Goal: Task Accomplishment & Management: Manage account settings

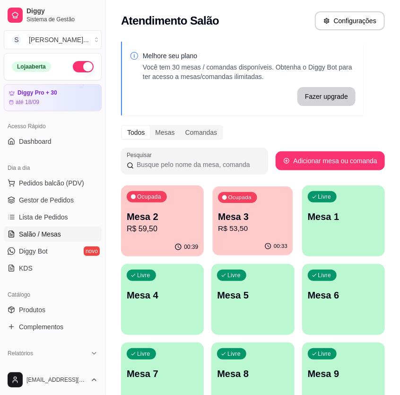
click at [257, 228] on p "R$ 53,50" at bounding box center [254, 228] width 70 height 11
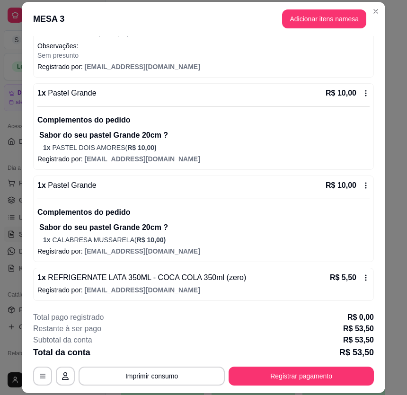
scroll to position [28, 0]
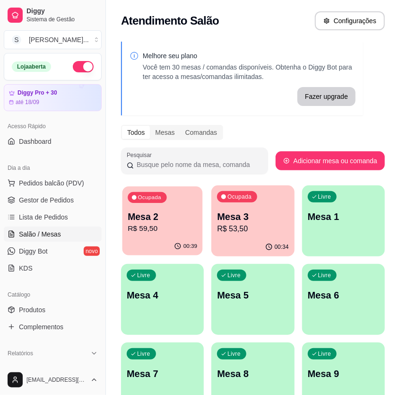
click at [166, 214] on p "Mesa 2" at bounding box center [163, 217] width 70 height 13
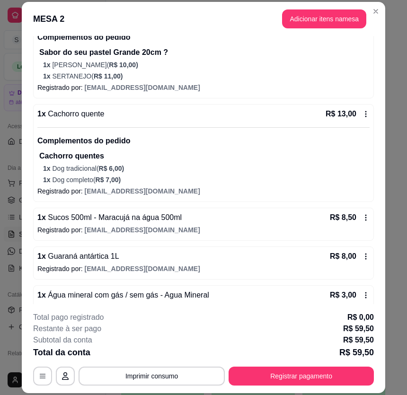
scroll to position [257, 0]
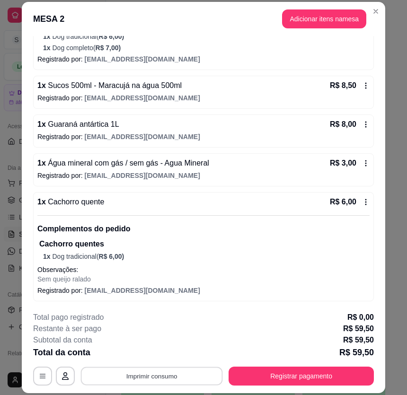
click at [191, 376] on button "Imprimir consumo" at bounding box center [152, 376] width 142 height 18
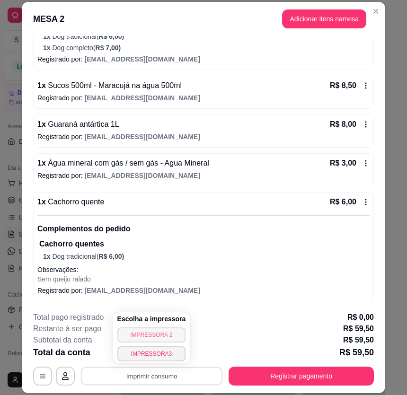
click at [161, 331] on button "IMPRESSORA 2" at bounding box center [151, 334] width 69 height 15
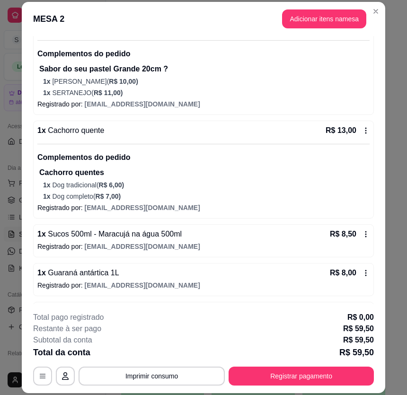
scroll to position [172, 0]
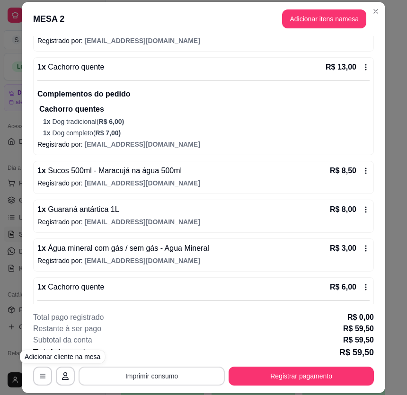
click at [134, 372] on button "Imprimir consumo" at bounding box center [152, 376] width 146 height 19
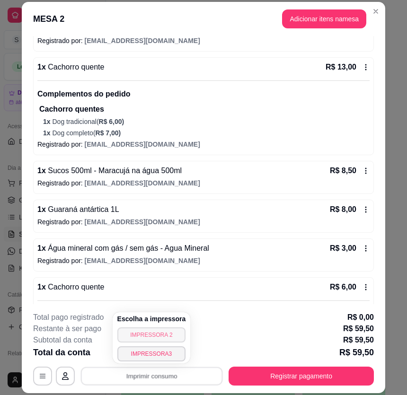
click at [142, 335] on button "IMPRESSORA 2" at bounding box center [151, 334] width 69 height 15
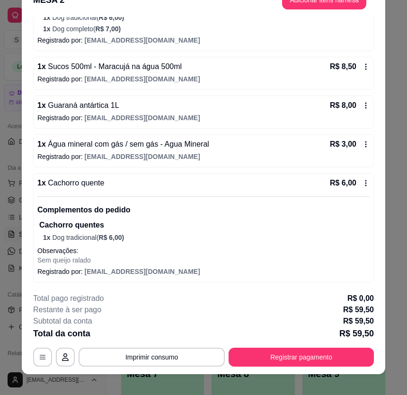
scroll to position [28, 0]
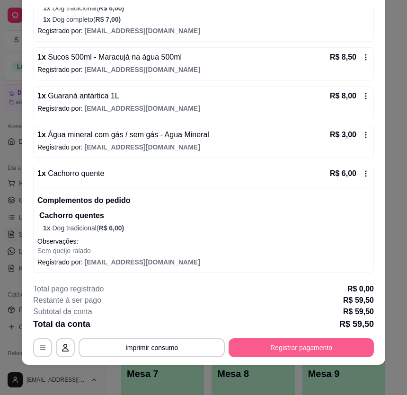
click at [348, 343] on button "Registrar pagamento" at bounding box center [301, 347] width 145 height 19
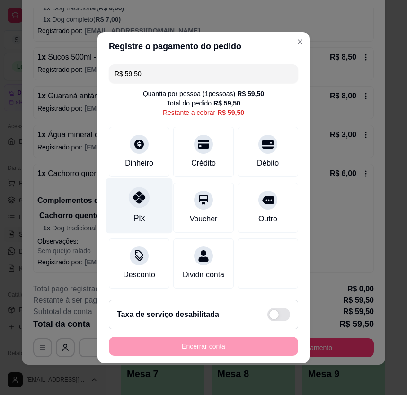
drag, startPoint x: 148, startPoint y: 218, endPoint x: 150, endPoint y: 223, distance: 5.7
click at [148, 219] on div "Pix" at bounding box center [139, 205] width 67 height 55
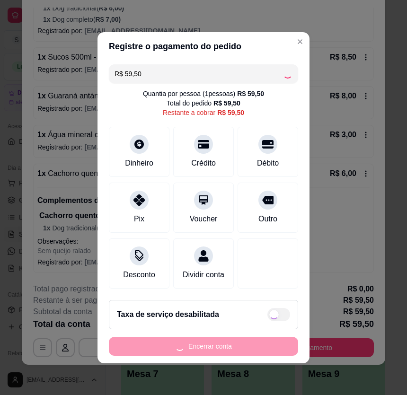
type input "R$ 0,00"
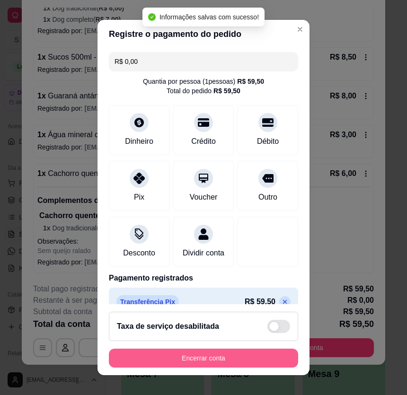
click at [271, 362] on button "Encerrar conta" at bounding box center [203, 358] width 189 height 19
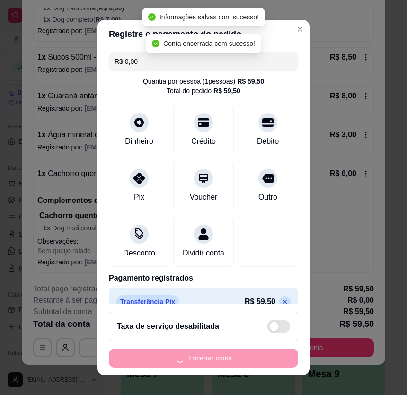
scroll to position [0, 0]
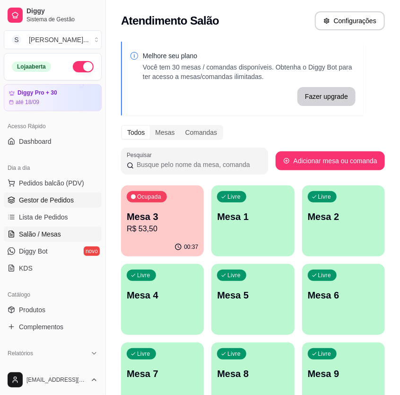
drag, startPoint x: 50, startPoint y: 200, endPoint x: 13, endPoint y: 201, distance: 36.9
click at [50, 200] on span "Gestor de Pedidos" at bounding box center [46, 199] width 55 height 9
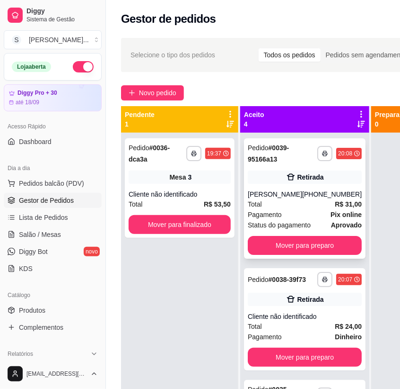
click at [306, 185] on div "**********" at bounding box center [305, 198] width 122 height 120
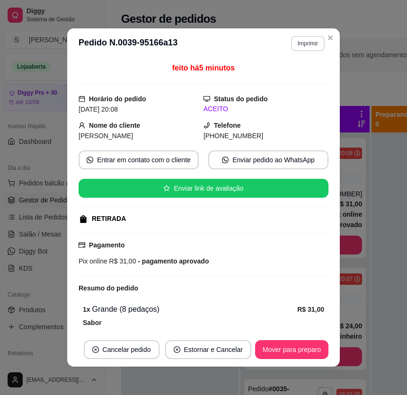
click at [314, 44] on button "Imprimir" at bounding box center [308, 43] width 34 height 15
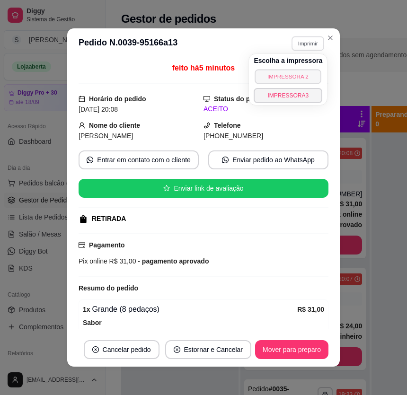
click at [283, 74] on button "IMPRESSORA 2" at bounding box center [288, 76] width 66 height 15
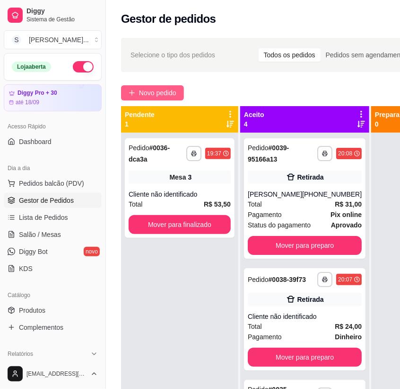
click at [156, 89] on span "Novo pedido" at bounding box center [157, 93] width 37 height 10
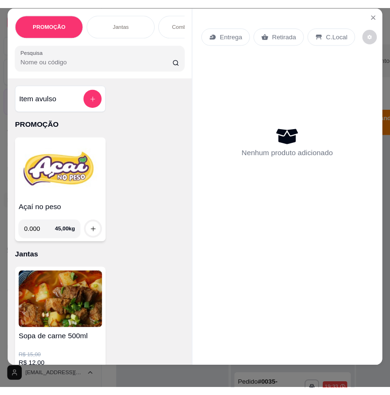
scroll to position [21, 0]
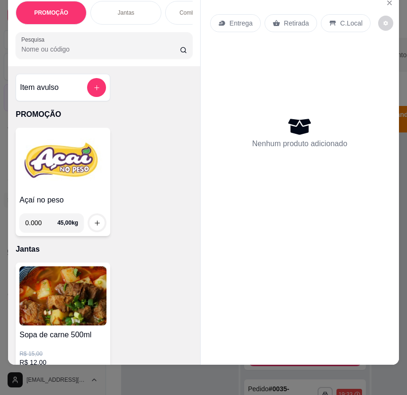
click at [84, 293] on img at bounding box center [62, 295] width 87 height 59
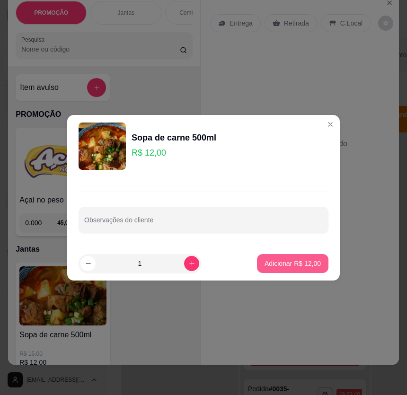
click at [303, 256] on button "Adicionar R$ 12,00" at bounding box center [292, 263] width 71 height 19
type input "1"
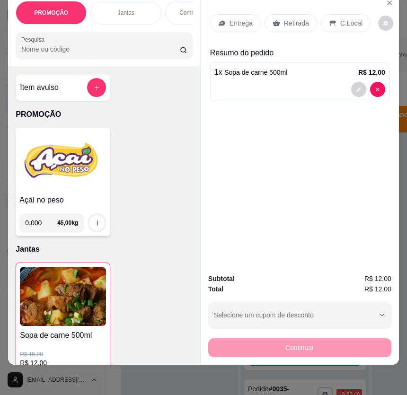
click at [234, 19] on p "Entrega" at bounding box center [241, 22] width 23 height 9
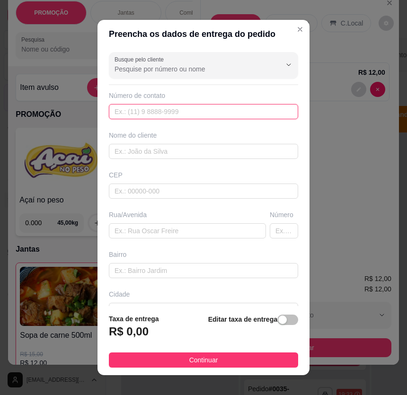
click at [163, 114] on input "text" at bounding box center [203, 111] width 189 height 15
type input "[PHONE_NUMBER]"
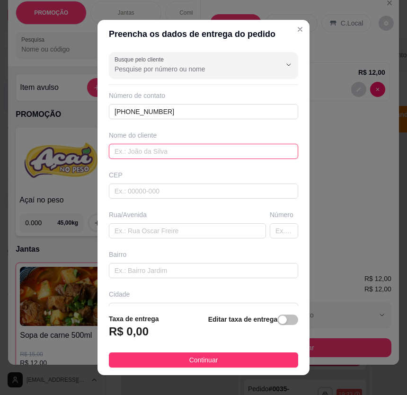
click at [202, 151] on input "text" at bounding box center [203, 151] width 189 height 15
paste input "~[PERSON_NAME]"
type input "~[PERSON_NAME]"
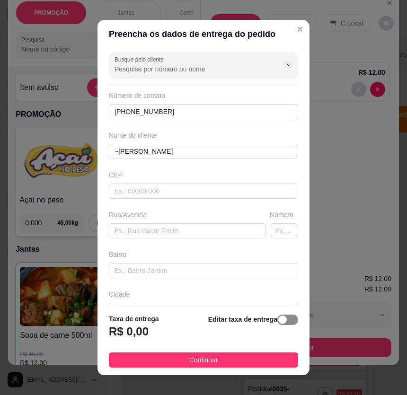
click at [280, 320] on span "button" at bounding box center [287, 320] width 21 height 10
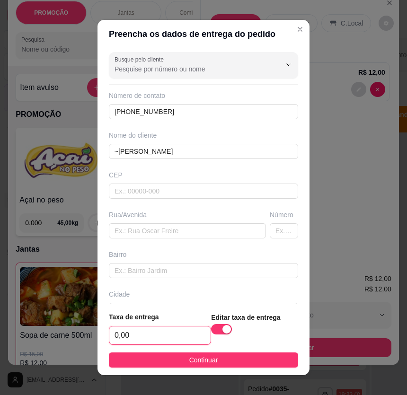
click at [178, 331] on input "0,00" at bounding box center [159, 336] width 101 height 18
click at [149, 339] on input "0,00" at bounding box center [159, 336] width 101 height 18
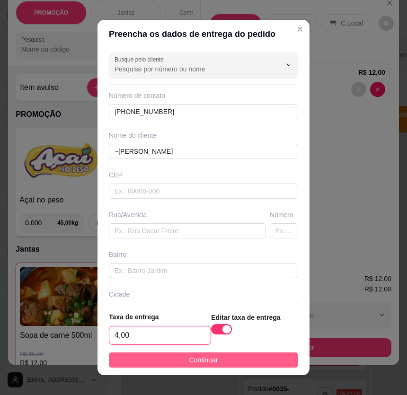
type input "4,00"
click at [242, 364] on button "Continuar" at bounding box center [203, 360] width 189 height 15
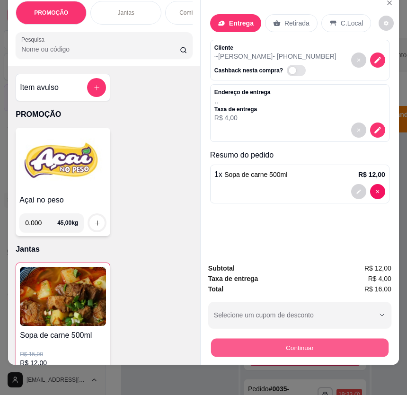
click at [301, 350] on div "Continuar" at bounding box center [299, 346] width 183 height 21
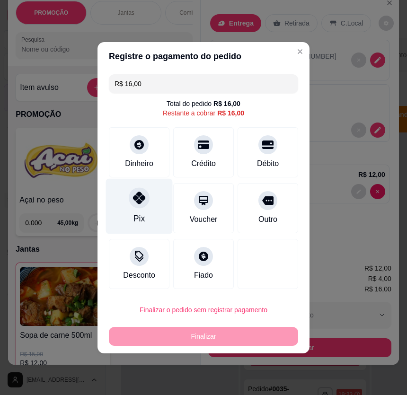
click at [146, 214] on div "Pix" at bounding box center [139, 205] width 67 height 55
type input "R$ 0,00"
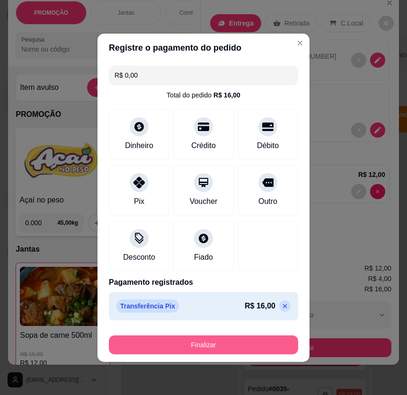
click at [250, 351] on button "Finalizar" at bounding box center [203, 345] width 189 height 19
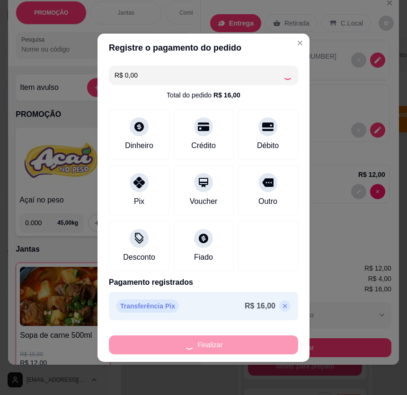
type input "0"
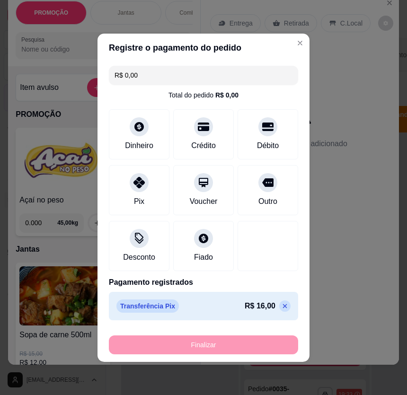
type input "-R$ 16,00"
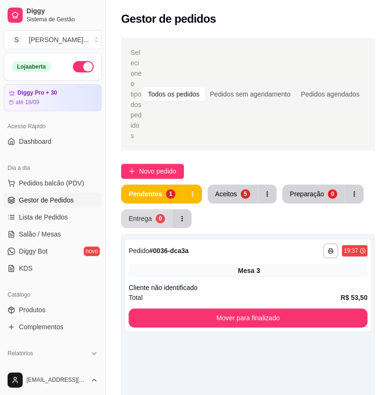
click at [148, 209] on button "Entrega 0" at bounding box center [147, 218] width 52 height 19
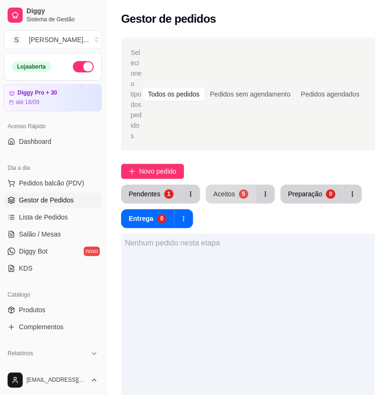
click at [218, 189] on div "Aceitos" at bounding box center [224, 193] width 22 height 9
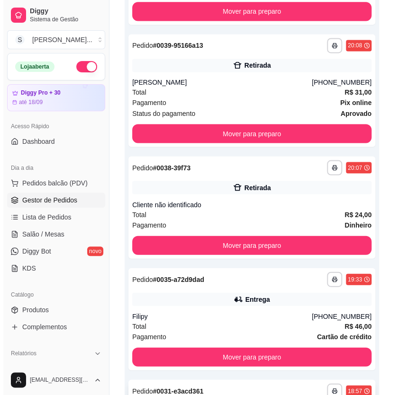
scroll to position [434, 0]
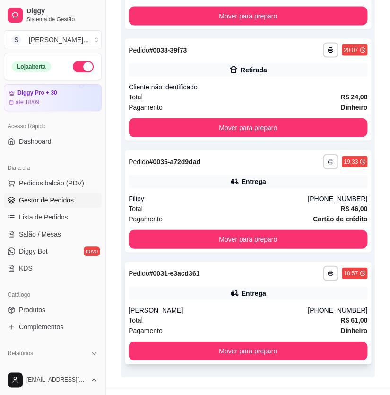
click at [245, 289] on div "Entrega" at bounding box center [253, 293] width 25 height 9
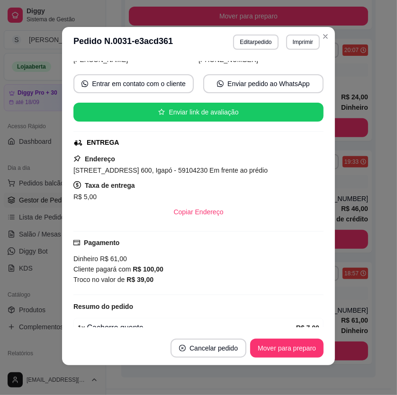
scroll to position [174, 0]
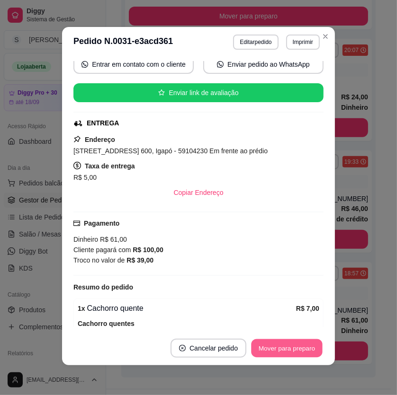
click at [298, 341] on button "Mover para preparo" at bounding box center [286, 348] width 71 height 18
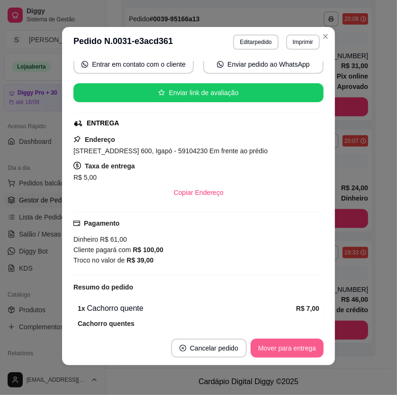
scroll to position [322, 0]
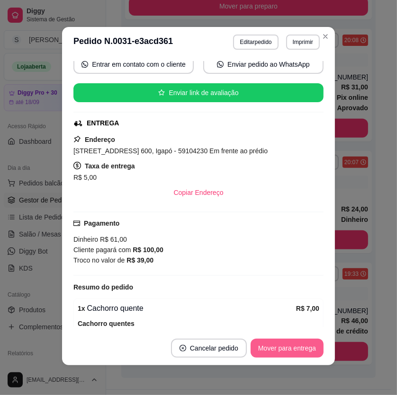
click at [301, 344] on button "Mover para entrega" at bounding box center [286, 348] width 73 height 19
click at [305, 345] on button "Mover para finalizado" at bounding box center [284, 348] width 79 height 19
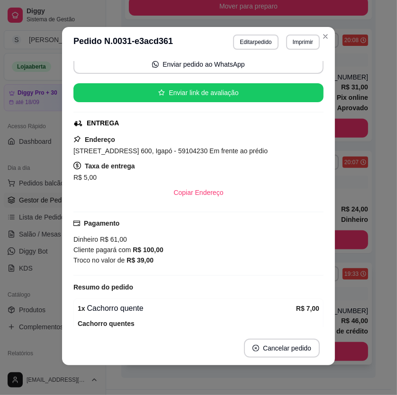
scroll to position [312, 0]
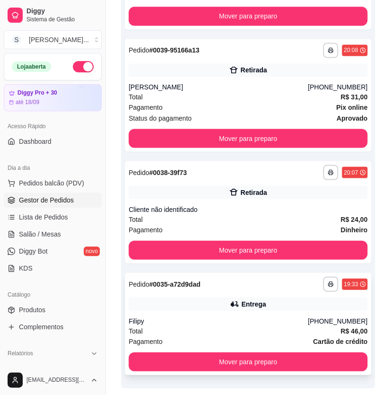
click at [346, 316] on div "[PHONE_NUMBER]" at bounding box center [338, 320] width 60 height 9
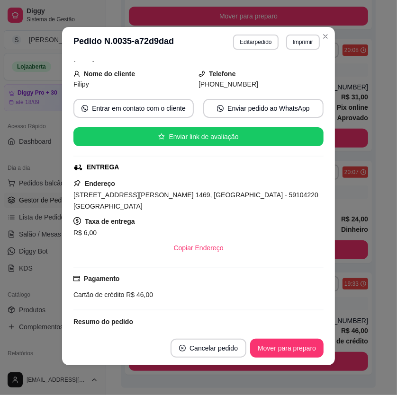
scroll to position [179, 0]
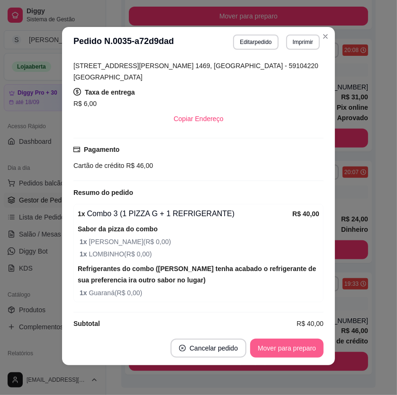
click at [289, 345] on button "Mover para preparo" at bounding box center [286, 348] width 73 height 19
click at [291, 345] on div "Mover para preparo" at bounding box center [280, 348] width 87 height 19
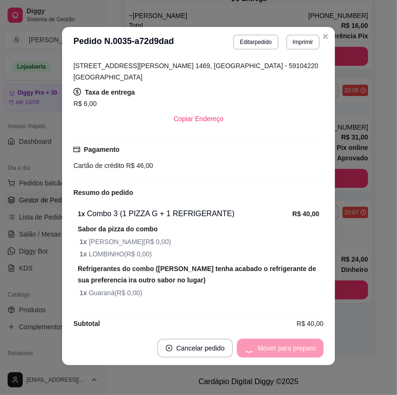
scroll to position [251, 0]
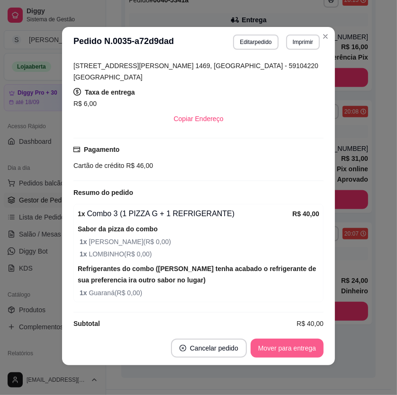
click at [292, 344] on button "Mover para entrega" at bounding box center [286, 348] width 73 height 19
click at [292, 342] on button "Mover para finalizado" at bounding box center [284, 348] width 76 height 18
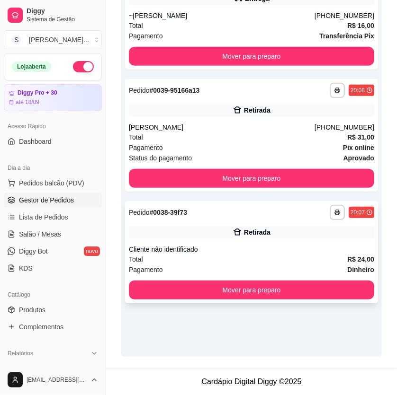
scroll to position [241, 0]
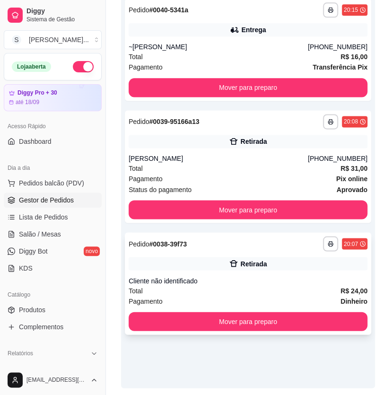
click at [349, 276] on div "Cliente não identificado" at bounding box center [248, 280] width 239 height 9
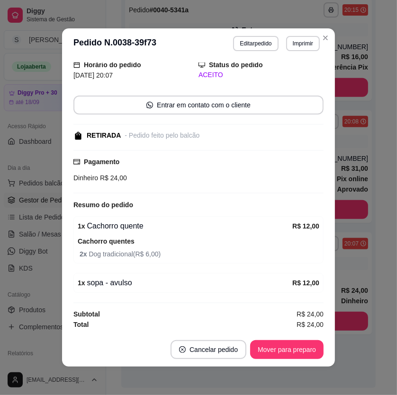
scroll to position [1, 0]
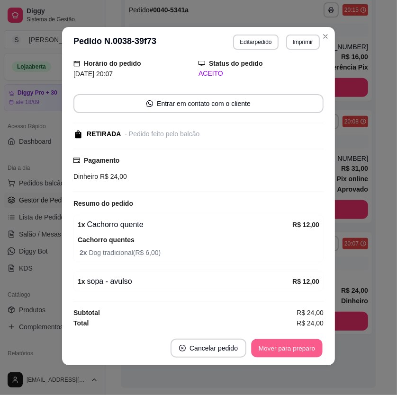
click at [280, 339] on button "Mover para preparo" at bounding box center [286, 348] width 71 height 18
click at [281, 341] on div "Mover para preparo" at bounding box center [280, 348] width 87 height 19
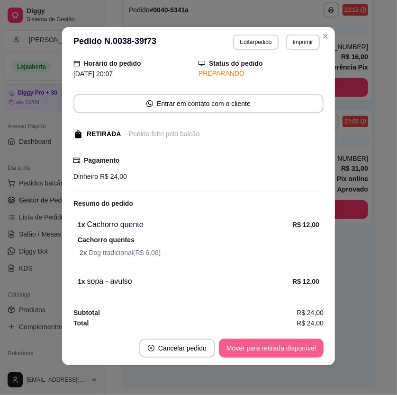
click at [282, 341] on button "Mover para retirada disponível" at bounding box center [271, 348] width 105 height 19
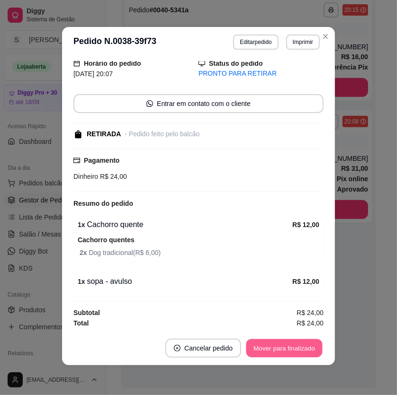
click at [286, 344] on button "Mover para finalizado" at bounding box center [284, 348] width 76 height 18
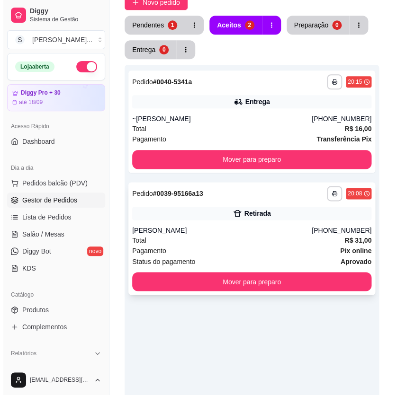
scroll to position [112, 0]
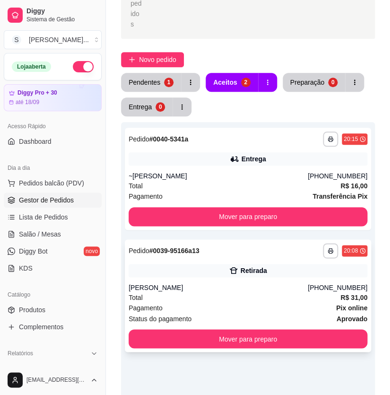
click at [170, 283] on div "[PERSON_NAME]" at bounding box center [218, 287] width 179 height 9
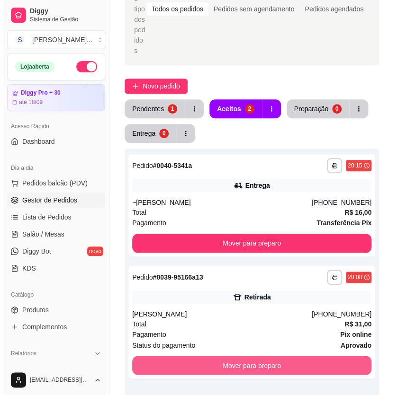
scroll to position [79, 0]
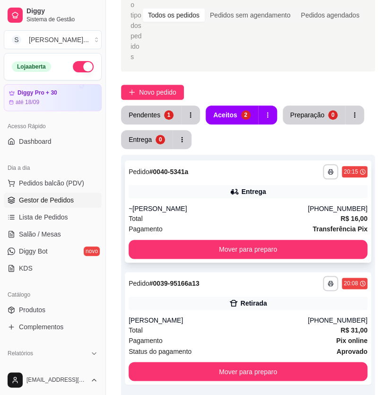
click at [245, 187] on div "Entrega" at bounding box center [253, 191] width 25 height 9
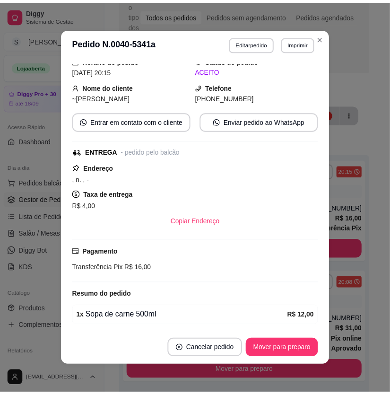
scroll to position [1, 0]
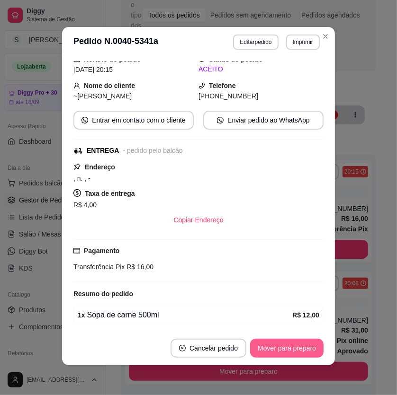
click at [307, 341] on button "Mover para preparo" at bounding box center [286, 348] width 73 height 19
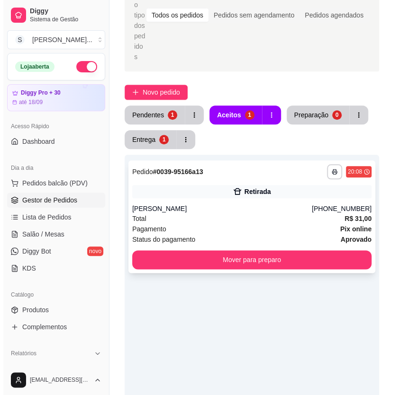
scroll to position [0, 0]
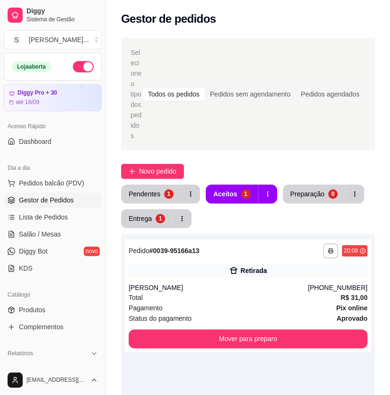
click at [62, 175] on div "Dia a dia" at bounding box center [53, 167] width 98 height 15
click at [62, 179] on span "Pedidos balcão (PDV)" at bounding box center [51, 182] width 65 height 9
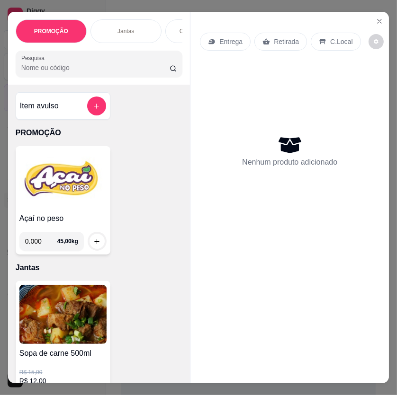
click at [370, 12] on div "Entrega Retirada C.Local Nenhum produto adicionado" at bounding box center [289, 190] width 198 height 356
click at [379, 19] on icon "Close" at bounding box center [379, 22] width 8 height 8
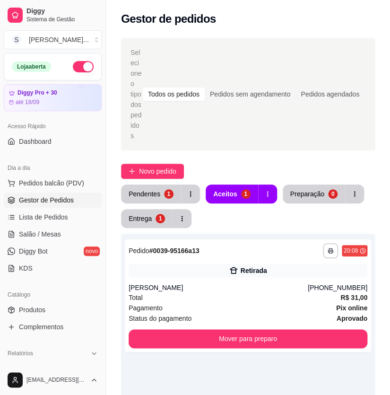
click at [47, 208] on ul "Pedidos balcão (PDV) Gestor de Pedidos Lista de Pedidos Salão / Mesas Diggy Bot…" at bounding box center [53, 226] width 98 height 100
click at [39, 236] on span "Salão / Mesas" at bounding box center [40, 234] width 42 height 9
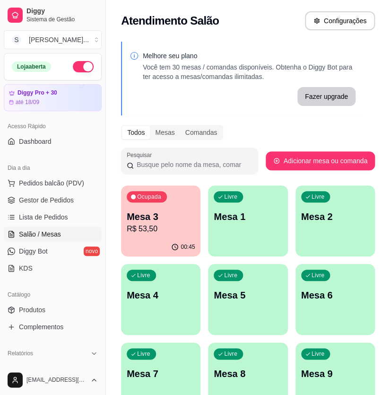
click at [217, 234] on div "Livre Mesa 1" at bounding box center [248, 216] width 80 height 60
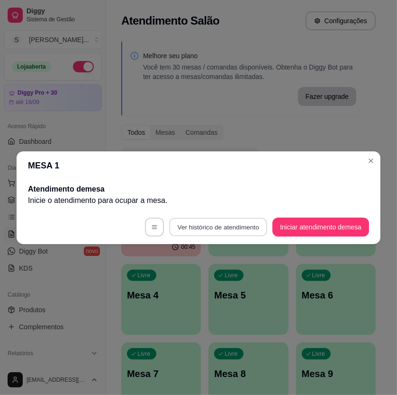
click at [194, 236] on footer "Ver histórico de atendimento Iniciar atendimento de mesa" at bounding box center [198, 227] width 363 height 34
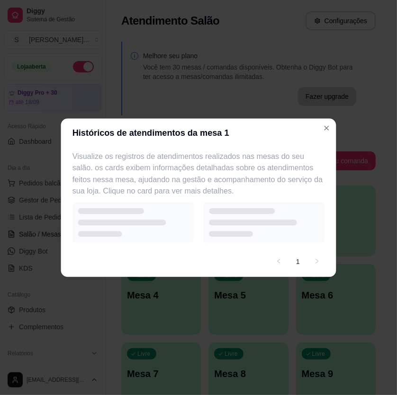
click at [191, 240] on div at bounding box center [132, 223] width 121 height 40
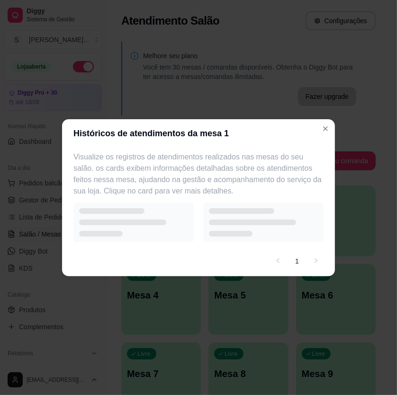
click at [326, 224] on div "Visualize os registros de atendimentos realizados nas mesas do seu salão. os ca…" at bounding box center [198, 197] width 273 height 98
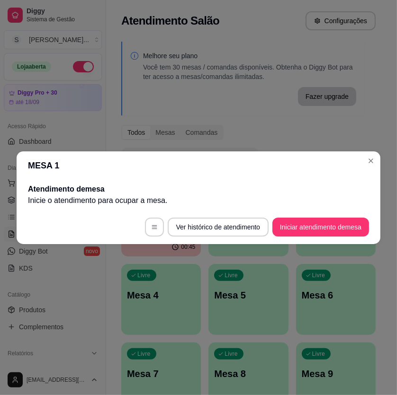
click at [345, 211] on footer "Ver histórico de atendimento Iniciar atendimento de mesa" at bounding box center [198, 227] width 363 height 34
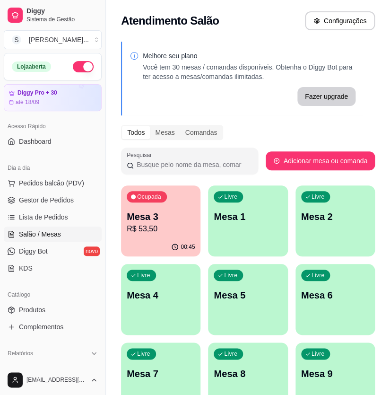
click at [148, 241] on div "00:45" at bounding box center [161, 247] width 80 height 18
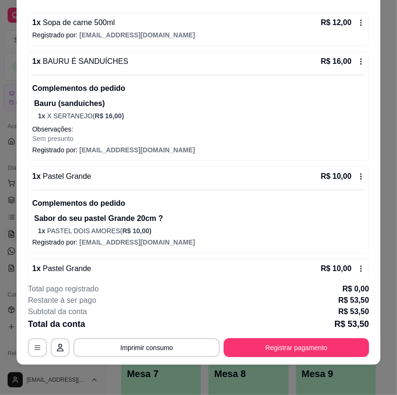
scroll to position [86, 0]
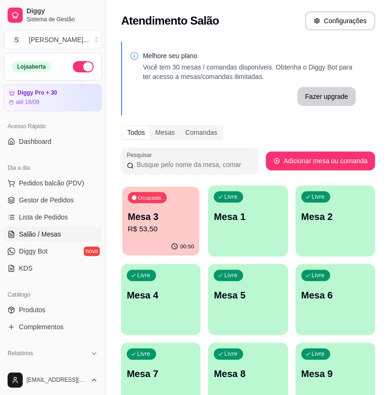
click at [142, 222] on p "Mesa 3" at bounding box center [161, 217] width 66 height 13
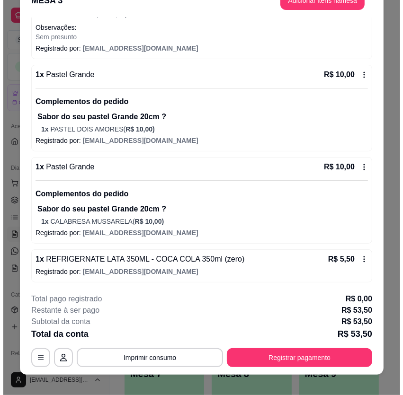
scroll to position [28, 0]
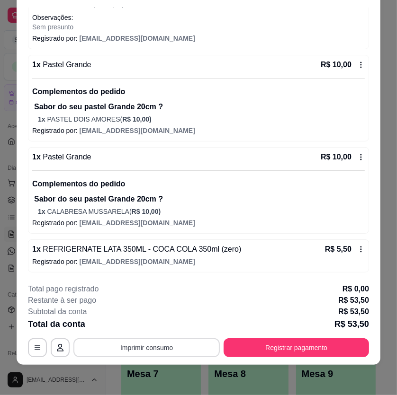
click at [167, 349] on button "Imprimir consumo" at bounding box center [146, 347] width 146 height 19
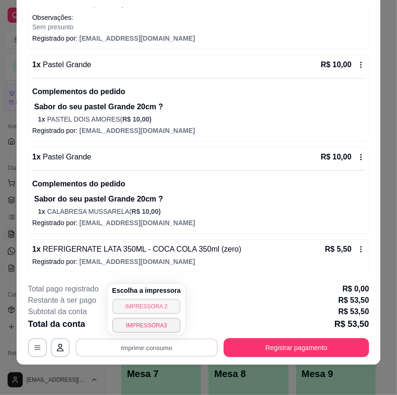
click at [157, 303] on button "IMPRESSORA 2" at bounding box center [146, 306] width 69 height 15
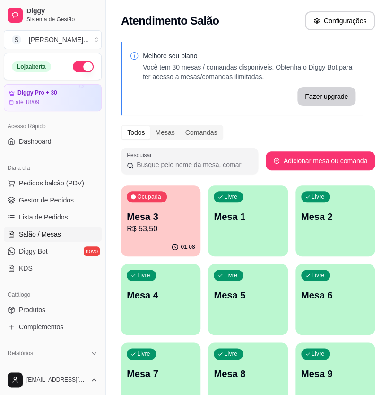
click at [162, 227] on p "R$ 53,50" at bounding box center [161, 228] width 68 height 11
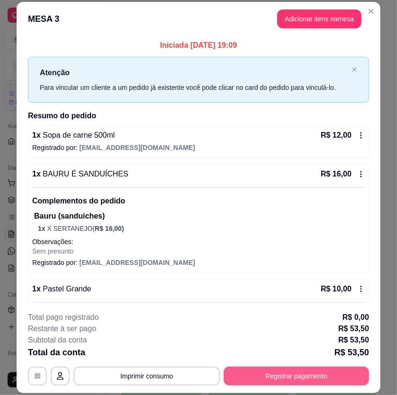
click at [285, 377] on button "Registrar pagamento" at bounding box center [295, 376] width 145 height 19
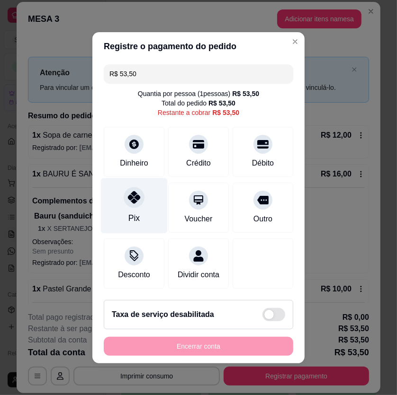
click at [128, 197] on icon at bounding box center [134, 197] width 12 height 12
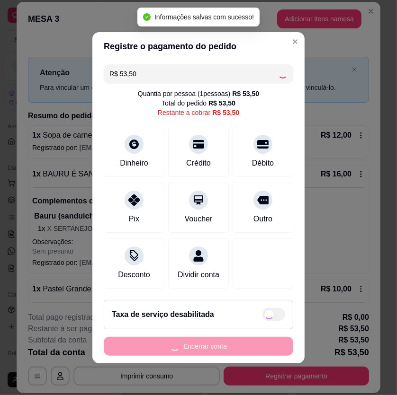
type input "R$ 0,00"
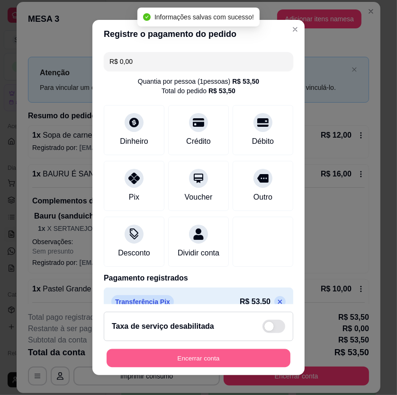
click at [180, 356] on button "Encerrar conta" at bounding box center [198, 358] width 184 height 18
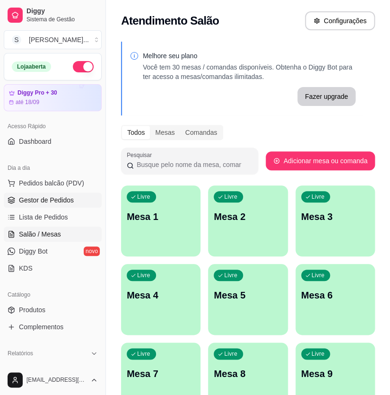
click at [63, 198] on span "Gestor de Pedidos" at bounding box center [46, 199] width 55 height 9
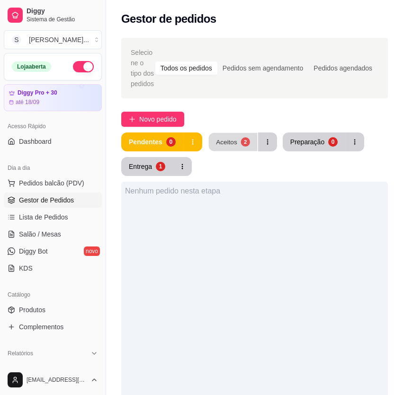
click at [246, 133] on div "Aceitos 2" at bounding box center [242, 142] width 69 height 19
click at [242, 142] on div "2" at bounding box center [244, 141] width 9 height 9
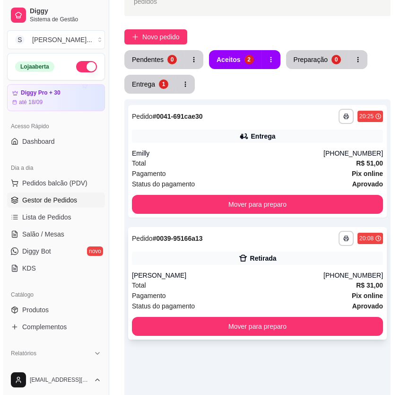
scroll to position [86, 0]
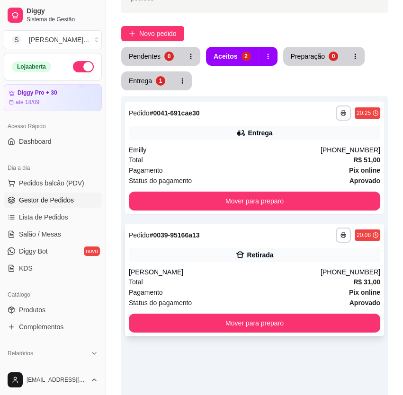
click at [284, 285] on div "Total R$ 31,00" at bounding box center [254, 282] width 251 height 10
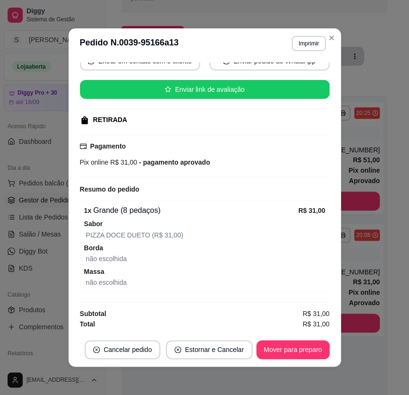
scroll to position [1, 0]
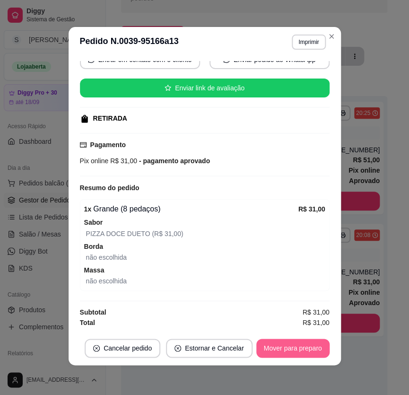
click at [278, 344] on button "Mover para preparo" at bounding box center [293, 348] width 73 height 19
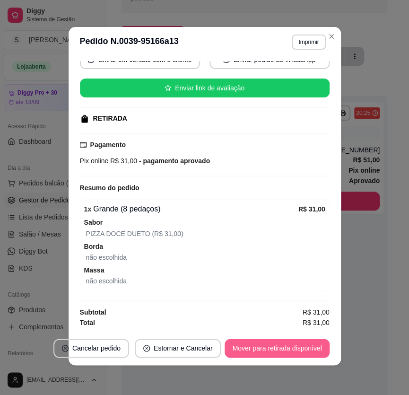
click at [286, 344] on button "Mover para retirada disponível" at bounding box center [277, 348] width 105 height 19
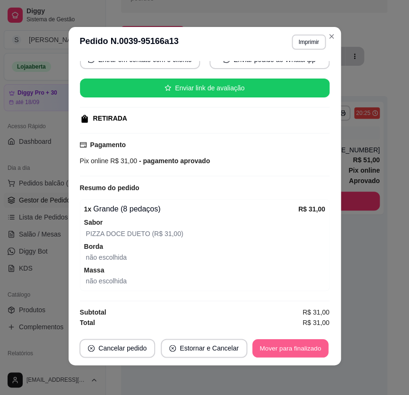
click at [307, 345] on button "Mover para finalizado" at bounding box center [290, 348] width 76 height 18
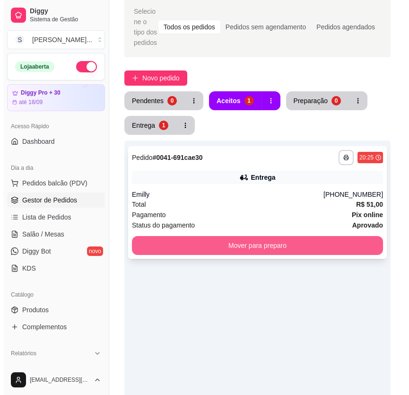
scroll to position [0, 0]
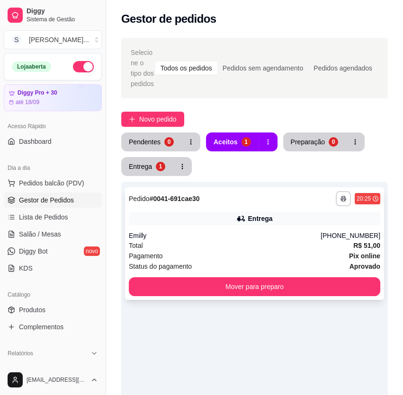
click at [272, 241] on div "Total R$ 51,00" at bounding box center [254, 245] width 251 height 10
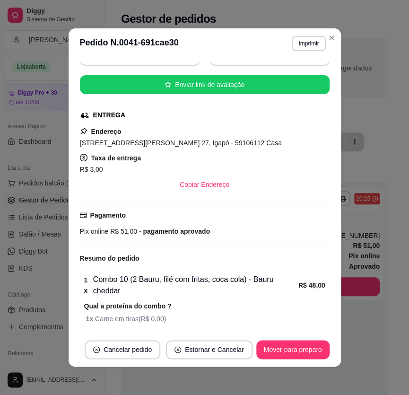
scroll to position [186, 0]
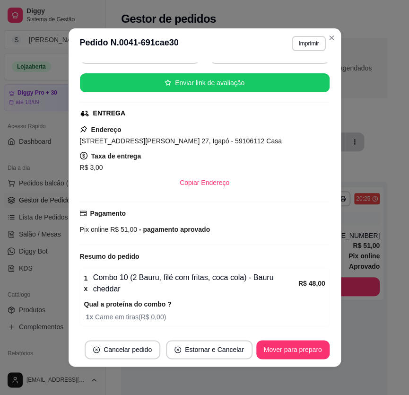
click at [299, 337] on footer "Cancelar pedido Estornar e Cancelar Mover para preparo" at bounding box center [205, 350] width 273 height 34
click at [299, 343] on button "Mover para preparo" at bounding box center [293, 349] width 73 height 19
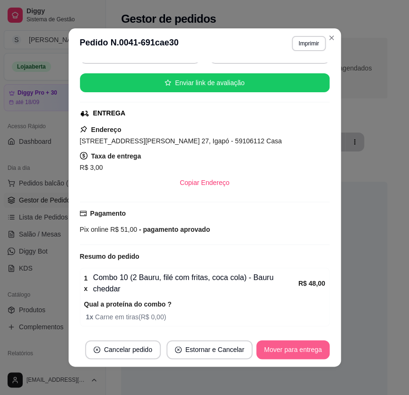
click at [301, 345] on button "Mover para entrega" at bounding box center [293, 349] width 73 height 19
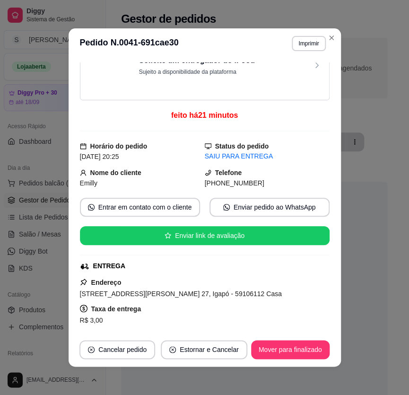
scroll to position [14, 0]
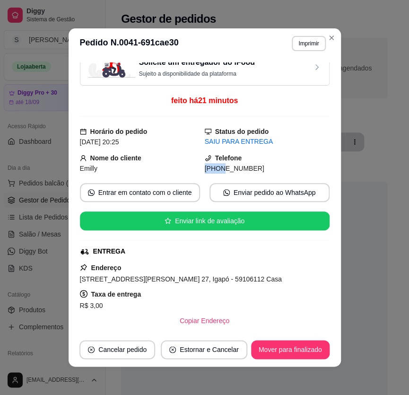
drag, startPoint x: 211, startPoint y: 168, endPoint x: 269, endPoint y: 159, distance: 58.9
click at [269, 159] on div "Telefone [PHONE_NUMBER]" at bounding box center [267, 163] width 125 height 21
click at [254, 163] on div "[PHONE_NUMBER]" at bounding box center [267, 168] width 125 height 10
drag, startPoint x: 241, startPoint y: 169, endPoint x: 265, endPoint y: 169, distance: 23.7
click at [257, 169] on div "[PHONE_NUMBER]" at bounding box center [267, 168] width 125 height 10
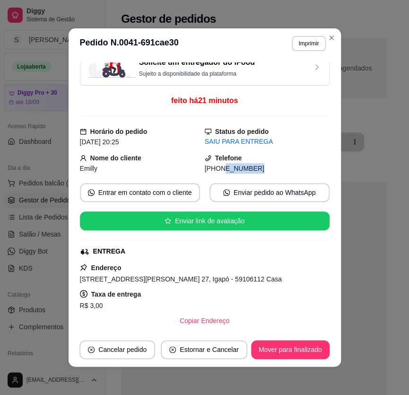
copy span "9215-5455"
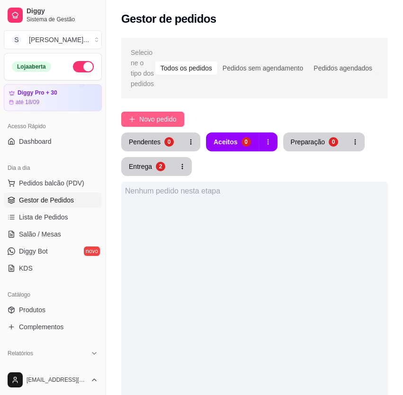
click at [160, 115] on span "Novo pedido" at bounding box center [157, 119] width 37 height 10
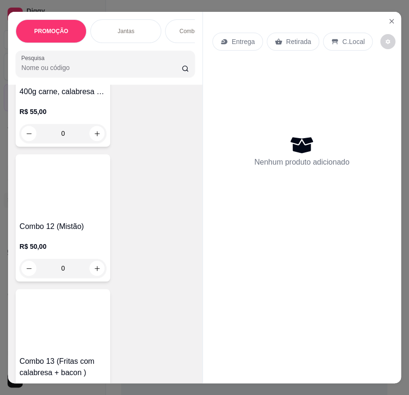
scroll to position [1893, 0]
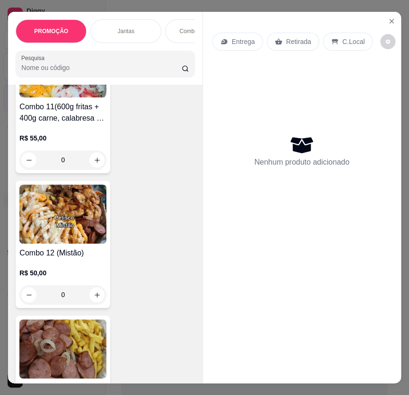
click at [73, 202] on img at bounding box center [62, 214] width 87 height 59
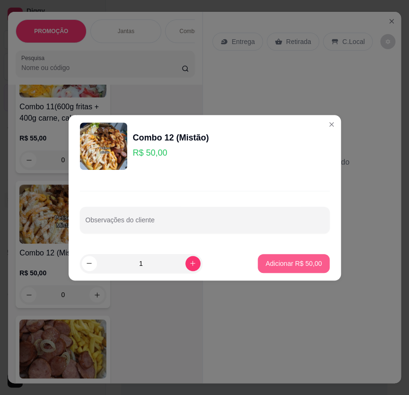
click at [283, 256] on button "Adicionar R$ 50,00" at bounding box center [293, 263] width 71 height 19
type input "1"
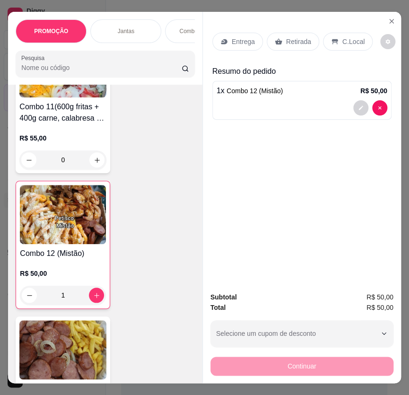
click at [232, 37] on p "Entrega" at bounding box center [243, 41] width 23 height 9
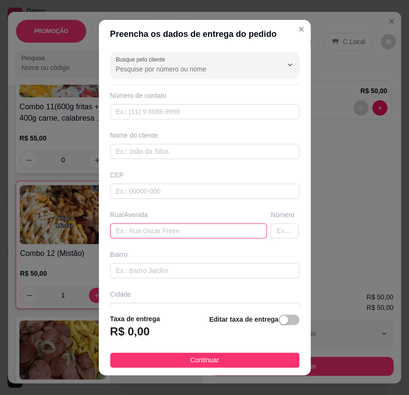
click at [172, 224] on input "text" at bounding box center [188, 230] width 157 height 15
click at [173, 230] on input "text" at bounding box center [188, 230] width 157 height 15
paste input "[STREET_ADDRESS][PERSON_NAME]"
type input "[STREET_ADDRESS][PERSON_NAME]"
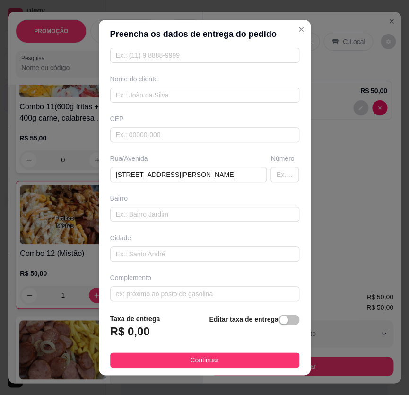
scroll to position [60, 0]
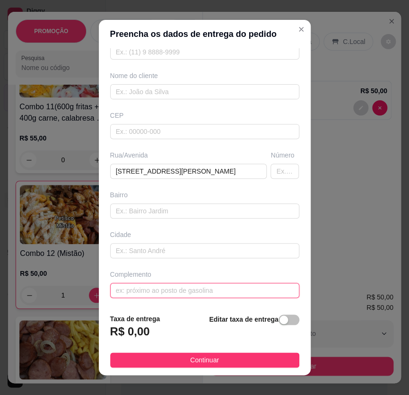
click at [167, 293] on input "text" at bounding box center [204, 290] width 189 height 15
click at [165, 292] on input "text" at bounding box center [204, 290] width 189 height 15
paste input "Prox ao terminal 43/29"
type input "Prox ao terminal 43/29"
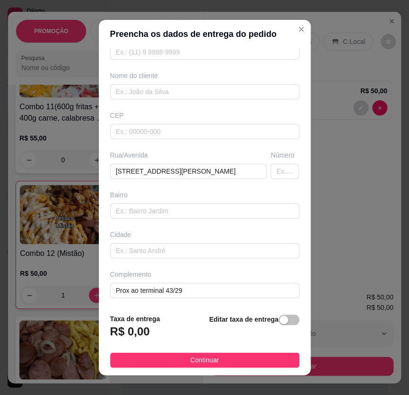
click at [279, 323] on span "button" at bounding box center [289, 320] width 21 height 10
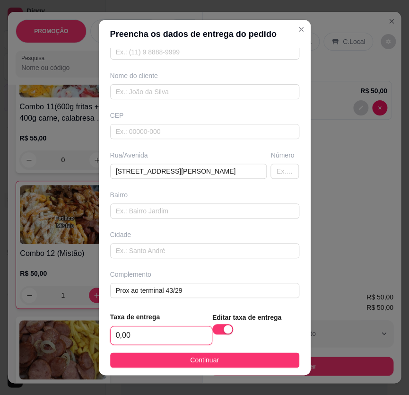
click at [163, 336] on input "0,00" at bounding box center [161, 336] width 101 height 18
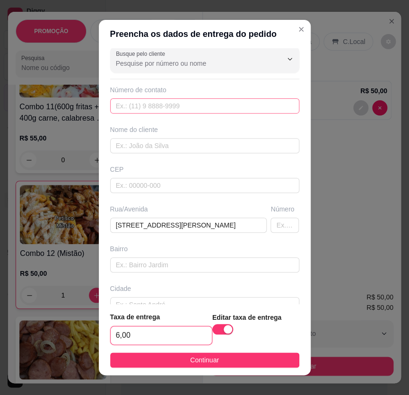
scroll to position [0, 0]
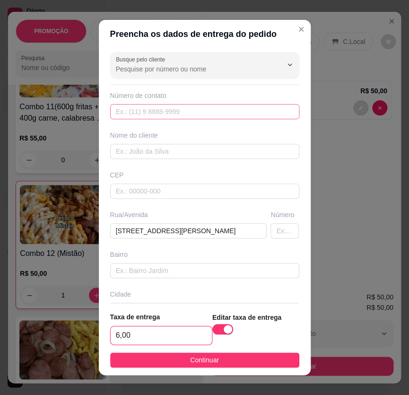
type input "6,00"
click at [134, 110] on input "text" at bounding box center [204, 111] width 189 height 15
type input "[PHONE_NUMBER]"
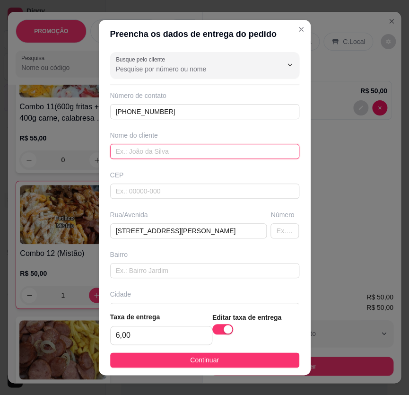
click at [182, 149] on input "text" at bounding box center [204, 151] width 189 height 15
click at [185, 148] on input "text" at bounding box center [204, 151] width 189 height 15
paste input "Adélia"
type input "Adélia"
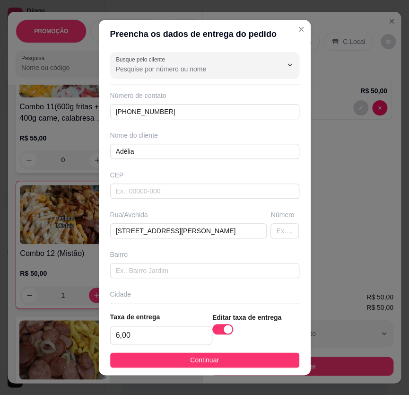
click at [211, 363] on span "Continuar" at bounding box center [204, 360] width 29 height 10
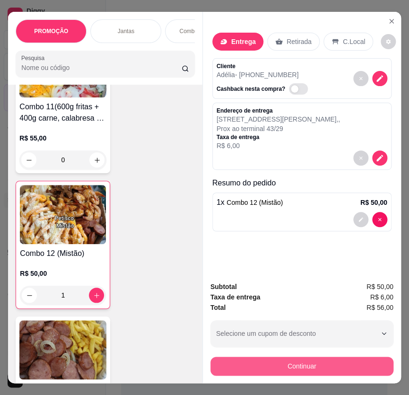
click at [297, 359] on button "Continuar" at bounding box center [302, 366] width 183 height 19
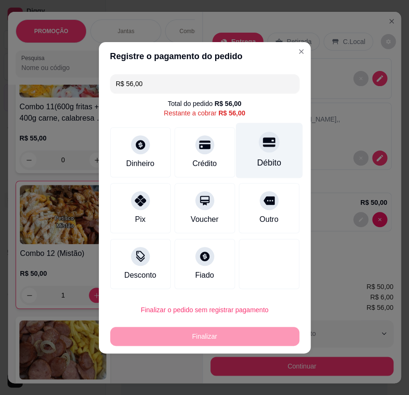
click at [252, 154] on div "Débito" at bounding box center [269, 150] width 67 height 55
type input "R$ 0,00"
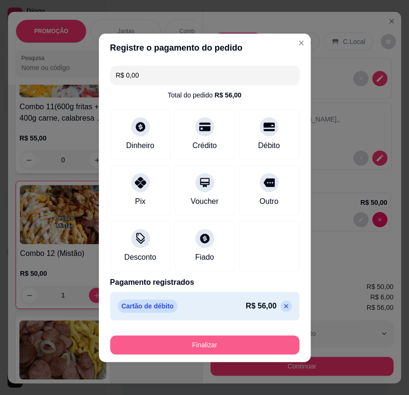
click at [186, 336] on button "Finalizar" at bounding box center [204, 345] width 189 height 19
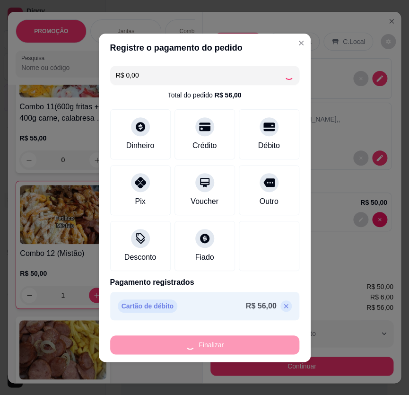
type input "0"
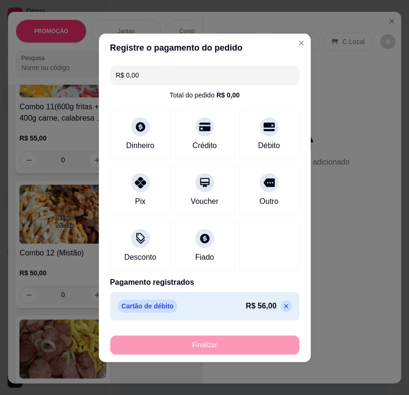
type input "-R$ 56,00"
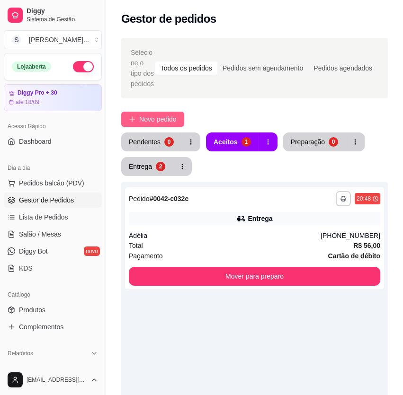
click at [140, 121] on span "Novo pedido" at bounding box center [157, 119] width 37 height 10
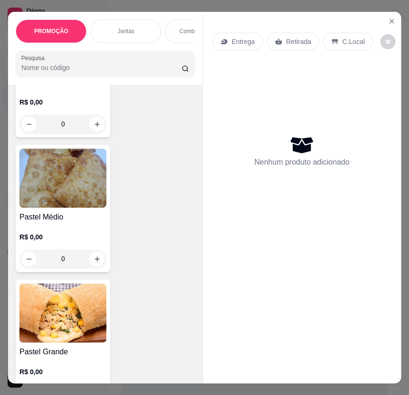
scroll to position [4216, 0]
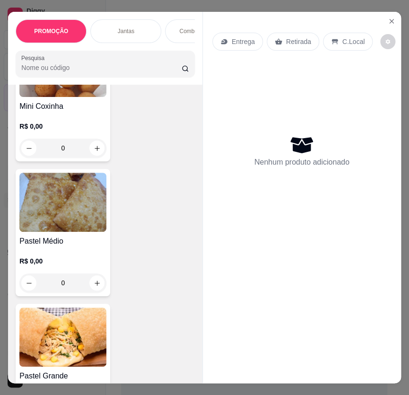
click at [80, 327] on img at bounding box center [62, 337] width 87 height 59
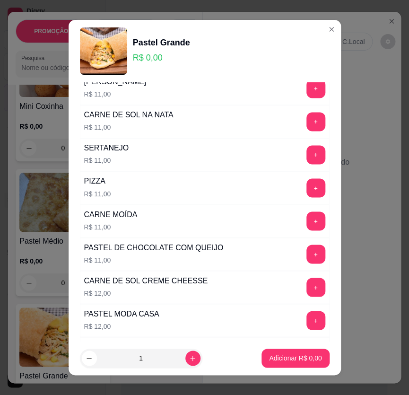
scroll to position [344, 0]
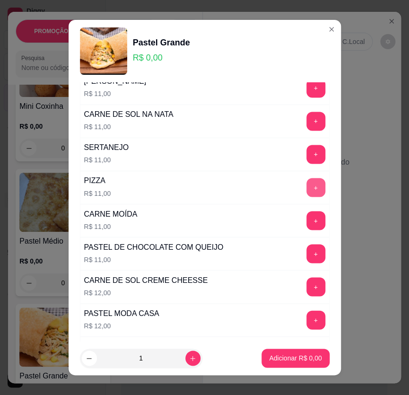
click at [307, 186] on button "+" at bounding box center [316, 187] width 19 height 19
click at [290, 188] on div "- 2 +" at bounding box center [295, 187] width 69 height 19
click at [310, 189] on div "- 2 +" at bounding box center [295, 187] width 69 height 19
click at [307, 186] on button "+" at bounding box center [316, 187] width 19 height 19
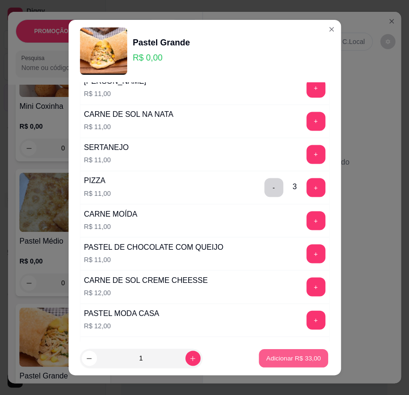
click at [289, 364] on button "Adicionar R$ 33,00" at bounding box center [294, 358] width 70 height 18
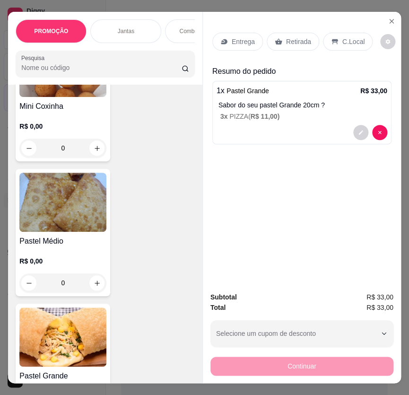
click at [253, 44] on div "Entrega" at bounding box center [237, 42] width 51 height 18
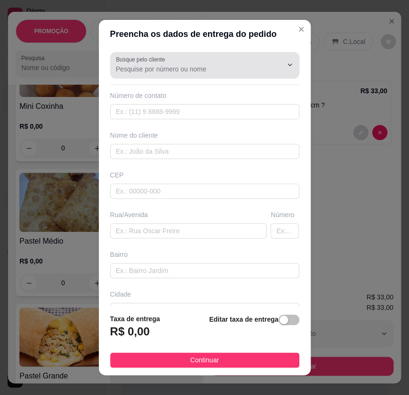
click at [206, 76] on div "Busque pelo cliente" at bounding box center [204, 65] width 189 height 27
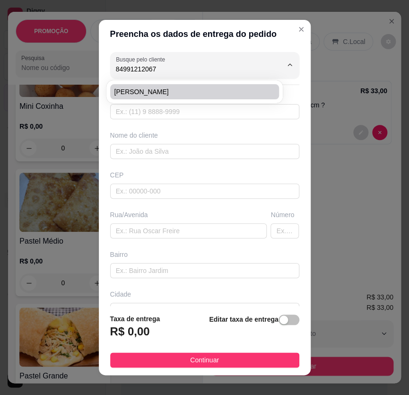
click at [209, 88] on span "[PERSON_NAME]" at bounding box center [190, 91] width 152 height 9
type input "[PERSON_NAME]"
type input "84991212067"
type input "[PERSON_NAME]"
type input "59295456"
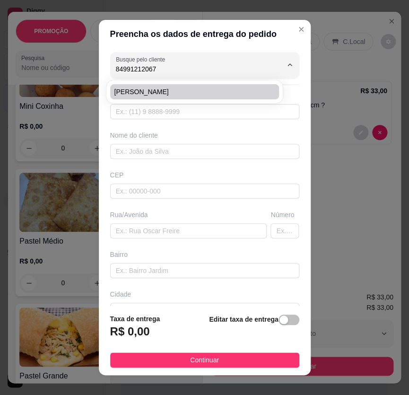
type input "[GEOGRAPHIC_DATA]"
type input "25b"
type input "Olho d'Água"
type input "São Gonçalo do Amarante"
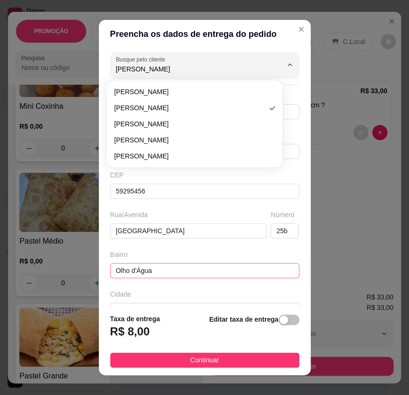
click at [214, 263] on input "Olho d'Água" at bounding box center [204, 270] width 189 height 15
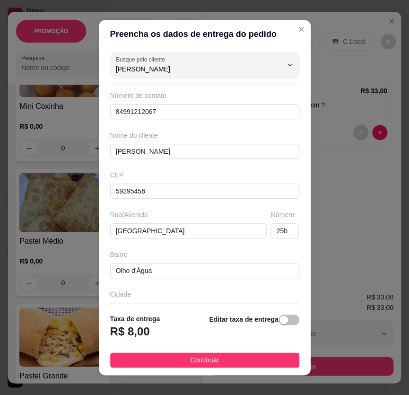
type input "[PERSON_NAME]"
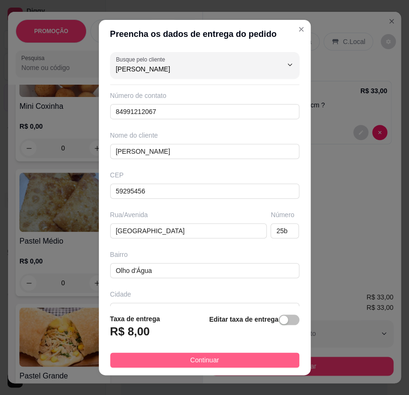
click at [222, 358] on button "Continuar" at bounding box center [204, 360] width 189 height 15
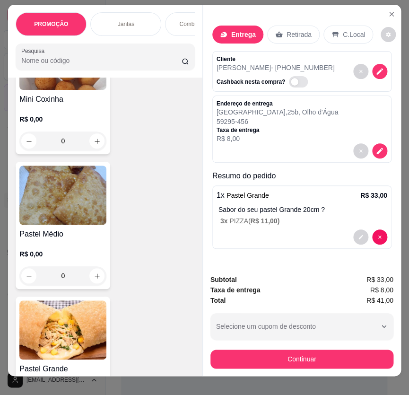
scroll to position [0, 0]
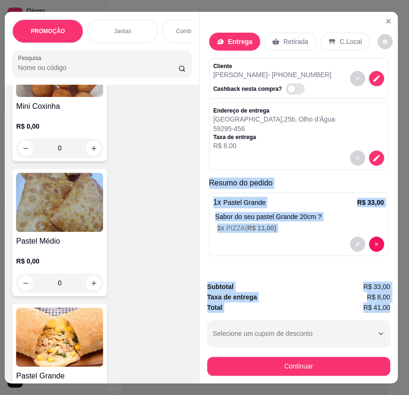
drag, startPoint x: 261, startPoint y: 194, endPoint x: 394, endPoint y: 305, distance: 173.4
click at [394, 305] on div "PROMOÇÃO Jantas Combos da casa Sanduíche é Bauru Cachorro quente 🌭 Pizzas Batat…" at bounding box center [204, 197] width 409 height 395
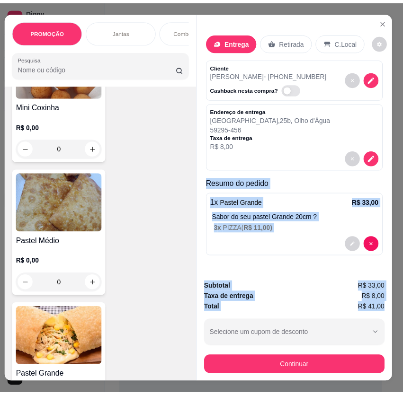
scroll to position [0, 6]
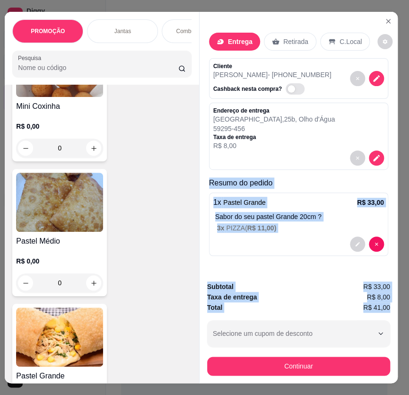
copy div "Resumo do pedido 1 x Pastel Grande R$ 33,00 Sabor do seu pastel Grande 20cm ? 3…"
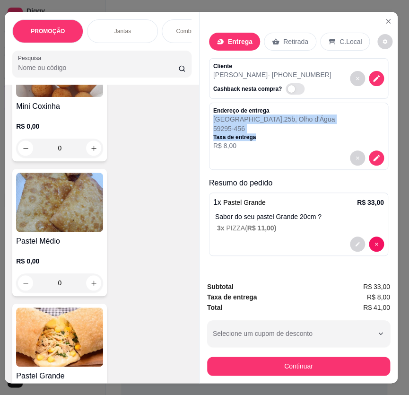
drag, startPoint x: 212, startPoint y: 118, endPoint x: 326, endPoint y: 136, distance: 114.5
click at [326, 136] on div "Endereço de entrega [STREET_ADDRESS] 59295-456 Taxa de entrega R$ 8,00" at bounding box center [298, 136] width 179 height 67
click at [329, 109] on div "Endereço de entrega [STREET_ADDRESS] 59295-456 Taxa de entrega R$ 8,00" at bounding box center [298, 129] width 171 height 44
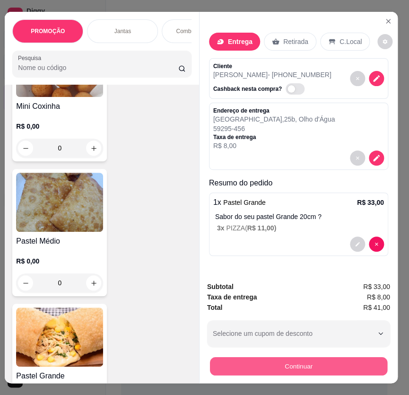
click at [324, 357] on button "Continuar" at bounding box center [298, 366] width 177 height 18
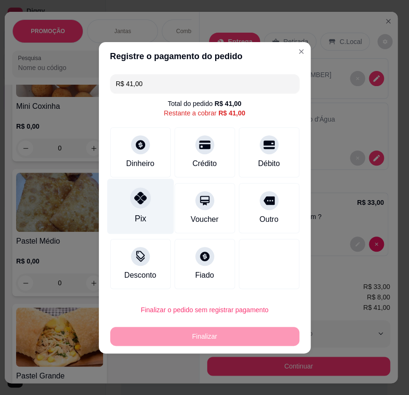
drag, startPoint x: 127, startPoint y: 209, endPoint x: 135, endPoint y: 212, distance: 8.1
click at [128, 210] on div "Pix" at bounding box center [140, 205] width 67 height 55
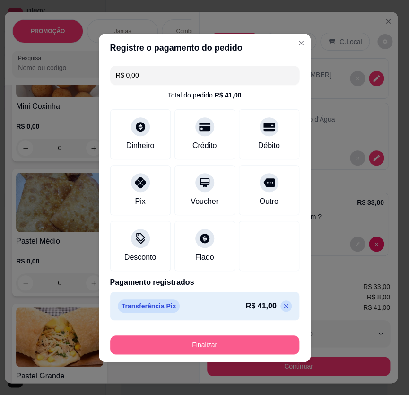
click at [237, 338] on button "Finalizar" at bounding box center [204, 345] width 189 height 19
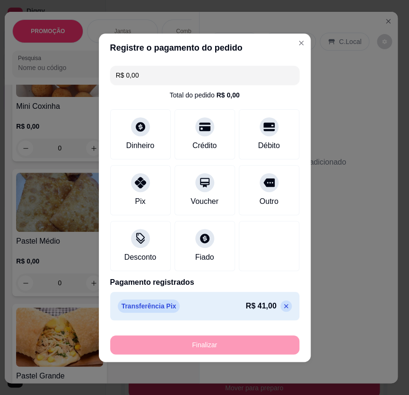
type input "-R$ 41,00"
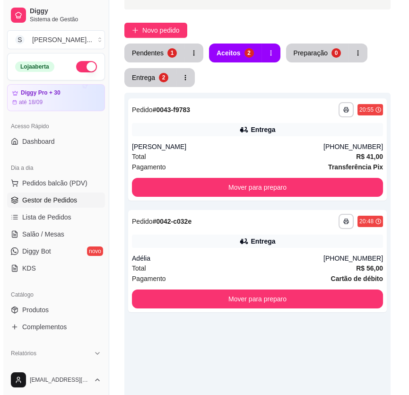
scroll to position [86, 0]
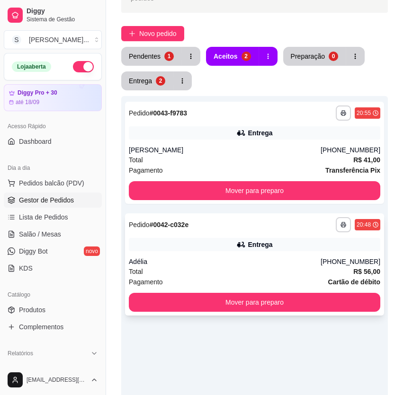
click at [292, 263] on div "Adélia" at bounding box center [225, 261] width 192 height 9
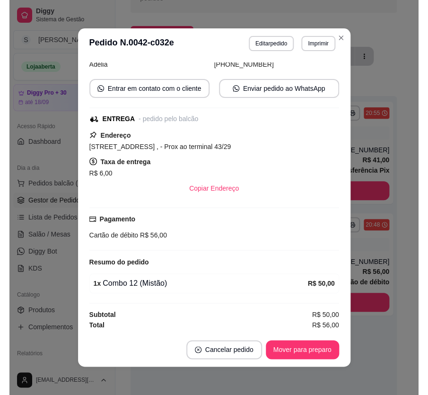
scroll to position [72, 0]
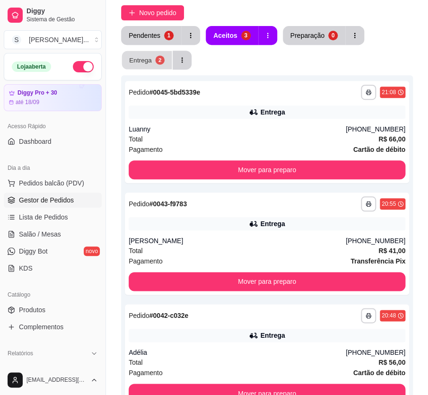
click at [149, 56] on div "Entrega" at bounding box center [140, 59] width 23 height 9
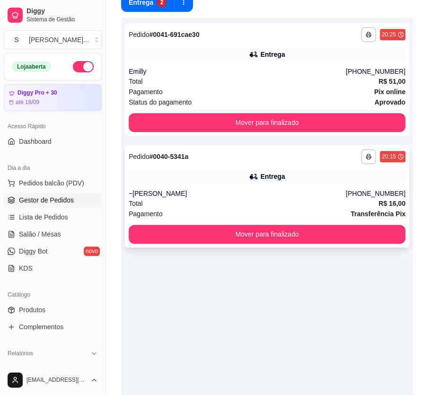
scroll to position [199, 0]
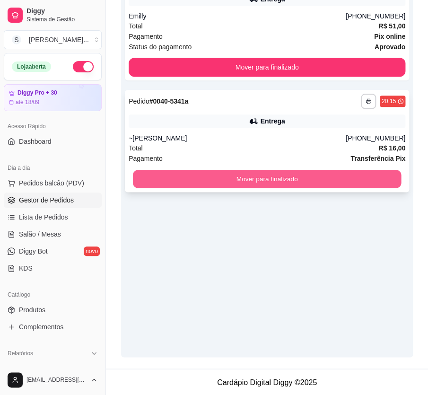
click at [284, 182] on button "Mover para finalizado" at bounding box center [267, 179] width 268 height 18
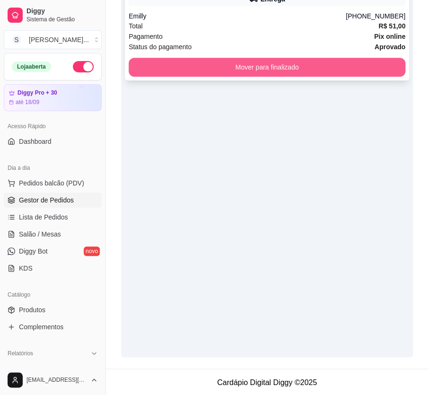
click at [278, 70] on button "Mover para finalizado" at bounding box center [267, 67] width 277 height 19
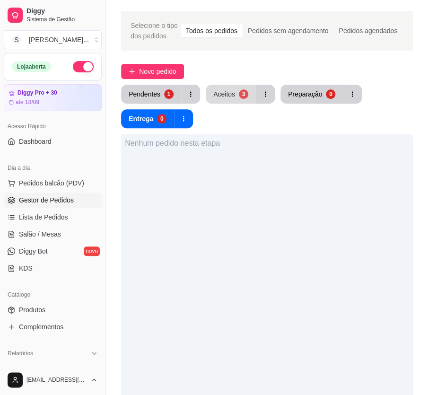
click at [232, 93] on div "Aceitos" at bounding box center [224, 93] width 22 height 9
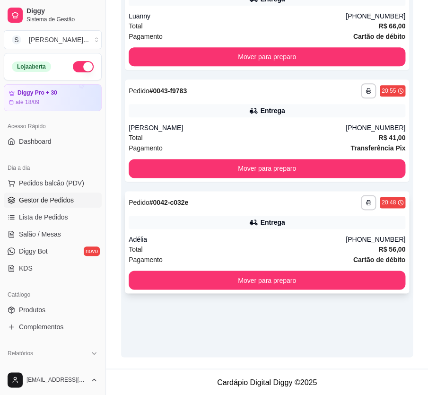
click at [289, 243] on div "Adélia" at bounding box center [237, 239] width 217 height 9
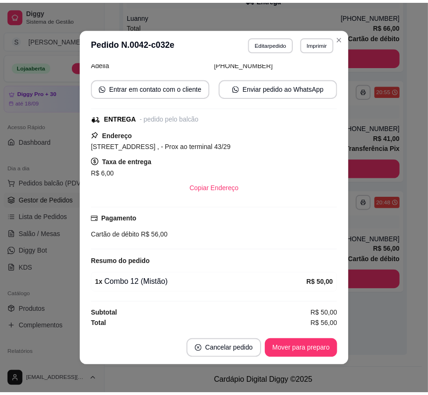
scroll to position [1, 0]
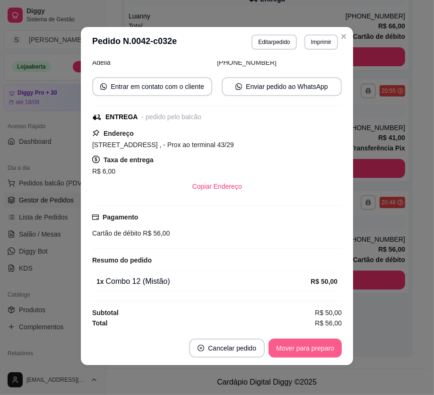
click at [303, 352] on button "Mover para preparo" at bounding box center [305, 348] width 73 height 19
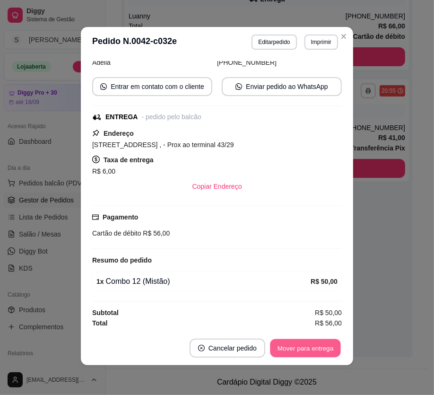
click at [306, 350] on button "Mover para entrega" at bounding box center [305, 348] width 71 height 18
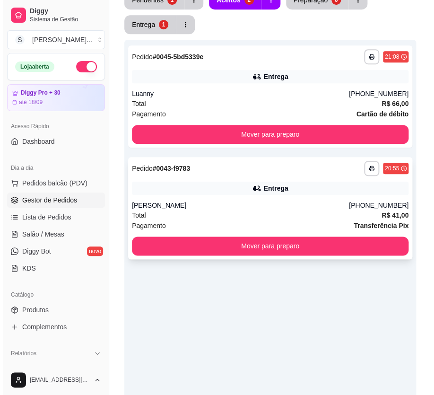
scroll to position [27, 0]
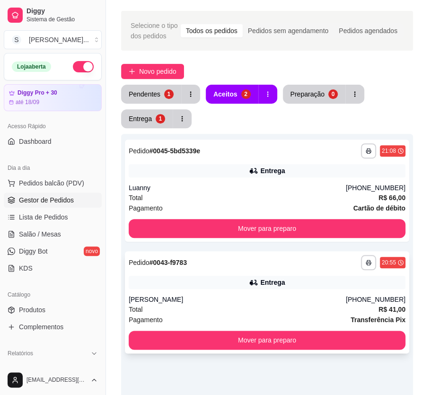
click at [233, 308] on div "Total R$ 41,00" at bounding box center [267, 309] width 277 height 10
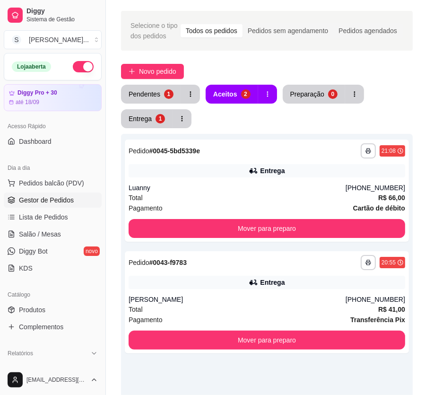
scroll to position [1, 0]
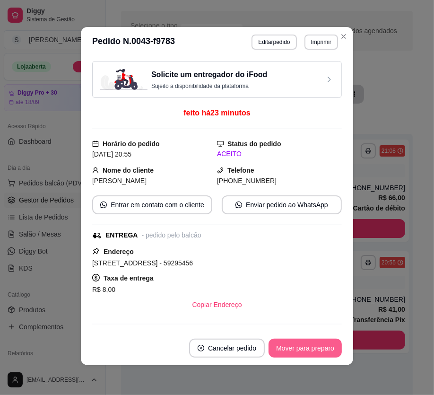
click at [282, 345] on button "Mover para preparo" at bounding box center [305, 348] width 73 height 19
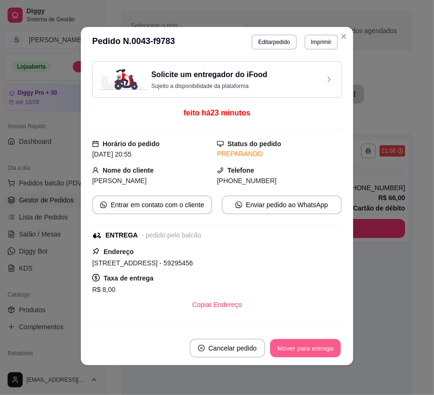
click at [283, 348] on button "Mover para entrega" at bounding box center [305, 348] width 71 height 18
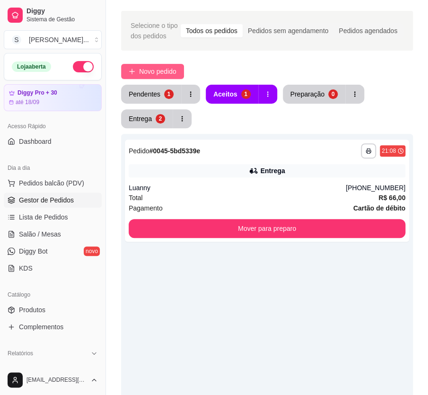
click at [144, 71] on span "Novo pedido" at bounding box center [157, 71] width 37 height 10
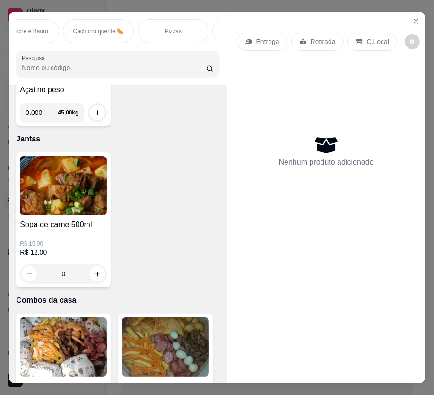
scroll to position [0, 258]
click at [172, 35] on div "Pizzas" at bounding box center [167, 31] width 71 height 24
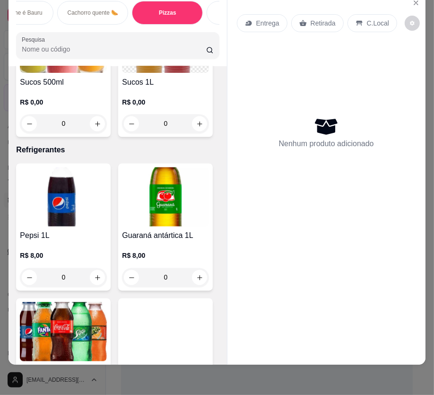
scroll to position [3537, 0]
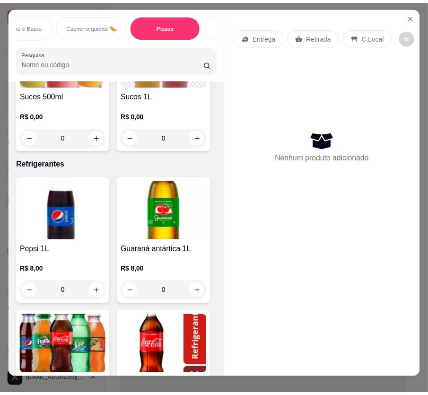
scroll to position [0, 0]
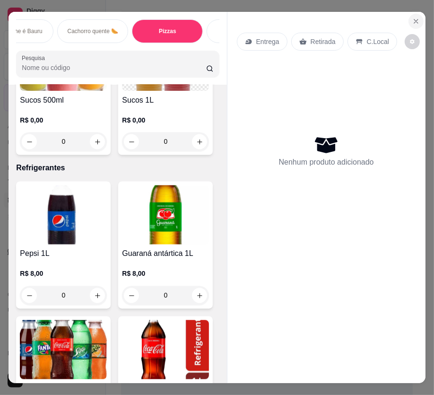
click at [400, 19] on button "Close" at bounding box center [416, 21] width 15 height 15
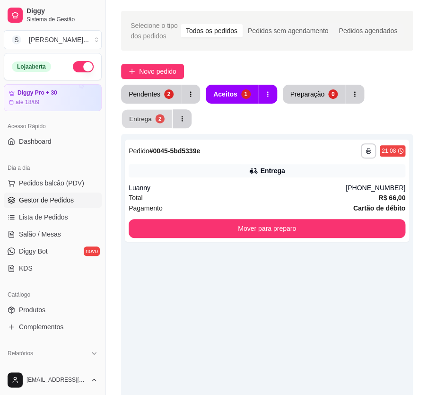
click at [162, 120] on div "2" at bounding box center [159, 118] width 9 height 9
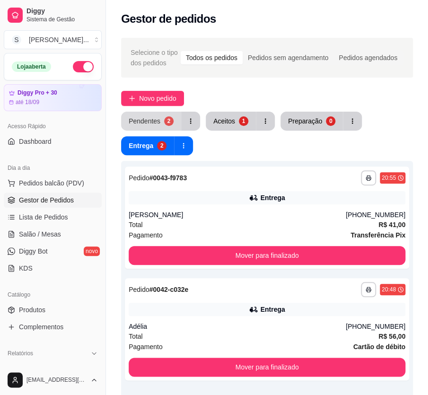
click at [177, 115] on button "Pendentes 2" at bounding box center [151, 121] width 60 height 19
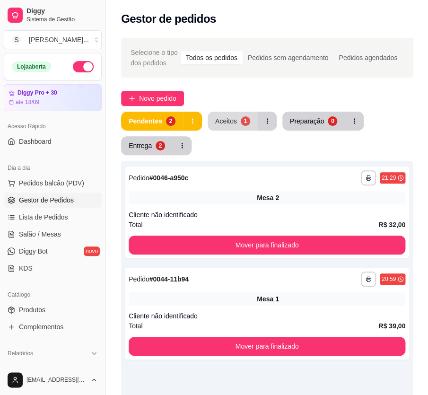
click at [230, 125] on div "Aceitos" at bounding box center [226, 120] width 22 height 9
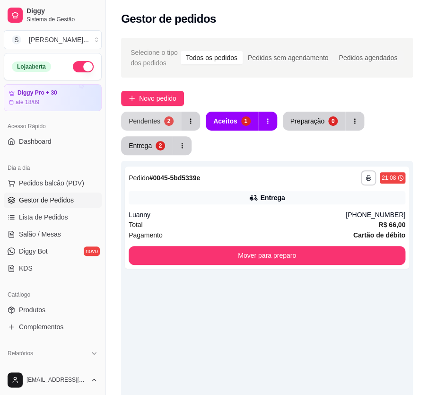
click at [156, 113] on button "Pendentes 2" at bounding box center [151, 121] width 60 height 19
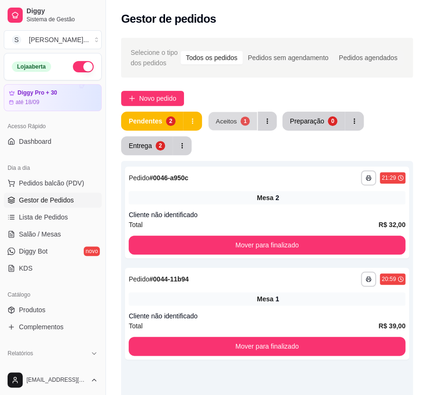
click at [231, 118] on div "Aceitos" at bounding box center [226, 120] width 21 height 9
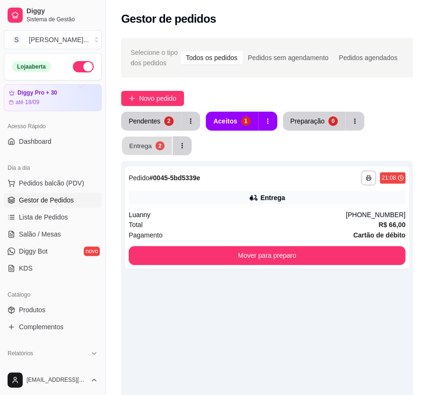
click at [137, 145] on div "Entrega" at bounding box center [140, 145] width 23 height 9
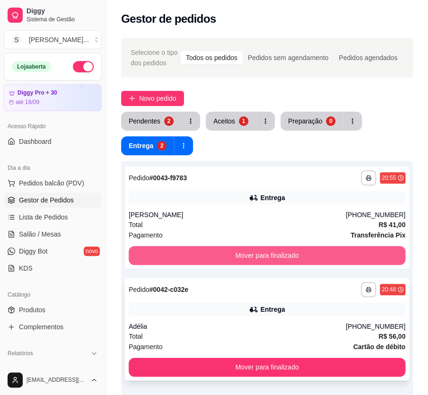
scroll to position [43, 0]
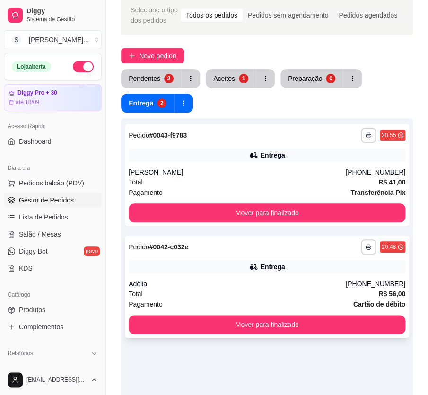
click at [261, 292] on div "Total R$ 56,00" at bounding box center [267, 294] width 277 height 10
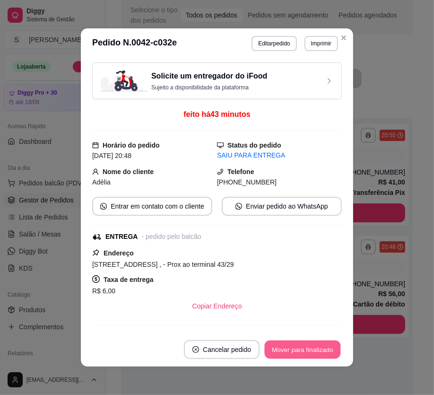
click at [303, 346] on button "Mover para finalizado" at bounding box center [303, 350] width 76 height 18
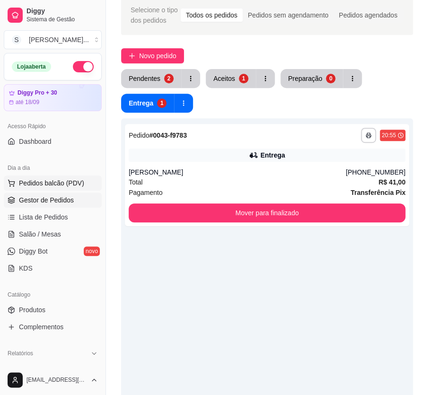
click at [14, 181] on icon at bounding box center [11, 182] width 6 height 4
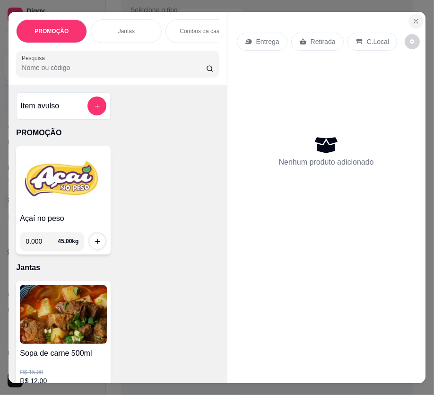
click at [400, 18] on icon "Close" at bounding box center [417, 22] width 8 height 8
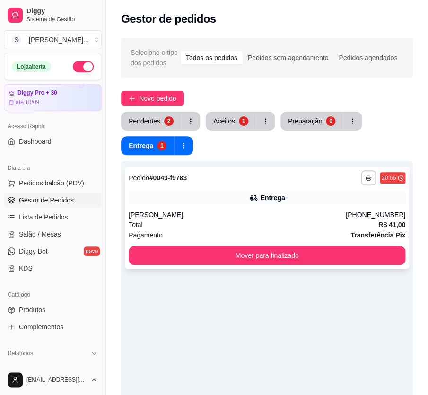
click at [221, 195] on div "Entrega" at bounding box center [267, 197] width 277 height 13
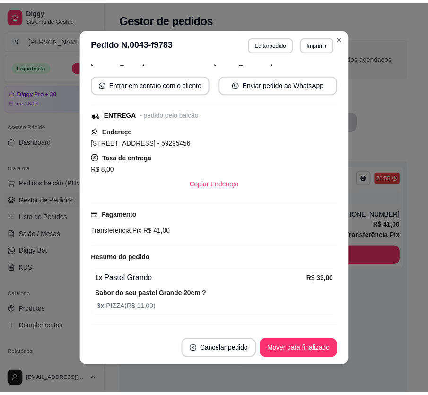
scroll to position [146, 0]
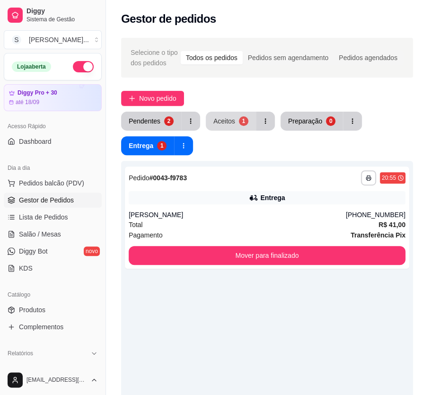
click at [230, 123] on div "Aceitos" at bounding box center [224, 120] width 22 height 9
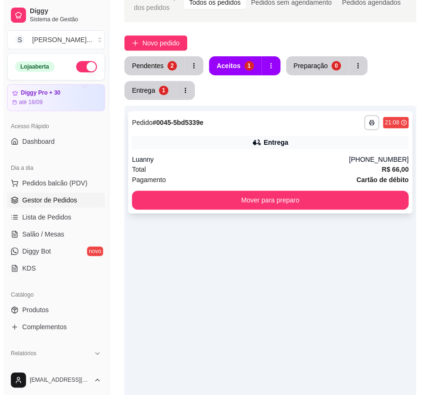
scroll to position [43, 0]
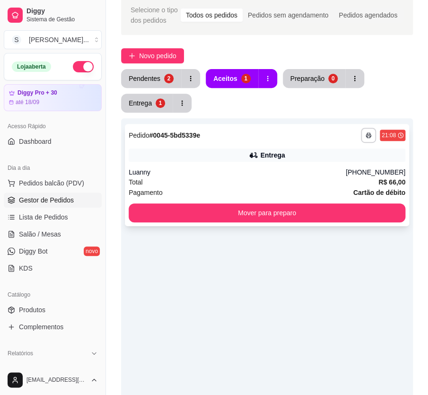
click at [230, 195] on div "Pagamento Cartão de débito" at bounding box center [267, 192] width 277 height 10
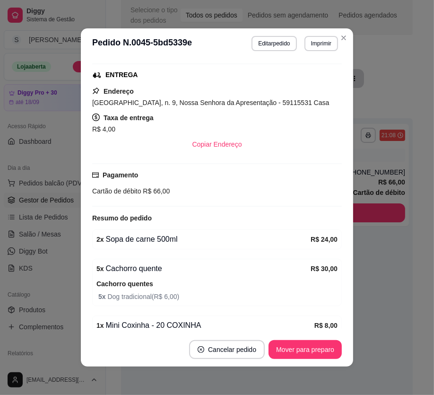
scroll to position [215, 0]
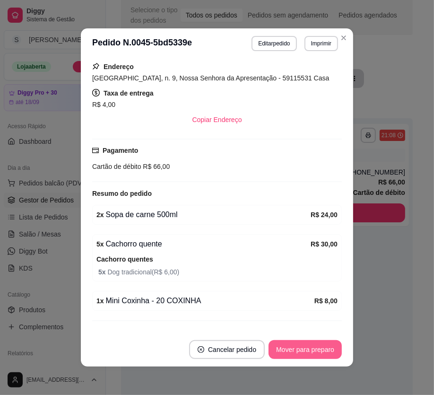
click at [317, 347] on button "Mover para preparo" at bounding box center [305, 349] width 73 height 19
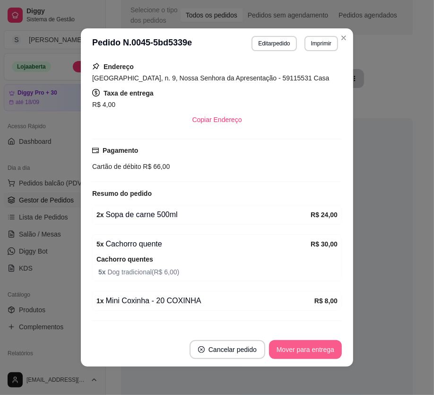
click at [320, 351] on button "Mover para entrega" at bounding box center [305, 349] width 73 height 19
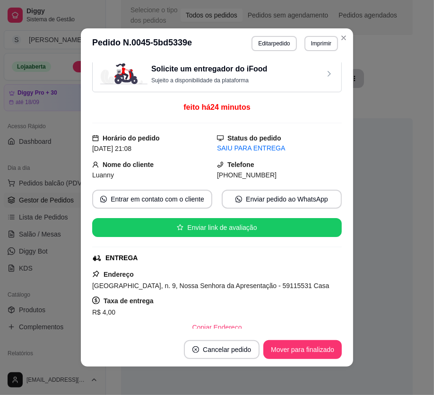
scroll to position [0, 0]
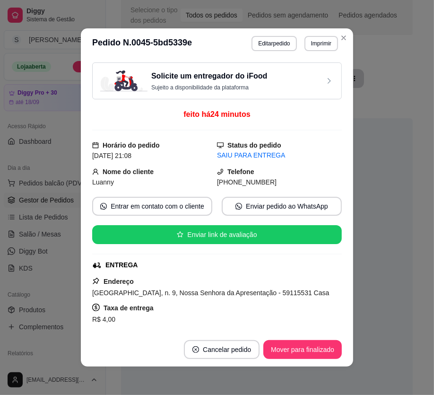
drag, startPoint x: 229, startPoint y: 182, endPoint x: 296, endPoint y: 182, distance: 66.7
click at [296, 182] on div "[PHONE_NUMBER]" at bounding box center [279, 182] width 125 height 10
copy span "9987-6150"
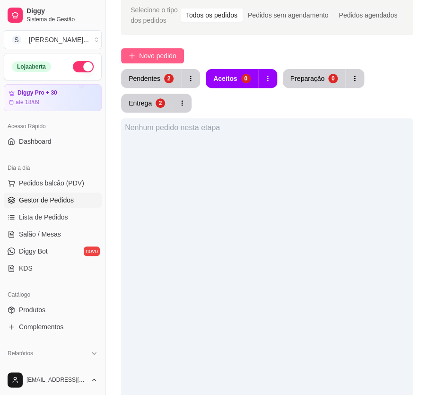
click at [156, 59] on span "Novo pedido" at bounding box center [157, 56] width 37 height 10
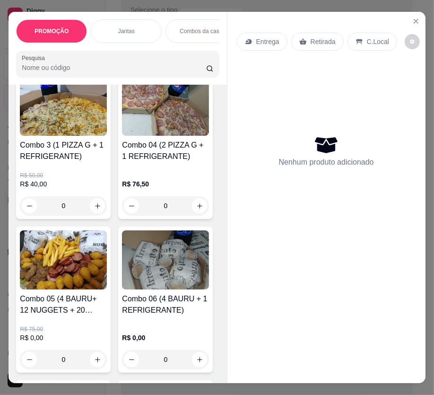
scroll to position [559, 0]
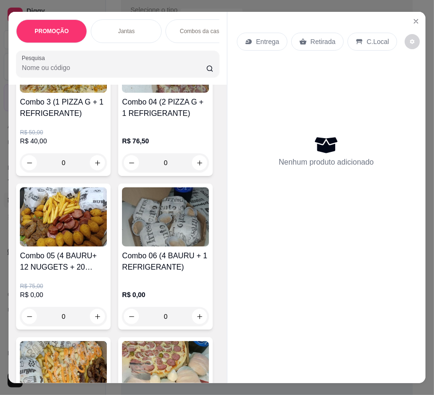
click at [59, 93] on img at bounding box center [63, 63] width 87 height 59
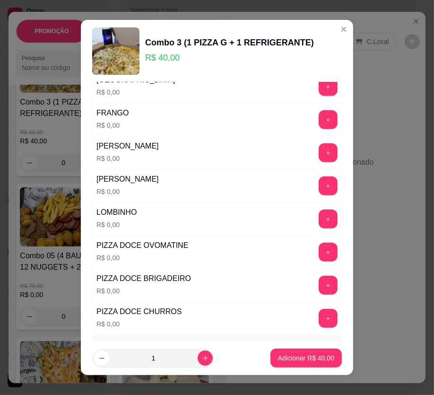
scroll to position [344, 0]
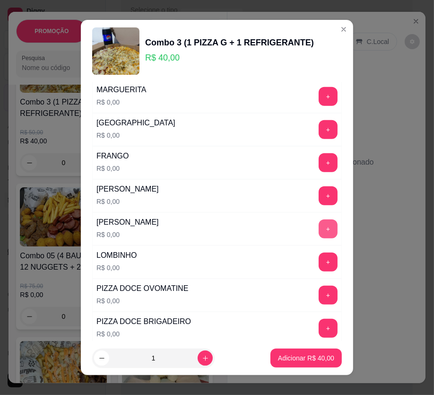
click at [319, 239] on button "+" at bounding box center [328, 229] width 19 height 19
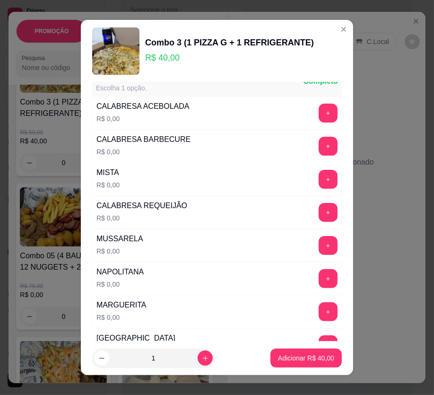
scroll to position [0, 0]
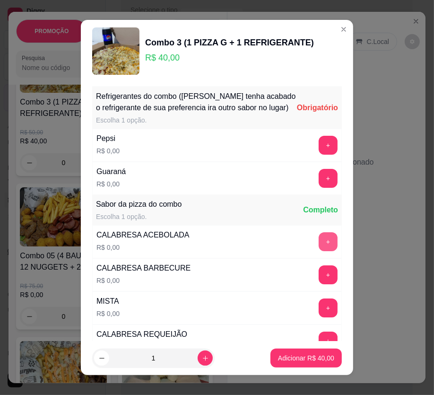
click at [319, 248] on button "+" at bounding box center [328, 241] width 19 height 19
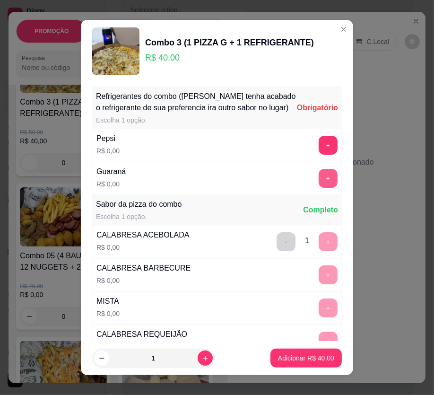
click at [319, 185] on button "+" at bounding box center [328, 178] width 19 height 19
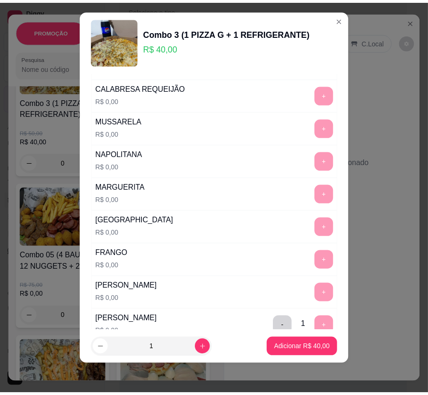
scroll to position [241, 0]
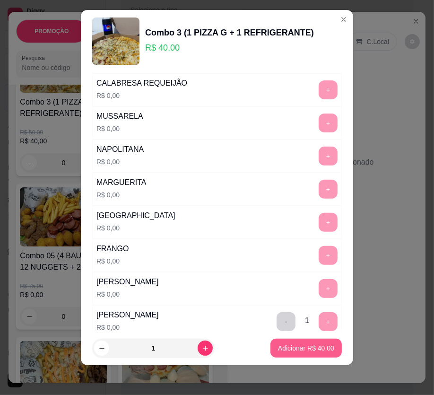
click at [316, 347] on p "Adicionar R$ 40,00" at bounding box center [306, 348] width 56 height 9
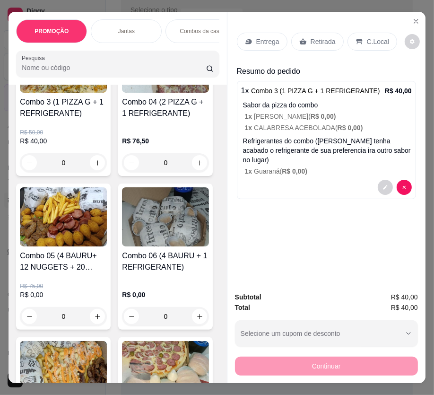
click at [314, 33] on div "Retirada" at bounding box center [318, 42] width 53 height 18
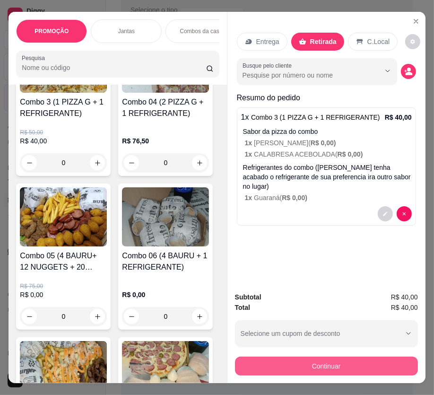
click at [335, 364] on button "Continuar" at bounding box center [326, 366] width 183 height 19
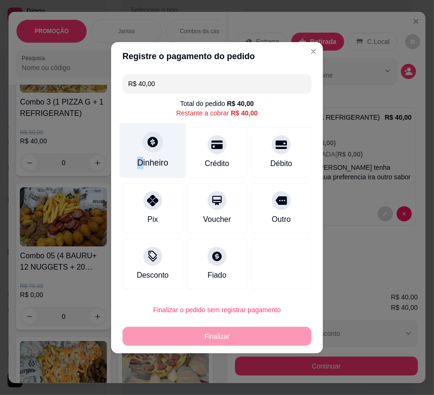
click at [140, 167] on div "Dinheiro" at bounding box center [152, 163] width 31 height 12
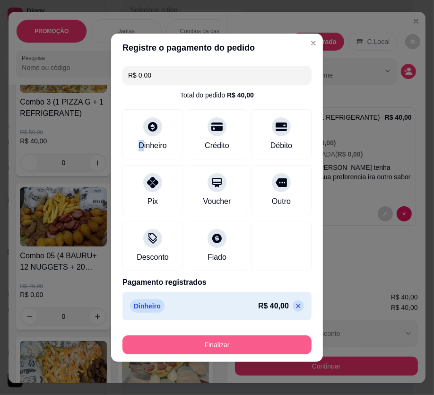
click at [260, 345] on button "Finalizar" at bounding box center [217, 345] width 189 height 19
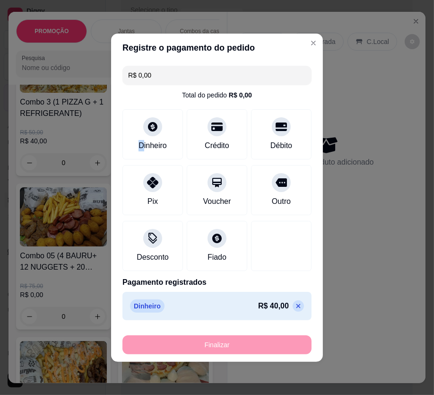
type input "-R$ 40,00"
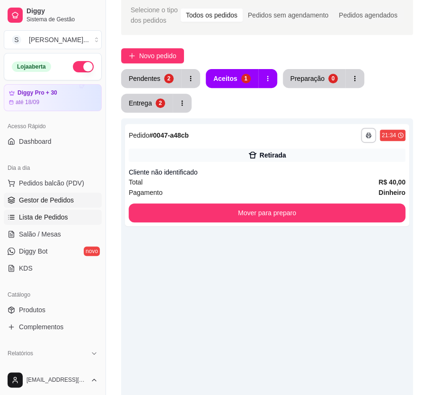
click at [38, 217] on span "Lista de Pedidos" at bounding box center [43, 216] width 49 height 9
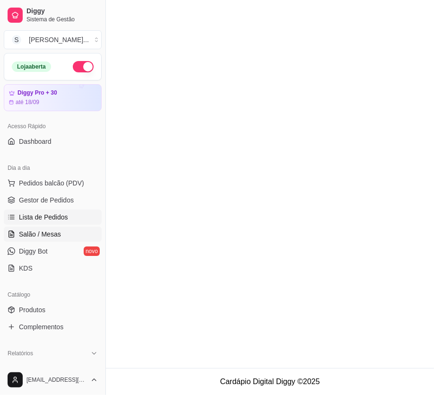
click at [38, 230] on span "Salão / Mesas" at bounding box center [40, 234] width 42 height 9
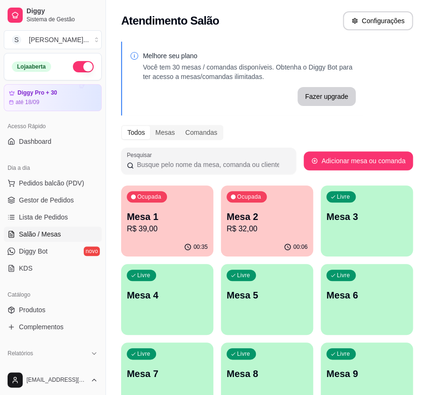
click at [161, 239] on div "00:35" at bounding box center [167, 247] width 92 height 18
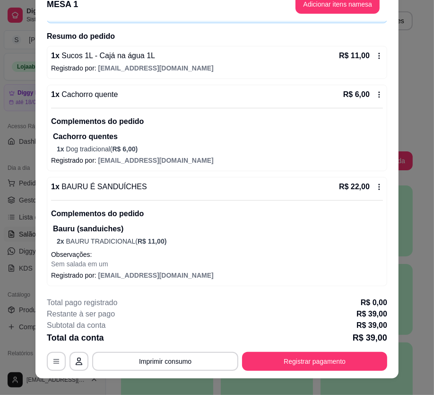
scroll to position [28, 0]
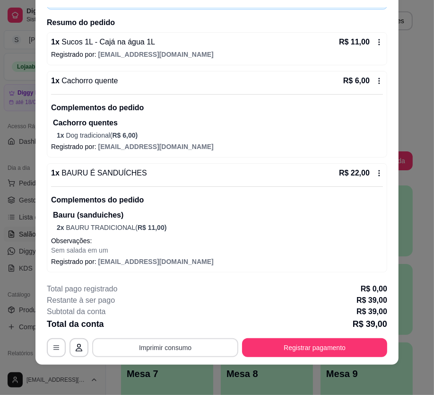
click at [174, 345] on button "Imprimir consumo" at bounding box center [165, 347] width 146 height 19
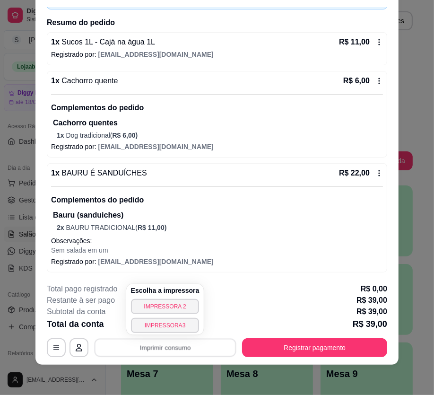
click at [173, 297] on div "Escolha a impressora IMPRESSORA 2 IMPRESSORA3" at bounding box center [165, 309] width 78 height 51
click at [168, 308] on button "IMPRESSORA 2" at bounding box center [165, 306] width 69 height 15
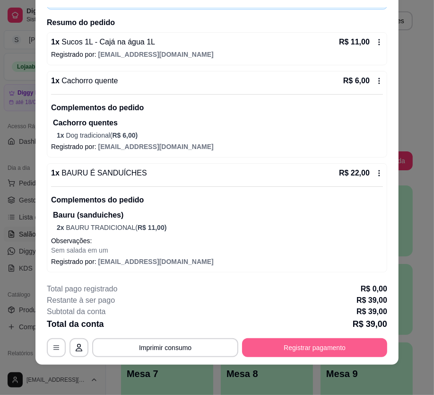
click at [310, 341] on button "Registrar pagamento" at bounding box center [314, 347] width 145 height 19
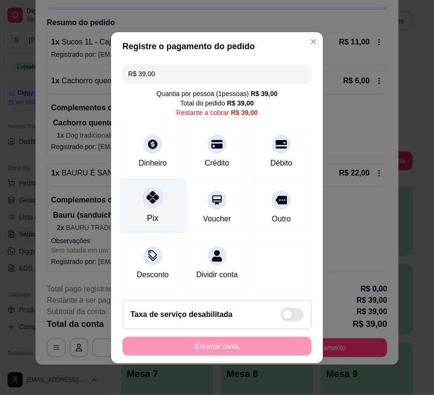
click at [154, 200] on icon at bounding box center [153, 197] width 12 height 12
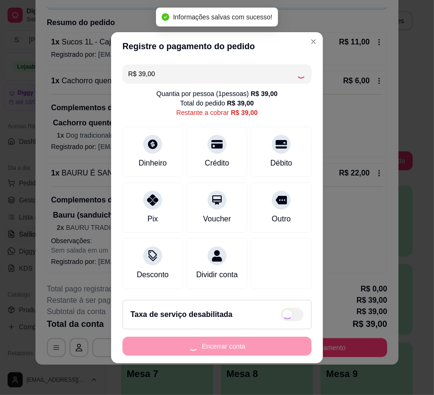
type input "R$ 0,00"
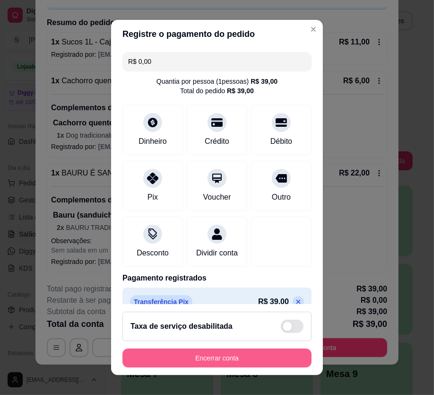
click at [260, 364] on button "Encerrar conta" at bounding box center [217, 358] width 189 height 19
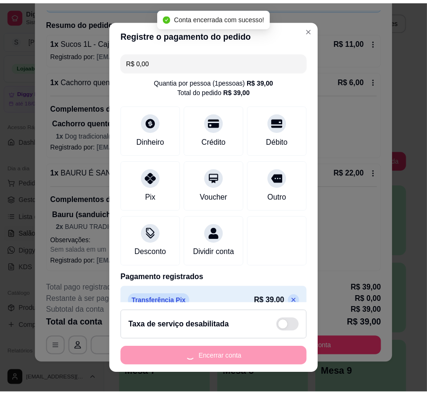
scroll to position [0, 0]
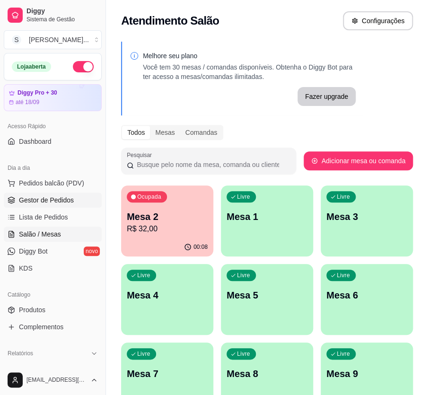
click at [42, 203] on span "Gestor de Pedidos" at bounding box center [46, 199] width 55 height 9
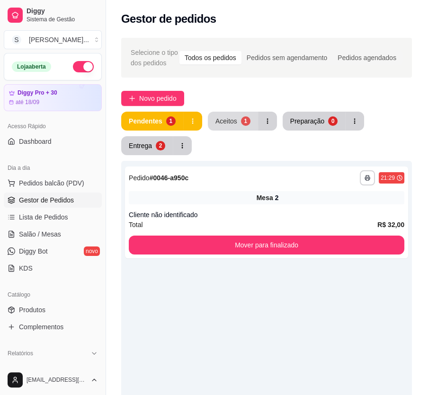
click at [238, 122] on button "Aceitos 1" at bounding box center [233, 121] width 50 height 19
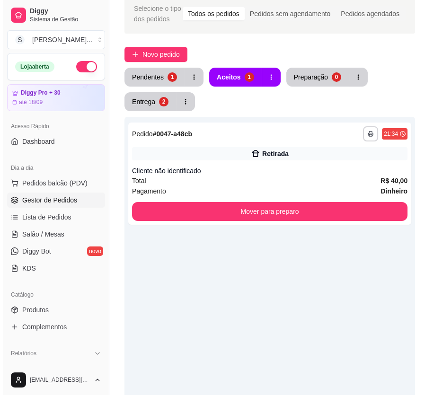
scroll to position [86, 0]
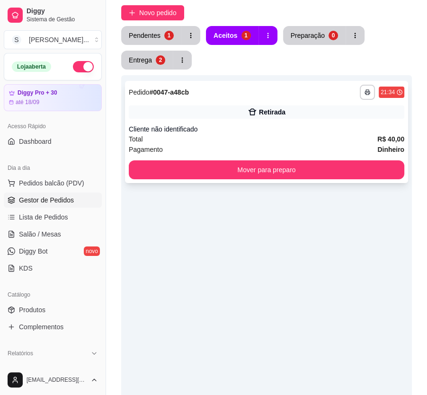
click at [187, 81] on div "**********" at bounding box center [266, 132] width 283 height 102
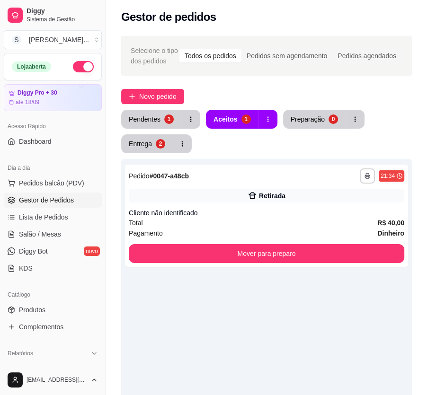
scroll to position [0, 0]
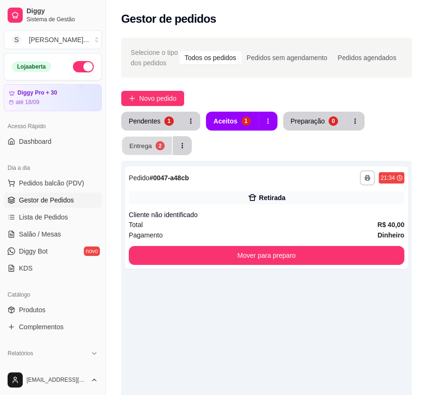
click at [137, 145] on div "Entrega" at bounding box center [140, 145] width 23 height 9
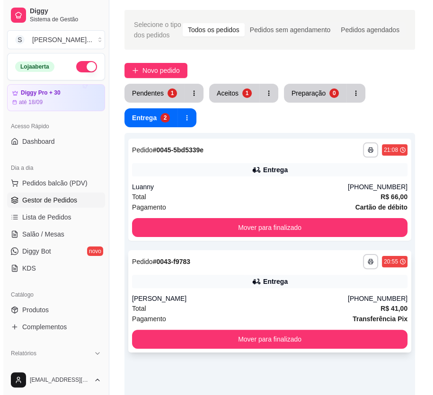
scroll to position [43, 0]
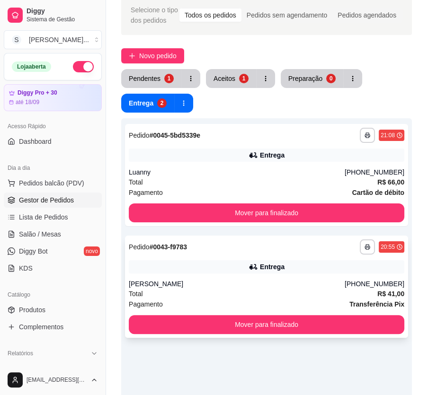
click at [257, 293] on div "Total R$ 41,00" at bounding box center [266, 294] width 275 height 10
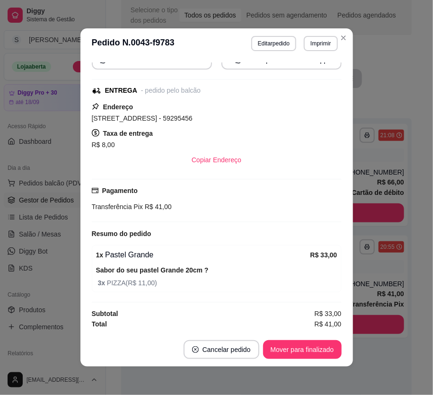
scroll to position [1, 0]
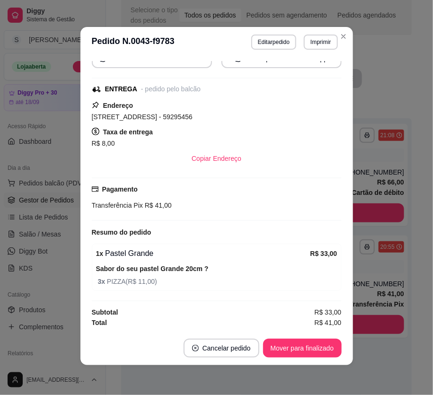
click at [348, 362] on footer "Cancelar pedido Mover para finalizado" at bounding box center [216, 348] width 273 height 34
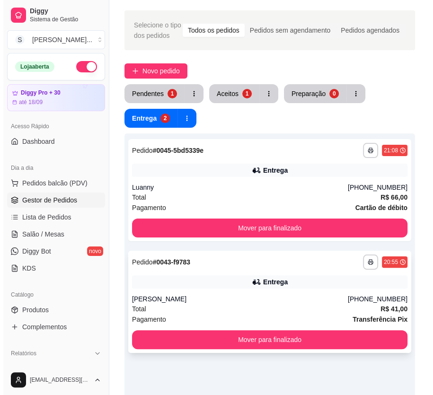
scroll to position [0, 0]
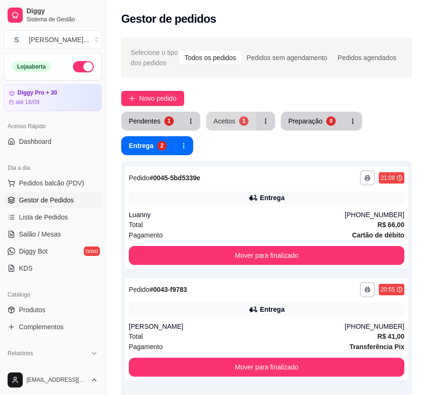
click at [233, 125] on div "Aceitos" at bounding box center [224, 120] width 22 height 9
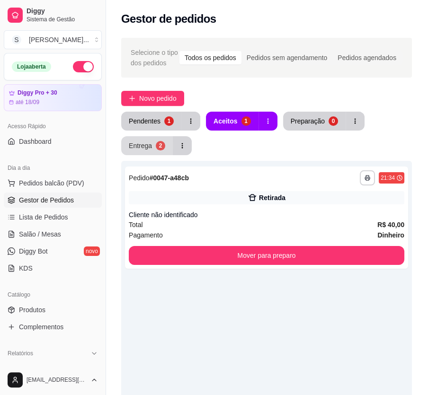
click at [168, 147] on button "Entrega 2" at bounding box center [147, 145] width 52 height 19
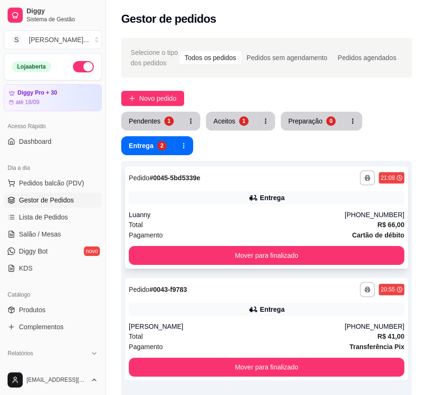
click at [300, 210] on div "Luanny" at bounding box center [237, 214] width 216 height 9
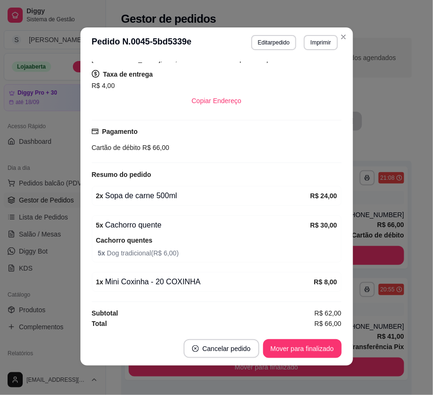
scroll to position [1, 0]
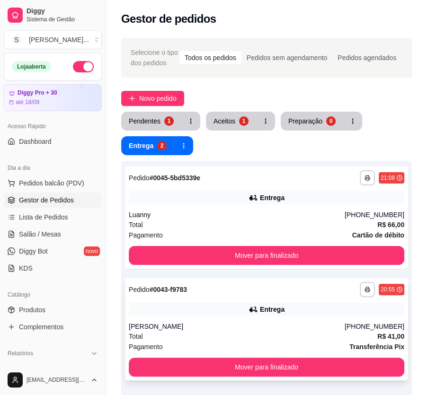
click at [385, 333] on strong "R$ 41,00" at bounding box center [390, 337] width 27 height 8
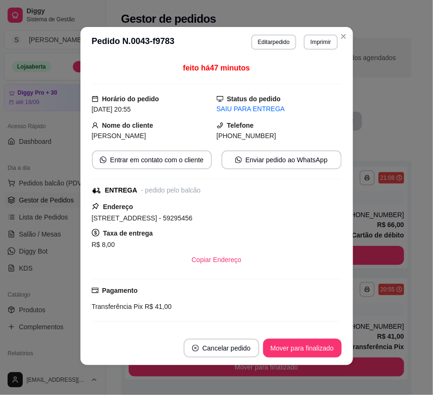
scroll to position [146, 0]
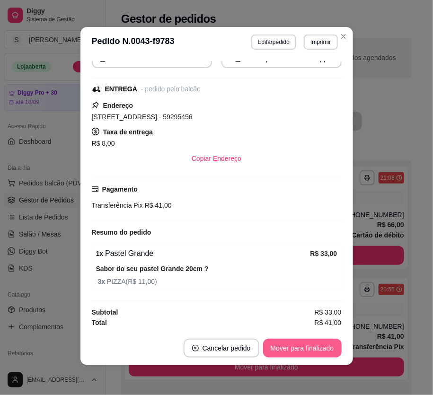
click at [317, 347] on button "Mover para finalizado" at bounding box center [302, 348] width 79 height 19
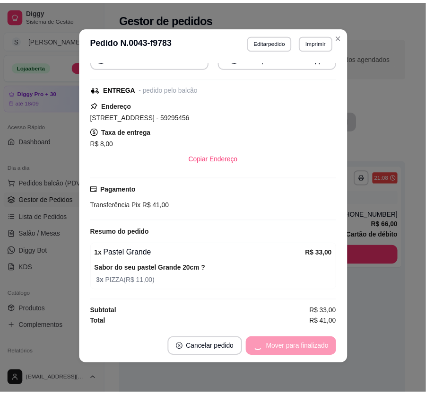
scroll to position [115, 0]
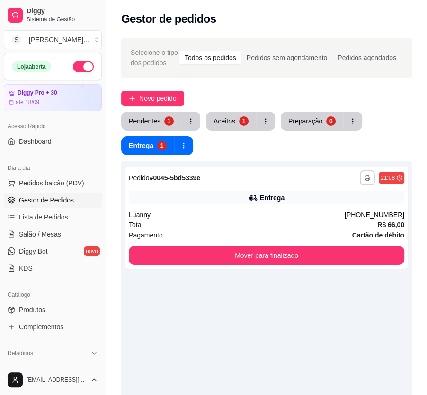
click at [43, 225] on ul "Pedidos balcão (PDV) Gestor de Pedidos Lista de Pedidos Salão / Mesas Diggy Bot…" at bounding box center [53, 226] width 98 height 100
click at [53, 220] on span "Lista de Pedidos" at bounding box center [43, 216] width 49 height 9
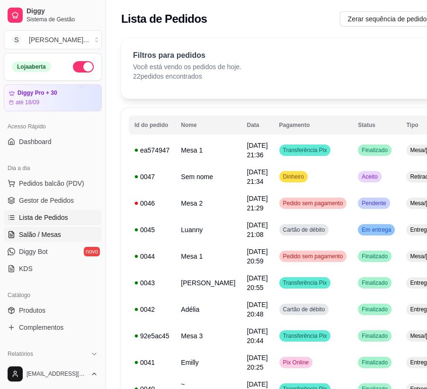
click at [24, 227] on link "Salão / Mesas" at bounding box center [53, 234] width 98 height 15
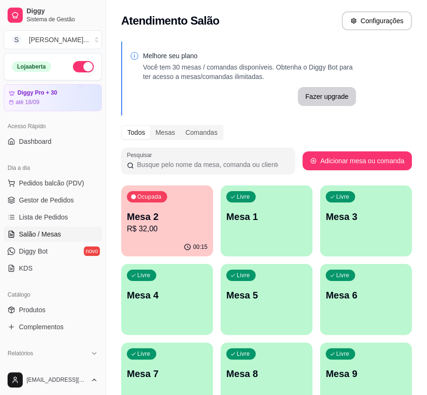
click at [342, 129] on div "Todos Mesas Comandas" at bounding box center [266, 132] width 291 height 15
click at [323, 144] on div "Melhore seu plano Você tem 30 mesas / comandas disponíveis. Obtenha o Diggy Bot…" at bounding box center [266, 270] width 321 height 468
click at [49, 199] on span "Gestor de Pedidos" at bounding box center [46, 199] width 55 height 9
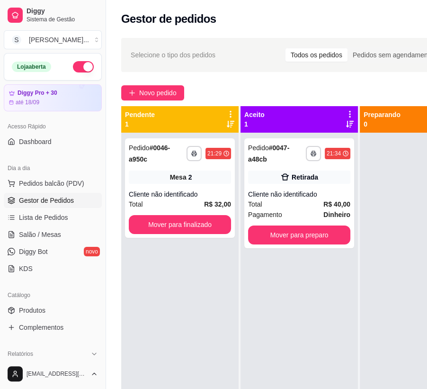
click at [224, 268] on div "**********" at bounding box center [179, 327] width 117 height 389
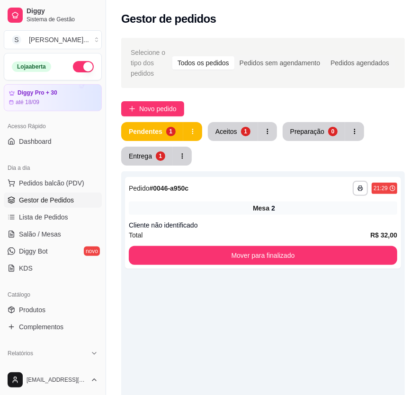
click at [246, 362] on div "**********" at bounding box center [262, 368] width 283 height 395
click at [233, 133] on div "Aceitos" at bounding box center [226, 131] width 22 height 9
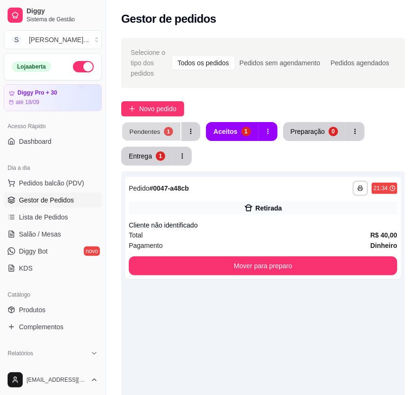
click at [135, 139] on button "Pendentes 1" at bounding box center [151, 132] width 58 height 18
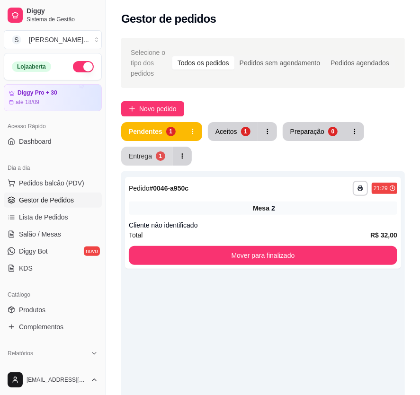
click at [159, 151] on button "Entrega 1" at bounding box center [147, 156] width 52 height 19
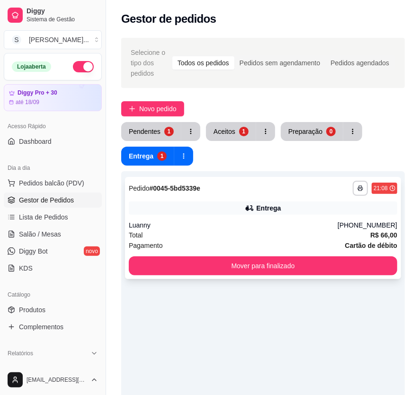
click at [175, 225] on div "Luanny" at bounding box center [233, 225] width 209 height 9
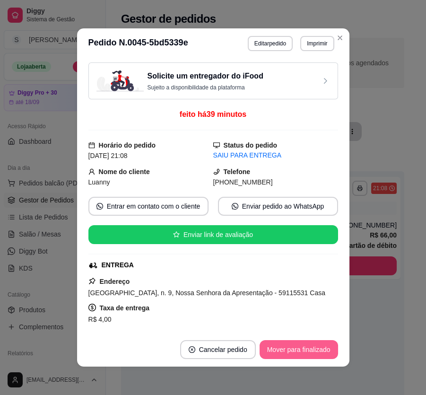
click at [295, 351] on button "Mover para finalizado" at bounding box center [299, 349] width 79 height 19
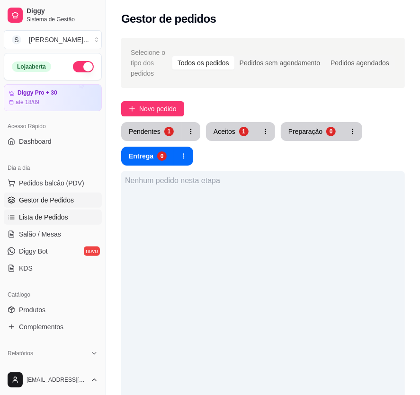
click at [63, 215] on span "Lista de Pedidos" at bounding box center [43, 216] width 49 height 9
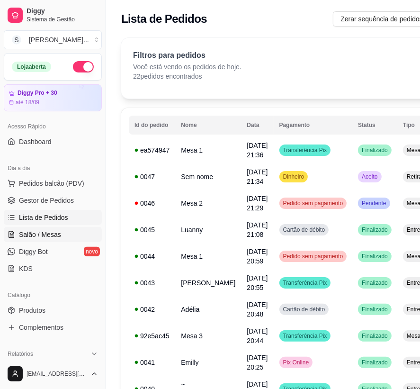
click at [56, 230] on span "Salão / Mesas" at bounding box center [40, 234] width 42 height 9
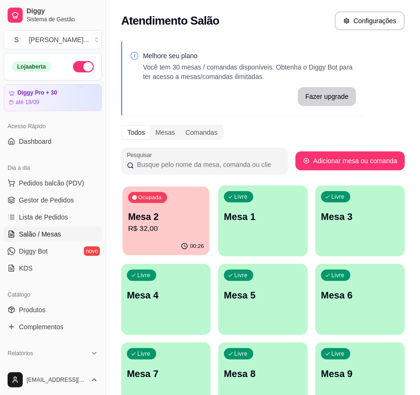
click at [166, 238] on div "00:26" at bounding box center [166, 247] width 87 height 18
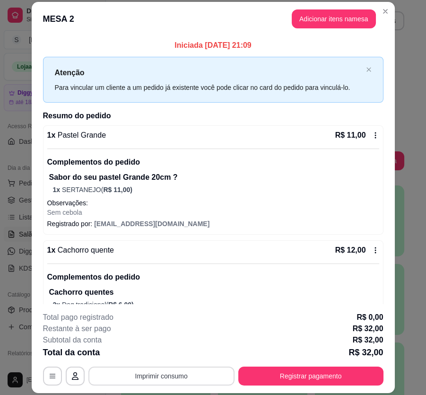
click at [158, 381] on button "Imprimir consumo" at bounding box center [161, 376] width 146 height 19
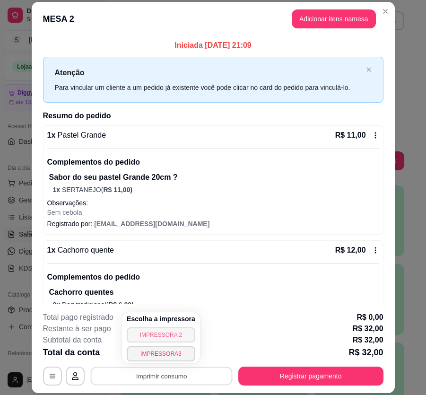
click at [177, 331] on button "IMPRESSORA 2" at bounding box center [161, 334] width 69 height 15
click at [166, 318] on h4 "Escolha a impressora" at bounding box center [161, 318] width 69 height 9
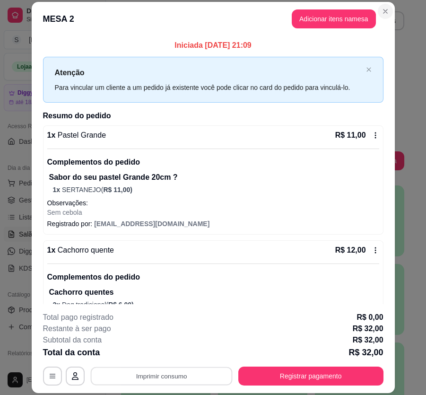
click at [384, 18] on button "Close" at bounding box center [385, 11] width 15 height 15
drag, startPoint x: 166, startPoint y: 117, endPoint x: 203, endPoint y: 77, distance: 54.9
click at [181, 92] on div "Iniciada [DATE] 21:09 Atenção Para vincular um cliente a um pedido já existente…" at bounding box center [213, 203] width 341 height 326
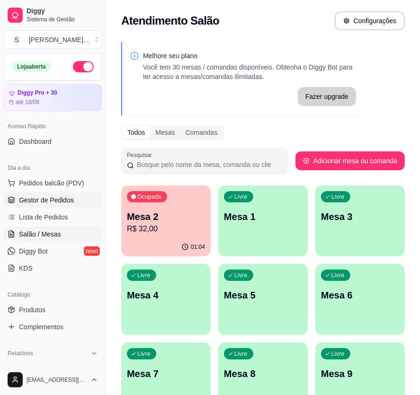
click at [41, 203] on span "Gestor de Pedidos" at bounding box center [46, 199] width 55 height 9
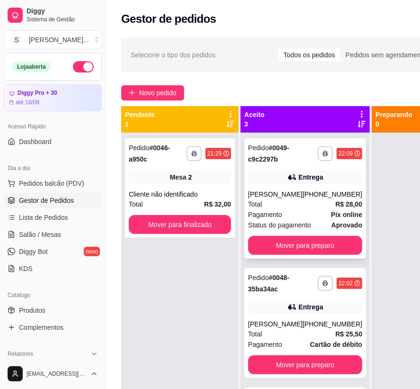
click at [319, 198] on div "[PHONE_NUMBER]" at bounding box center [332, 193] width 60 height 9
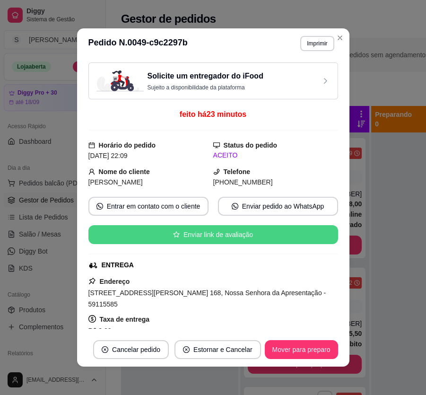
scroll to position [43, 0]
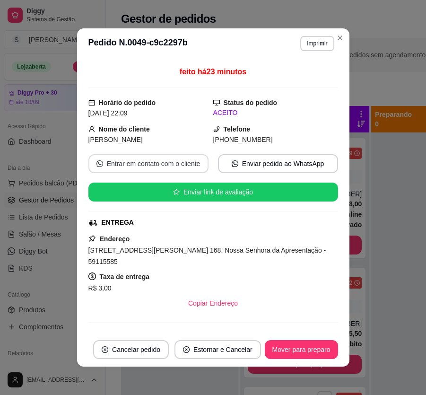
click at [153, 163] on button "Entrar em contato com o cliente" at bounding box center [148, 163] width 120 height 19
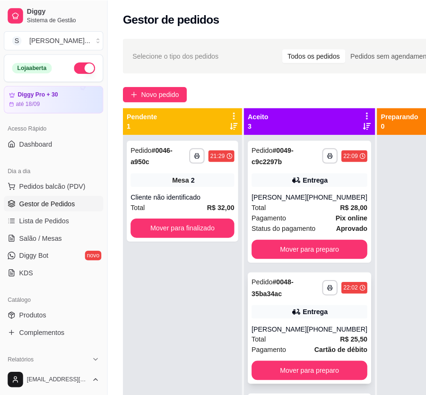
scroll to position [33, 0]
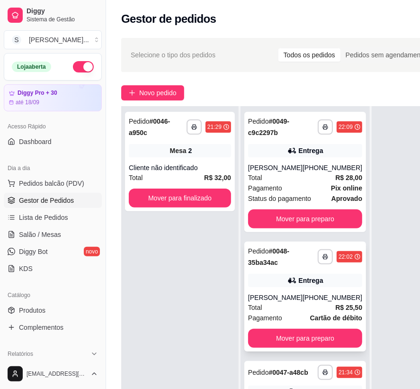
click at [262, 292] on div "[PERSON_NAME]" at bounding box center [275, 296] width 54 height 9
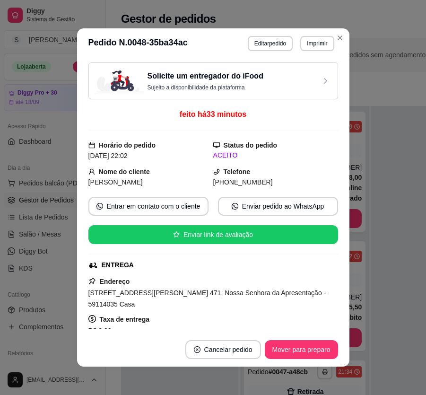
scroll to position [1, 0]
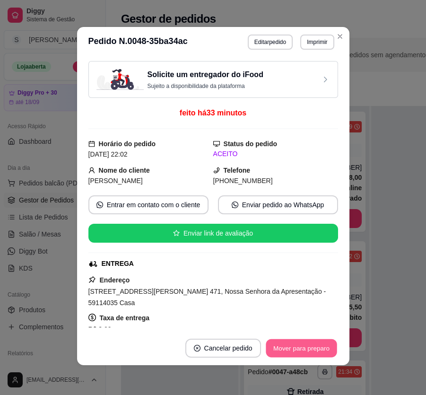
click at [293, 339] on button "Mover para preparo" at bounding box center [301, 348] width 71 height 18
click at [296, 344] on button "Mover para preparo" at bounding box center [301, 348] width 73 height 19
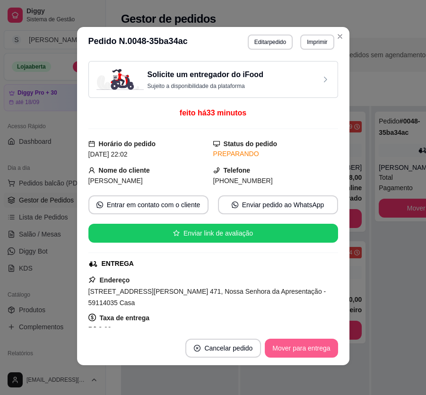
click at [298, 347] on button "Mover para entrega" at bounding box center [301, 348] width 73 height 19
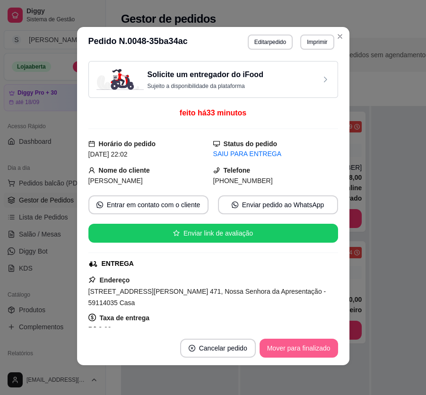
click at [298, 347] on button "Mover para finalizado" at bounding box center [299, 348] width 79 height 19
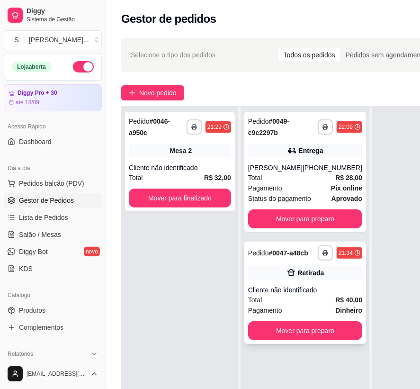
click at [274, 293] on div "Cliente não identificado" at bounding box center [305, 289] width 114 height 9
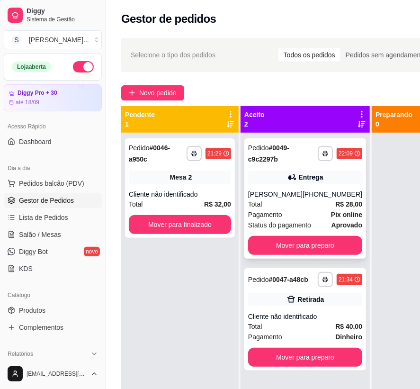
click at [287, 208] on div "Total R$ 28,00" at bounding box center [305, 204] width 114 height 10
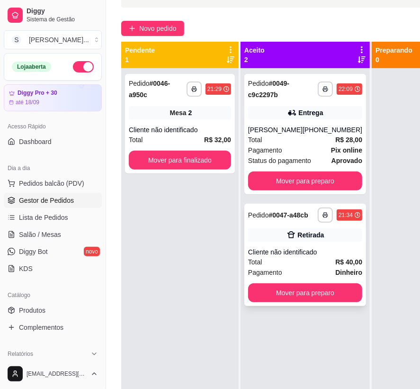
click at [330, 257] on div "Cliente não identificado" at bounding box center [305, 251] width 114 height 9
click at [265, 123] on div "**********" at bounding box center [305, 134] width 122 height 120
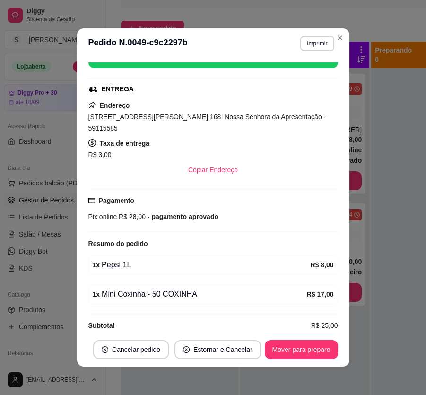
scroll to position [1, 0]
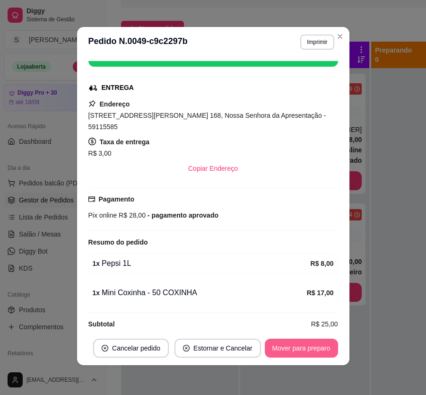
click at [312, 344] on button "Mover para preparo" at bounding box center [301, 348] width 73 height 19
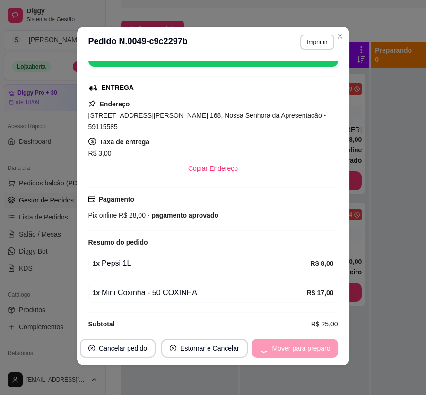
click at [312, 344] on div "Mover para preparo" at bounding box center [295, 348] width 87 height 19
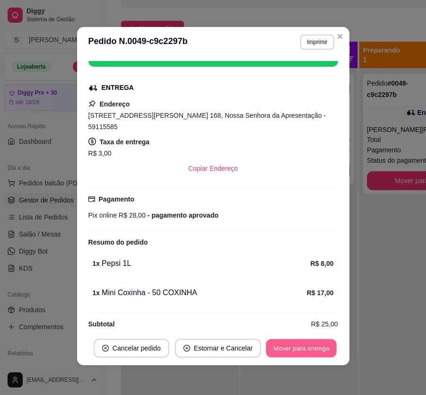
click at [314, 345] on button "Mover para entrega" at bounding box center [301, 348] width 71 height 18
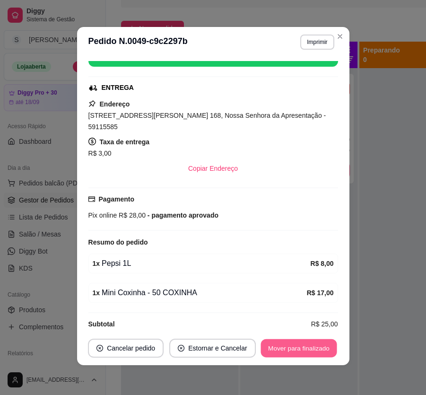
click at [314, 345] on button "Mover para finalizado" at bounding box center [299, 348] width 76 height 18
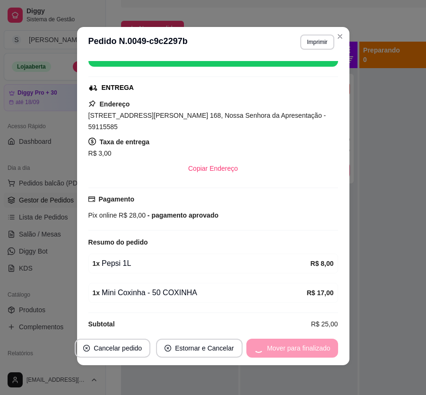
scroll to position [145, 0]
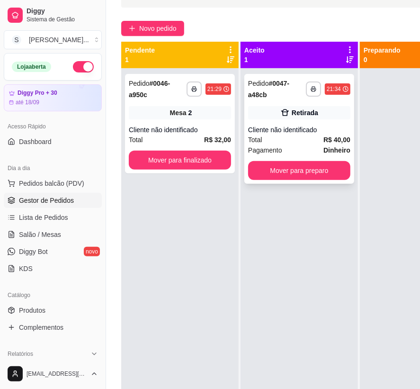
click at [301, 136] on div "Total R$ 40,00" at bounding box center [299, 139] width 102 height 10
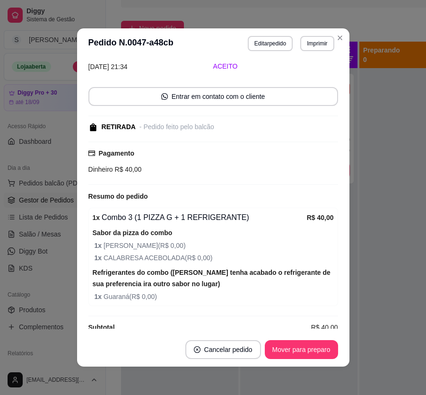
scroll to position [56, 0]
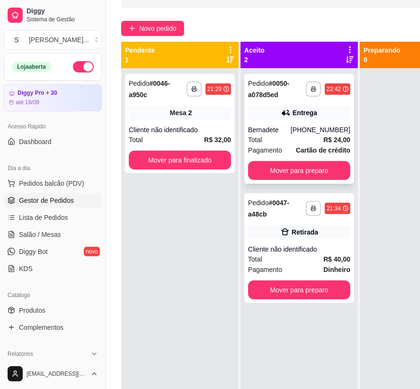
click at [262, 131] on div "Bernadete" at bounding box center [269, 129] width 43 height 9
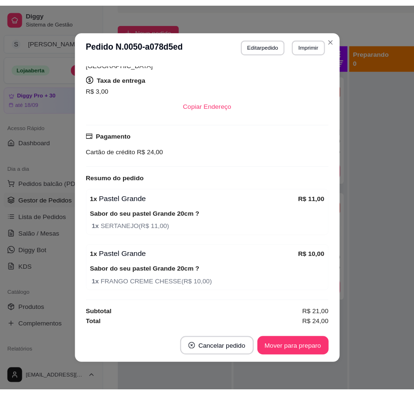
scroll to position [1, 0]
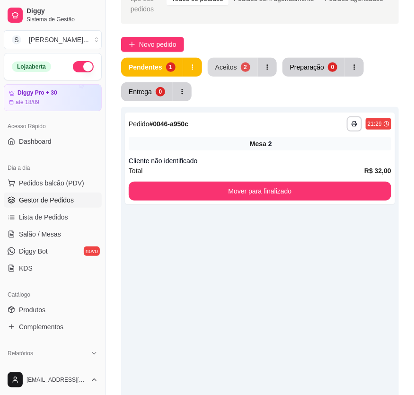
click at [242, 66] on div "2" at bounding box center [245, 66] width 9 height 9
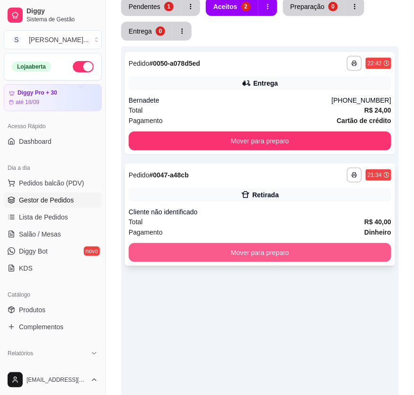
scroll to position [123, 0]
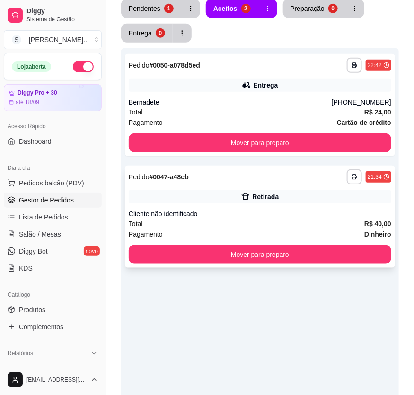
click at [220, 221] on div "Total R$ 40,00" at bounding box center [260, 224] width 263 height 10
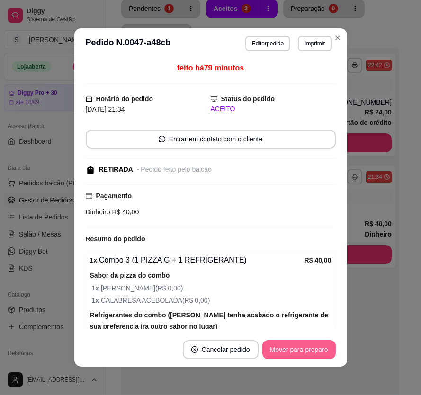
click at [323, 347] on button "Mover para preparo" at bounding box center [298, 349] width 73 height 19
click at [323, 347] on div "Mover para preparo" at bounding box center [292, 349] width 87 height 19
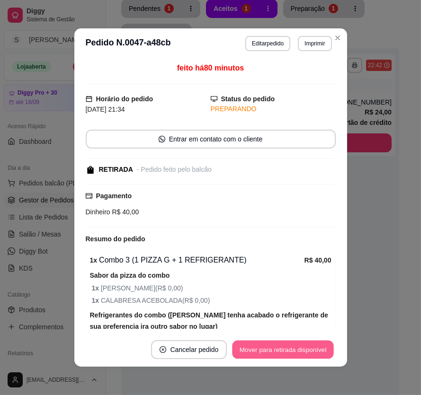
click at [320, 348] on button "Mover para retirada disponível" at bounding box center [282, 350] width 101 height 18
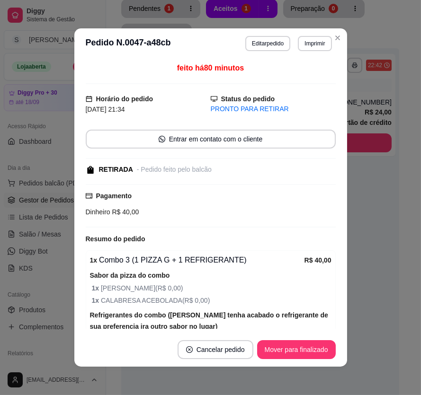
click at [322, 342] on button "Mover para finalizado" at bounding box center [296, 349] width 79 height 19
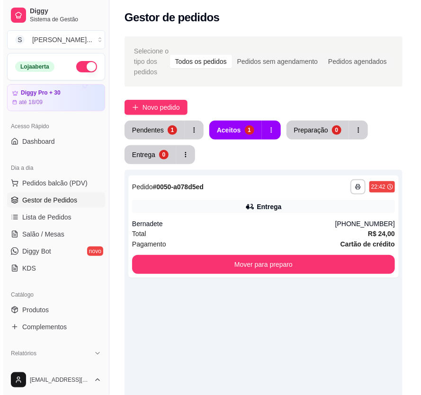
scroll to position [0, 0]
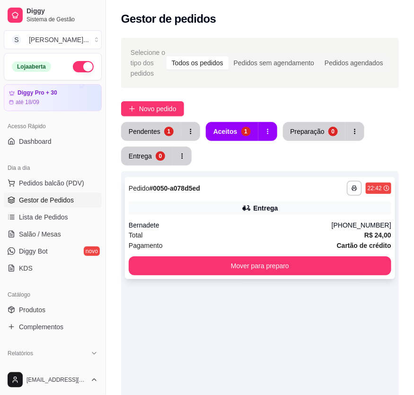
click at [267, 222] on div "Bernadete" at bounding box center [230, 225] width 203 height 9
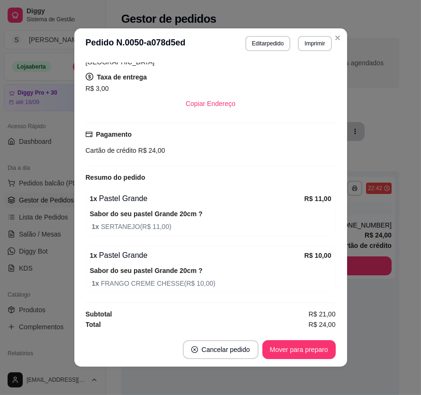
scroll to position [1, 0]
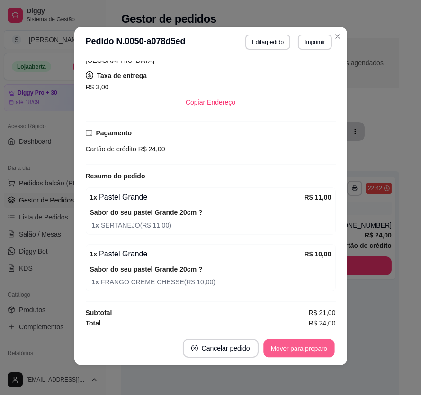
click at [314, 348] on button "Mover para preparo" at bounding box center [298, 348] width 71 height 18
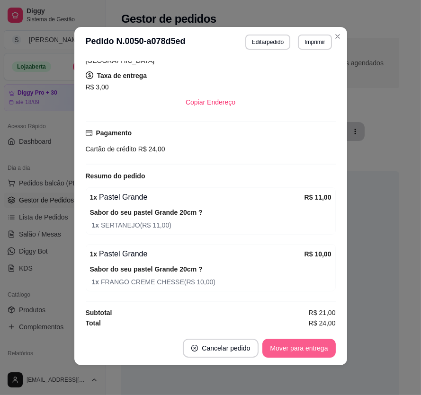
click at [307, 346] on button "Mover para entrega" at bounding box center [298, 348] width 73 height 19
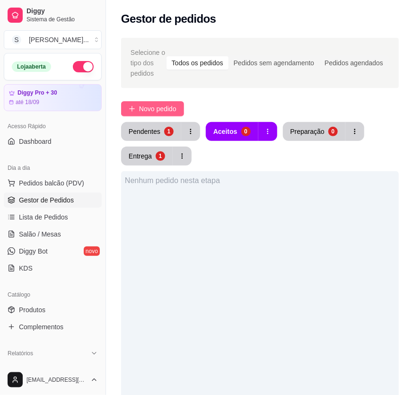
click at [150, 113] on span "Novo pedido" at bounding box center [157, 109] width 37 height 10
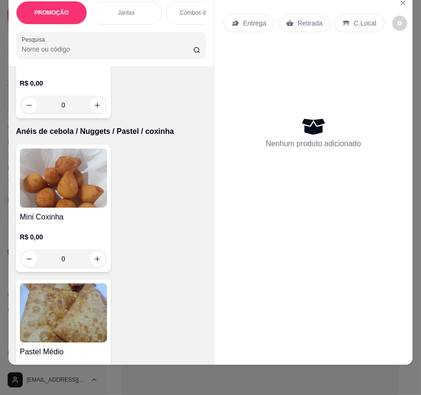
scroll to position [4259, 0]
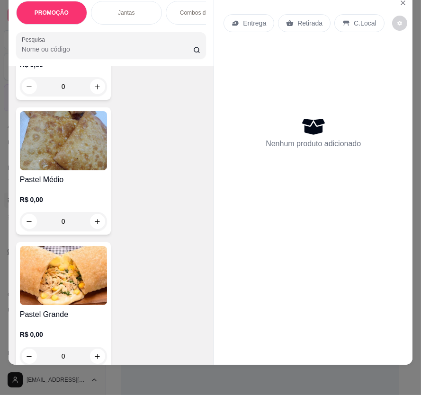
click at [74, 288] on img at bounding box center [63, 275] width 87 height 59
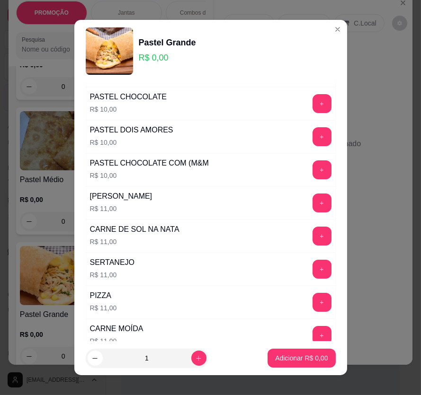
scroll to position [215, 0]
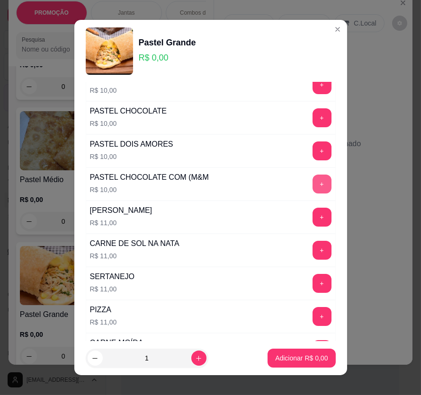
click at [312, 182] on button "+" at bounding box center [321, 184] width 19 height 19
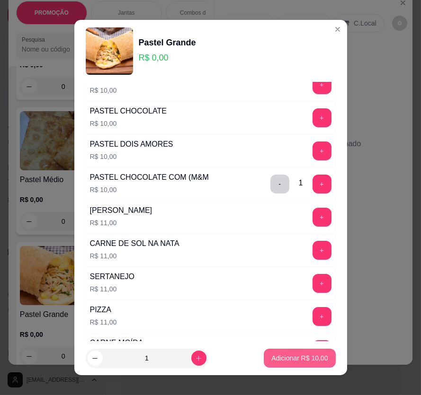
click at [310, 356] on p "Adicionar R$ 10,00" at bounding box center [299, 358] width 56 height 9
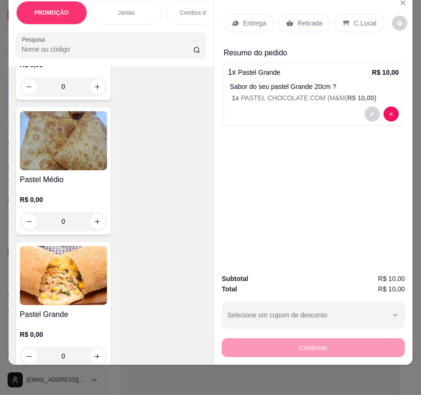
click at [287, 346] on div "Continuar" at bounding box center [312, 346] width 183 height 21
click at [312, 14] on div "Retirada" at bounding box center [304, 23] width 53 height 18
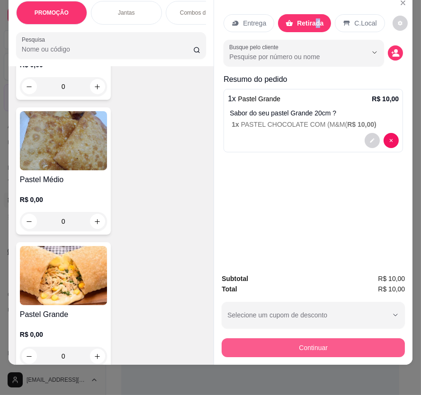
click at [339, 338] on button "Continuar" at bounding box center [312, 347] width 183 height 19
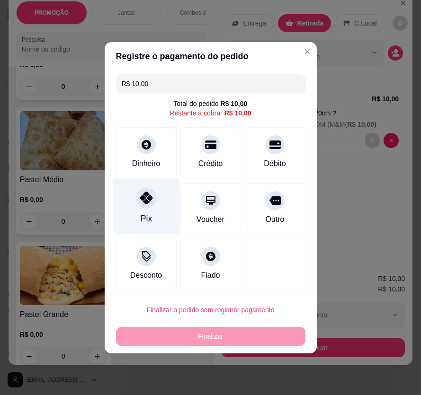
click at [155, 204] on div "Pix" at bounding box center [146, 205] width 67 height 55
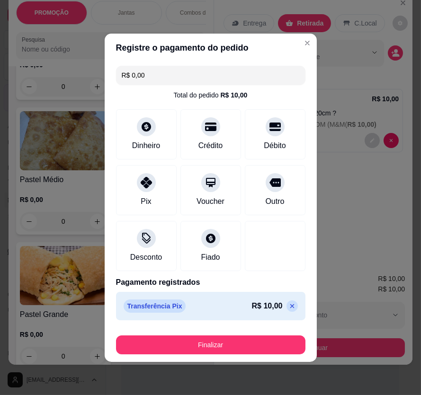
drag, startPoint x: 248, startPoint y: 353, endPoint x: 246, endPoint y: 346, distance: 6.8
click at [247, 352] on footer "Finalizar" at bounding box center [211, 343] width 212 height 38
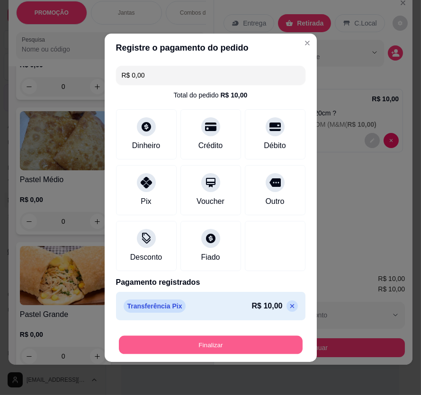
click at [242, 337] on button "Finalizar" at bounding box center [211, 345] width 184 height 18
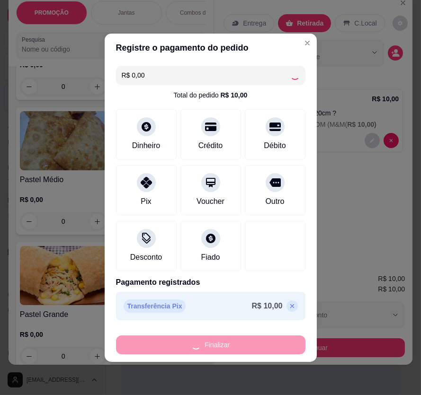
type input "-R$ 10,00"
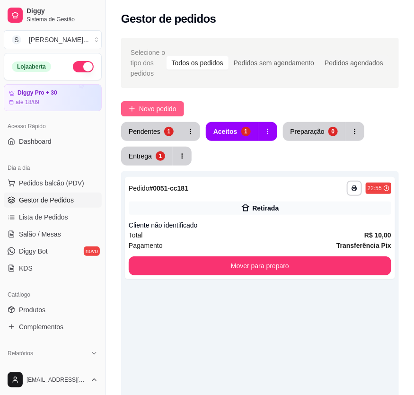
click at [154, 110] on span "Novo pedido" at bounding box center [157, 109] width 37 height 10
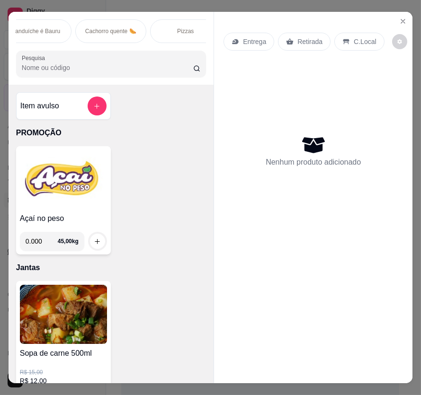
scroll to position [0, 241]
click at [186, 33] on div "Pizzas" at bounding box center [184, 31] width 71 height 24
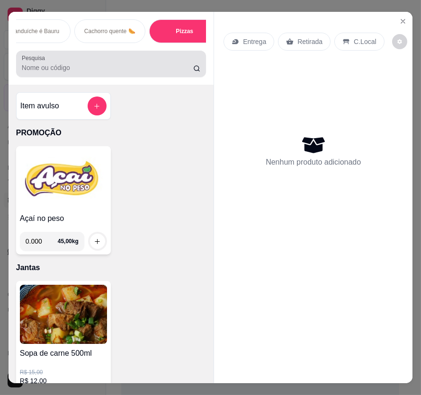
scroll to position [21, 0]
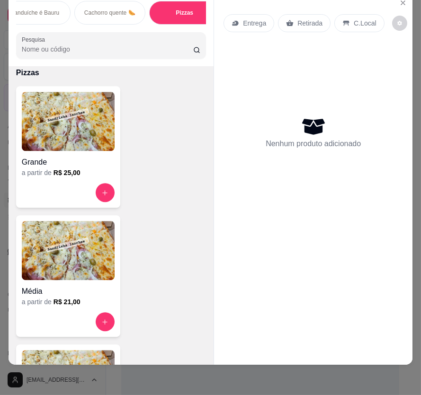
click at [71, 266] on img at bounding box center [68, 250] width 93 height 59
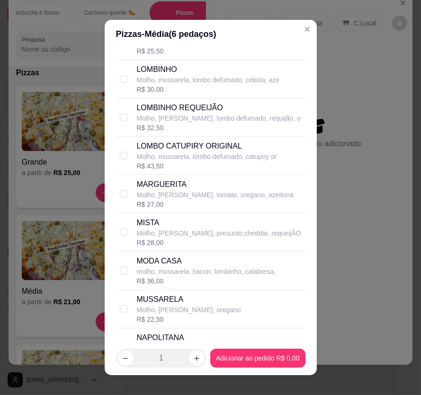
scroll to position [1075, 0]
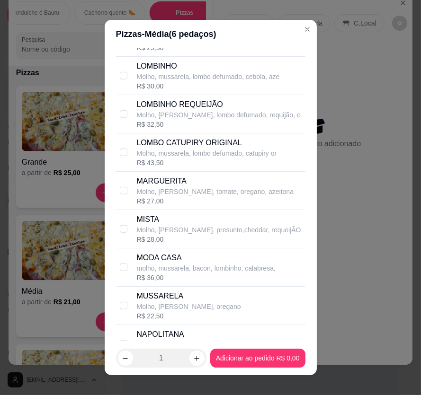
click at [160, 226] on p "Molho, [PERSON_NAME], presunto,cheddar, requeijÃO" at bounding box center [219, 229] width 164 height 9
checkbox input "true"
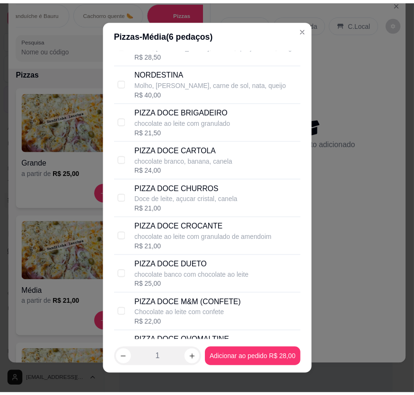
scroll to position [1377, 0]
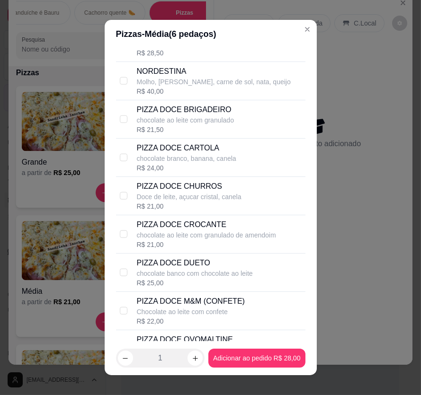
click at [163, 115] on p "chocolate ao leite com granulado" at bounding box center [185, 119] width 97 height 9
checkbox input "true"
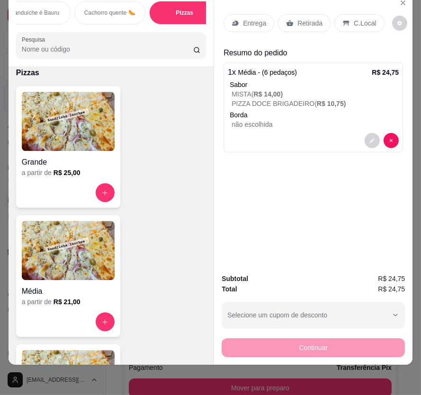
click at [292, 21] on div "Retirada" at bounding box center [304, 23] width 53 height 18
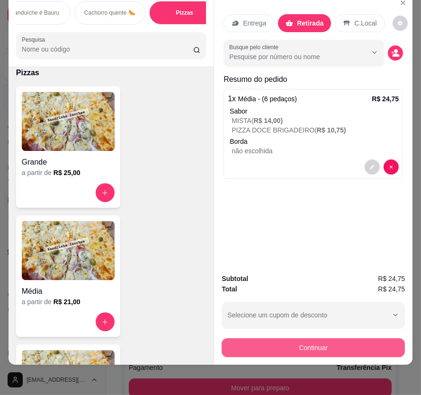
click at [312, 341] on button "Continuar" at bounding box center [312, 347] width 183 height 19
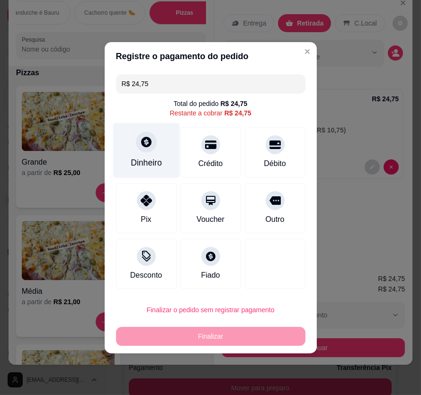
click at [161, 162] on div "Dinheiro" at bounding box center [146, 150] width 67 height 55
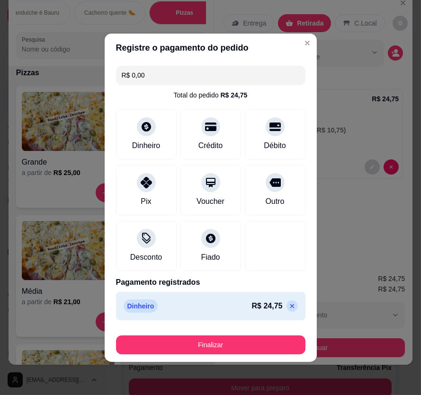
click at [257, 347] on button "Finalizar" at bounding box center [210, 345] width 189 height 19
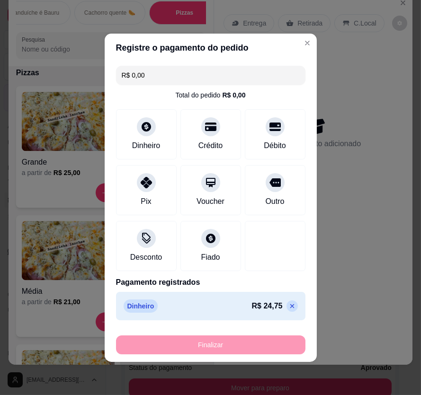
type input "-R$ 24,75"
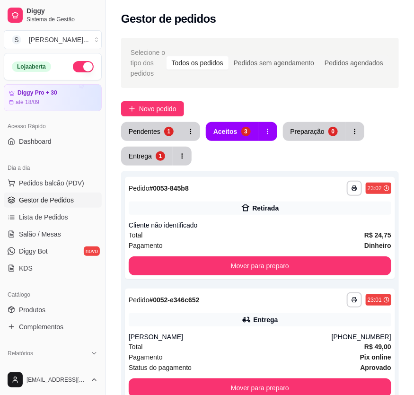
click at [47, 166] on div "Dia a dia" at bounding box center [53, 167] width 98 height 15
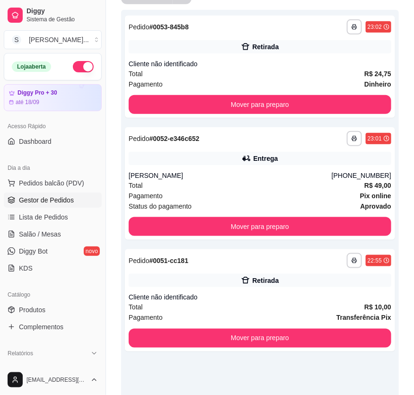
scroll to position [209, 0]
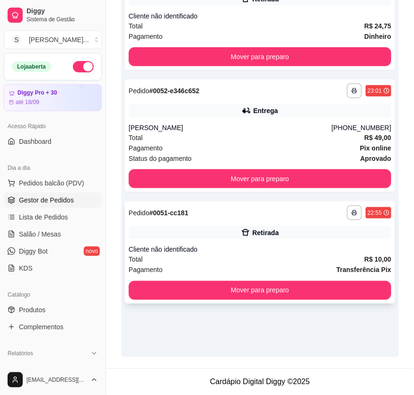
click at [298, 265] on div "Pagamento Transferência Pix" at bounding box center [260, 270] width 263 height 10
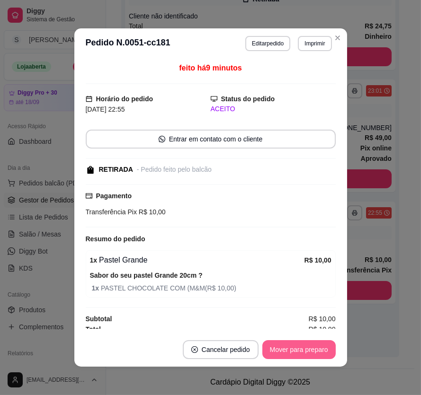
click at [286, 351] on button "Mover para preparo" at bounding box center [298, 349] width 73 height 19
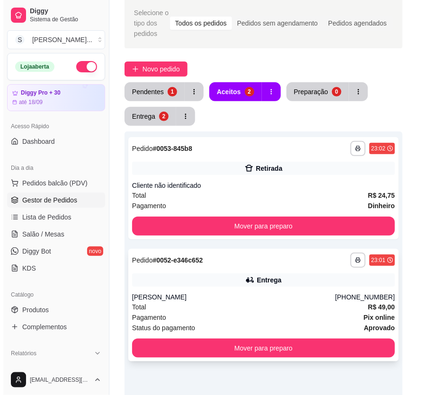
scroll to position [0, 0]
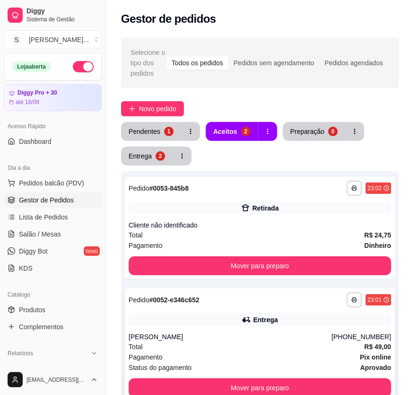
click at [327, 312] on div "**********" at bounding box center [260, 345] width 270 height 113
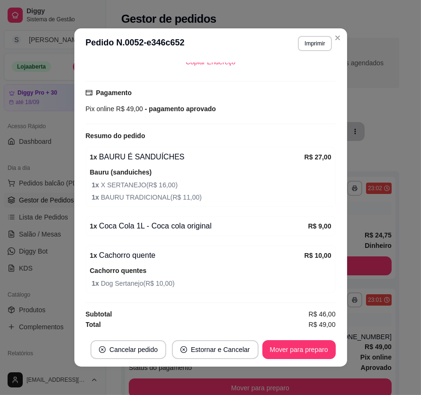
scroll to position [1, 0]
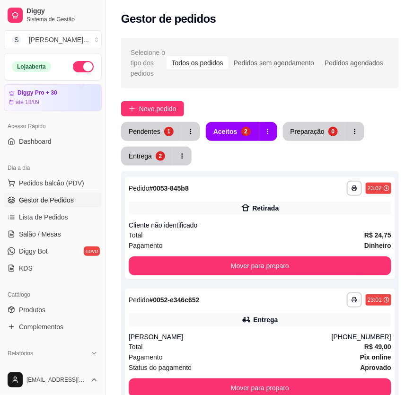
click at [79, 63] on button "button" at bounding box center [83, 66] width 21 height 11
click at [212, 207] on div "Retirada" at bounding box center [260, 208] width 263 height 13
click at [270, 335] on div "[PERSON_NAME]" at bounding box center [230, 336] width 203 height 9
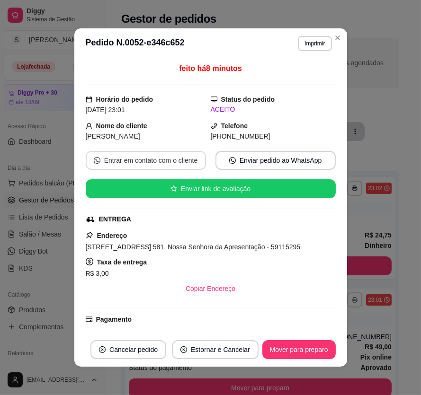
scroll to position [86, 0]
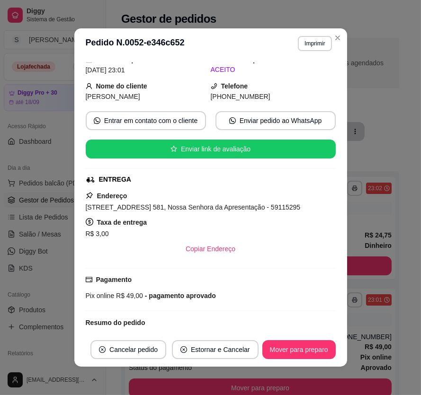
click at [256, 206] on div "**********" at bounding box center [210, 197] width 421 height 395
drag, startPoint x: 87, startPoint y: 208, endPoint x: 304, endPoint y: 206, distance: 217.7
click at [304, 206] on div "Solicite um entregador do iFood Sujeito a disponibilidade da plataforma feito h…" at bounding box center [210, 196] width 273 height 274
copy span "[STREET_ADDRESS] 581, Nossa Senhora da Apresentação - 59115295"
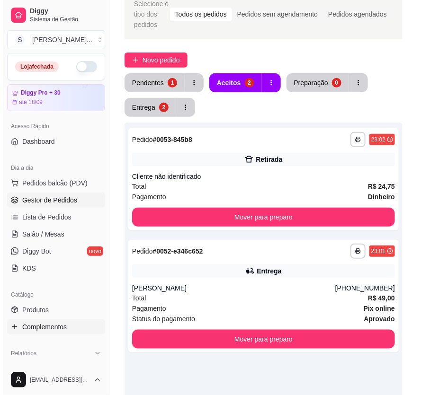
scroll to position [0, 0]
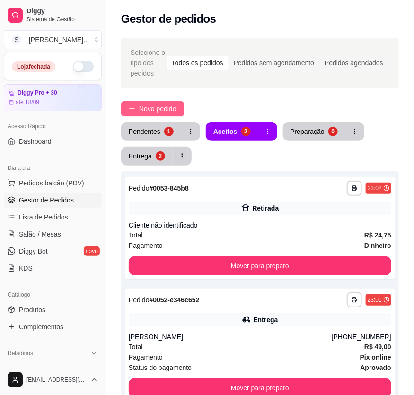
click at [161, 108] on span "Novo pedido" at bounding box center [157, 109] width 37 height 10
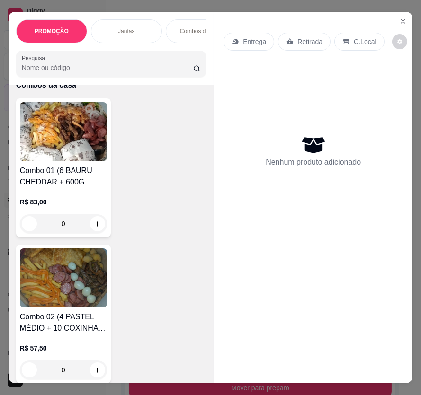
scroll to position [172, 0]
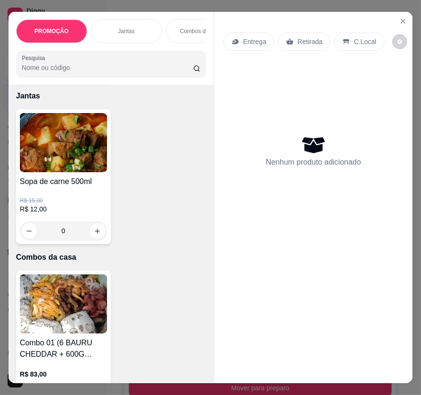
click at [79, 203] on p "R$ 15,00" at bounding box center [63, 201] width 87 height 8
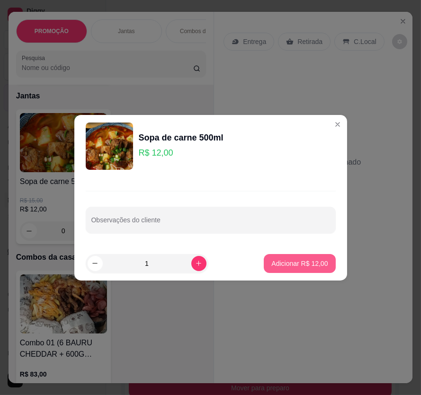
click at [305, 259] on p "Adicionar R$ 12,00" at bounding box center [299, 263] width 56 height 9
type input "1"
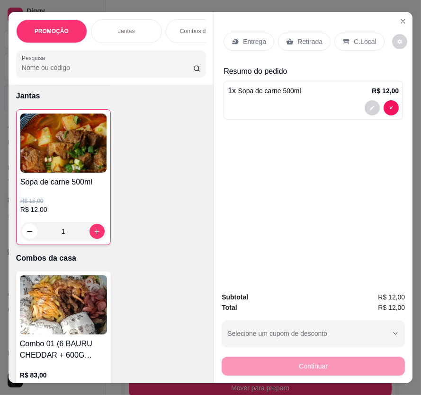
click at [232, 39] on icon at bounding box center [235, 41] width 6 height 5
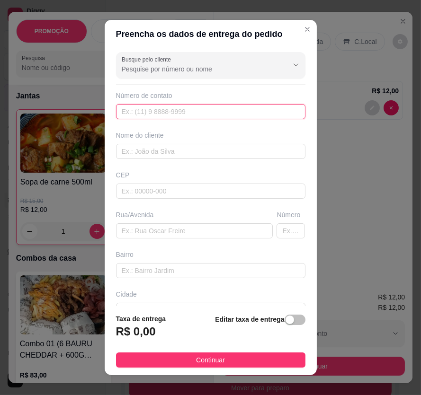
click at [156, 114] on input "text" at bounding box center [210, 111] width 189 height 15
type input "[PHONE_NUMBER]"
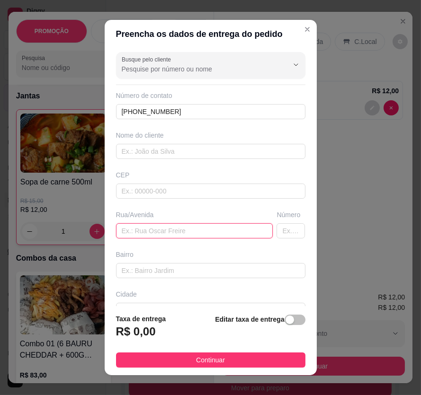
click at [217, 235] on input "text" at bounding box center [194, 230] width 157 height 15
paste input "[STREET_ADDRESS][PERSON_NAME]"
type input "[STREET_ADDRESS][PERSON_NAME]"
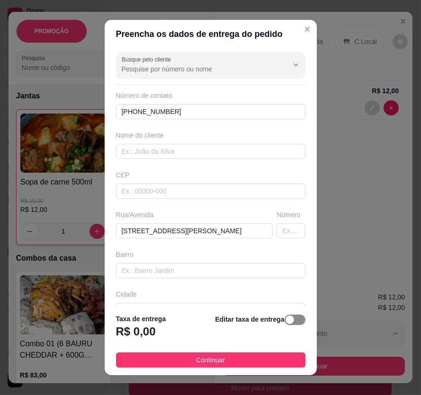
click at [285, 318] on div "button" at bounding box center [289, 320] width 9 height 9
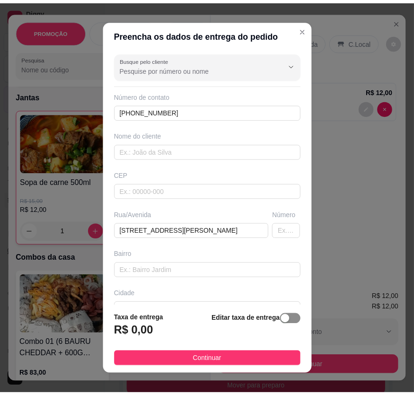
scroll to position [0, 0]
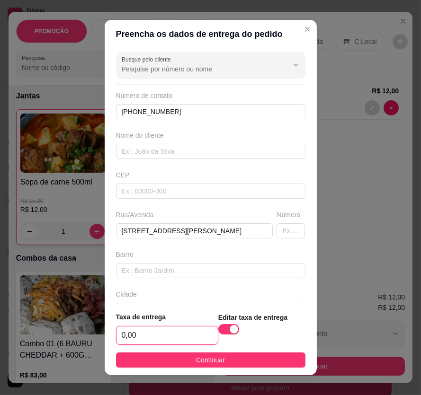
click at [157, 328] on input "0,00" at bounding box center [166, 336] width 101 height 18
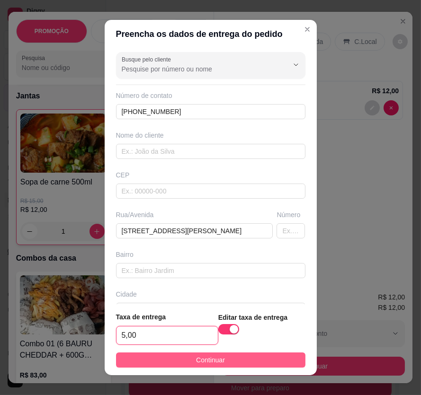
type input "5,00"
click at [178, 357] on button "Continuar" at bounding box center [210, 360] width 189 height 15
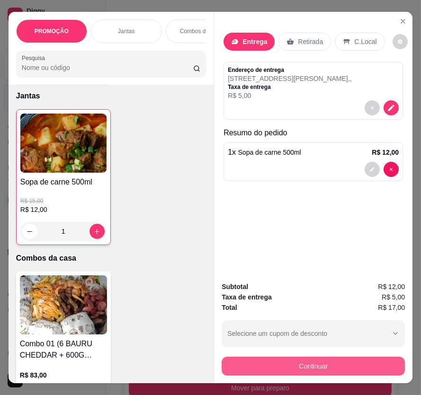
click at [314, 360] on button "Continuar" at bounding box center [312, 366] width 183 height 19
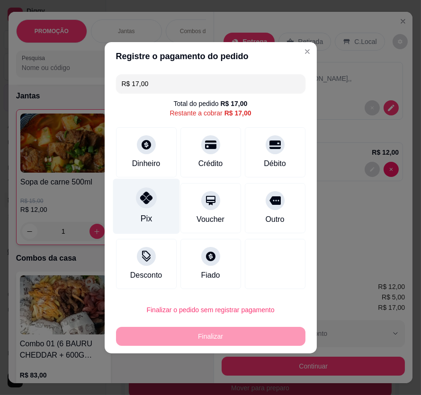
click at [154, 194] on div "Pix" at bounding box center [146, 205] width 67 height 55
type input "R$ 0,00"
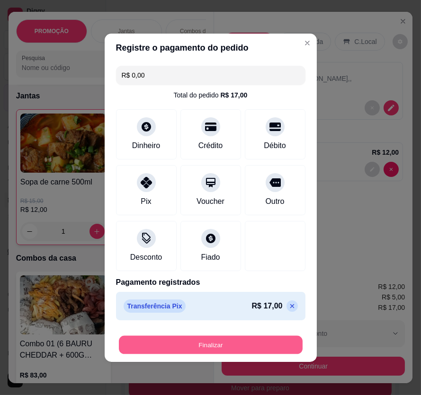
click at [202, 329] on footer "Finalizar" at bounding box center [211, 343] width 212 height 38
click at [273, 342] on button "Finalizar" at bounding box center [210, 345] width 189 height 19
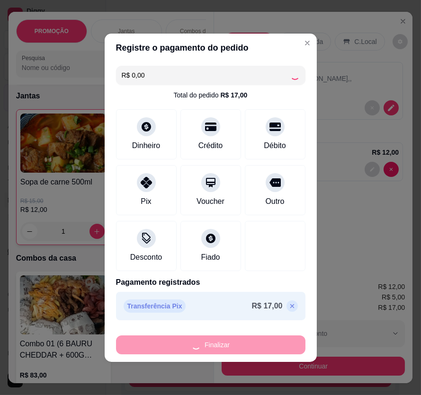
type input "0"
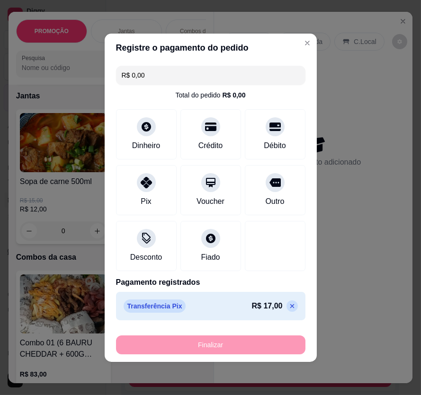
type input "-R$ 17,00"
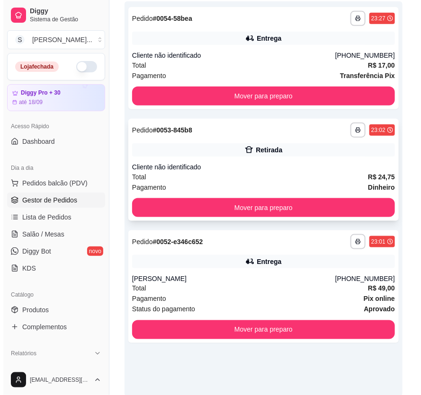
scroll to position [209, 0]
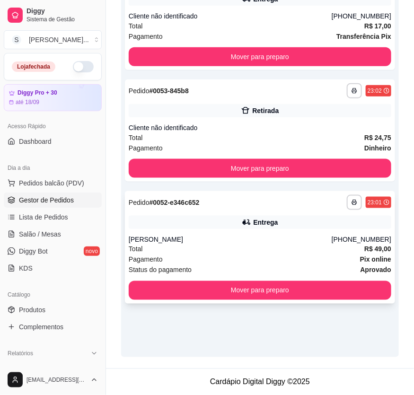
click at [276, 269] on div "Status do pagamento aprovado" at bounding box center [260, 270] width 263 height 10
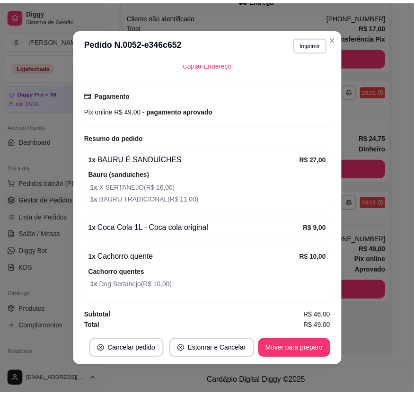
scroll to position [226, 0]
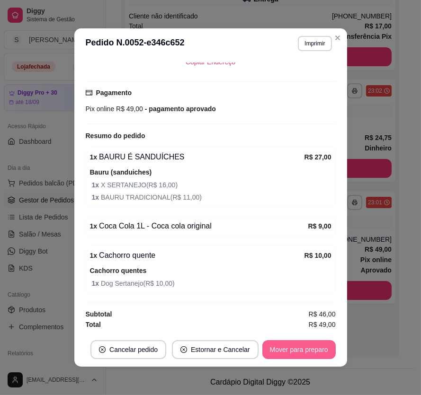
click at [281, 344] on button "Mover para preparo" at bounding box center [298, 349] width 73 height 19
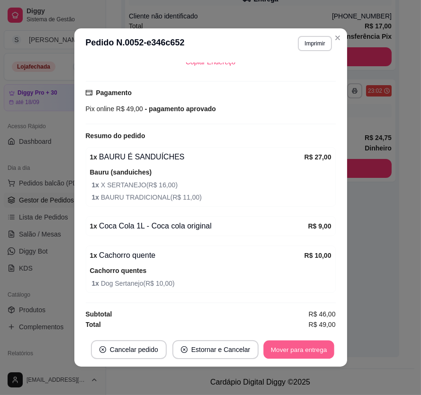
click at [283, 345] on button "Mover para entrega" at bounding box center [299, 350] width 71 height 18
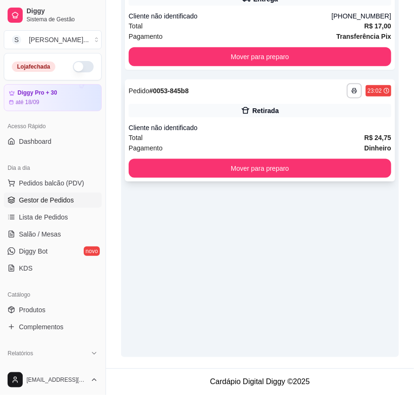
scroll to position [123, 0]
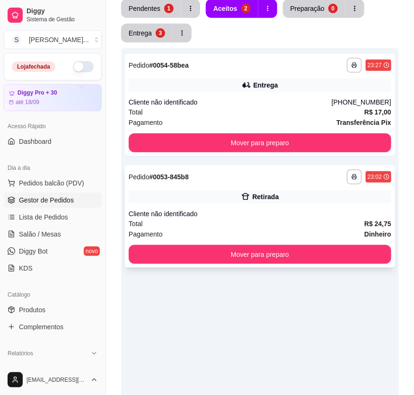
click at [330, 216] on div "Cliente não identificado" at bounding box center [260, 213] width 263 height 9
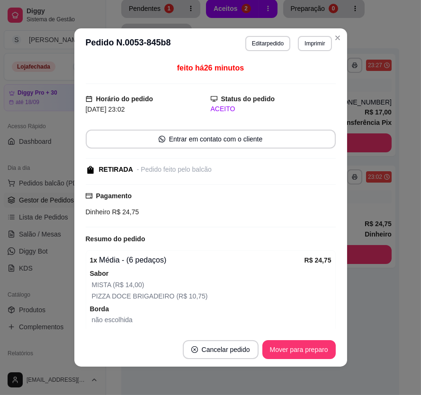
drag, startPoint x: 292, startPoint y: 336, endPoint x: 297, endPoint y: 339, distance: 5.1
click at [293, 336] on footer "Cancelar pedido Mover para preparo" at bounding box center [210, 350] width 273 height 34
click at [297, 339] on footer "Cancelar pedido Mover para preparo" at bounding box center [210, 350] width 273 height 34
click at [302, 345] on button "Mover para preparo" at bounding box center [298, 349] width 73 height 19
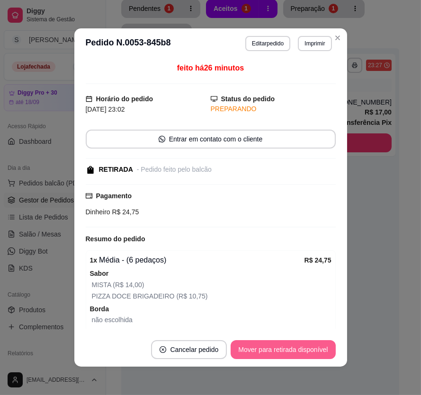
click at [310, 347] on button "Mover para retirada disponível" at bounding box center [282, 349] width 105 height 19
click at [318, 349] on button "Mover para finalizado" at bounding box center [296, 349] width 79 height 19
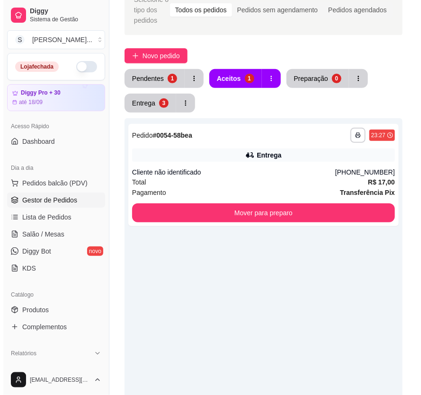
scroll to position [0, 0]
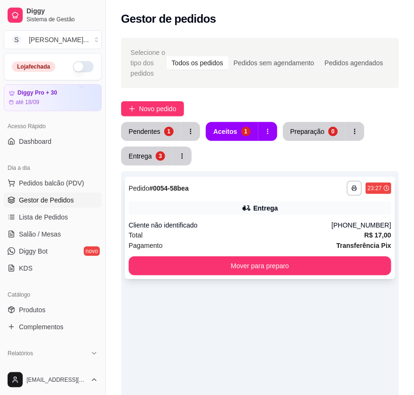
click at [256, 242] on div "Pagamento Transferência Pix" at bounding box center [260, 245] width 263 height 10
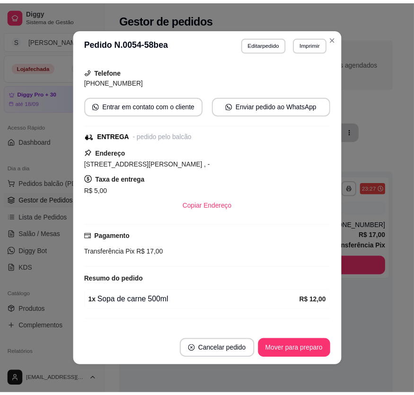
scroll to position [118, 0]
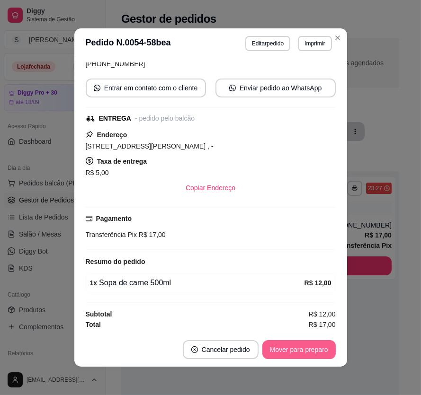
click at [292, 357] on button "Mover para preparo" at bounding box center [298, 349] width 73 height 19
click at [296, 348] on button "Mover para entrega" at bounding box center [298, 349] width 73 height 19
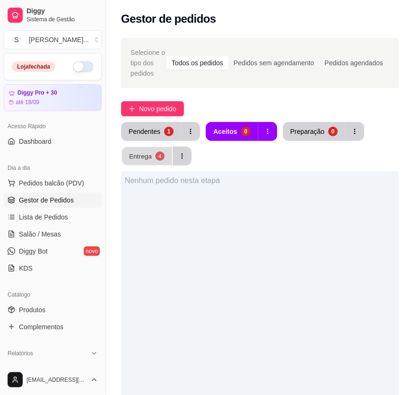
click at [147, 153] on div "Entrega" at bounding box center [140, 155] width 23 height 9
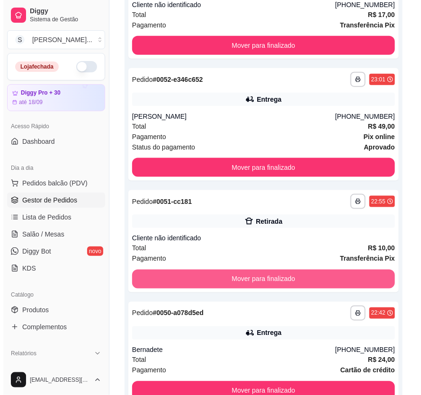
scroll to position [281, 0]
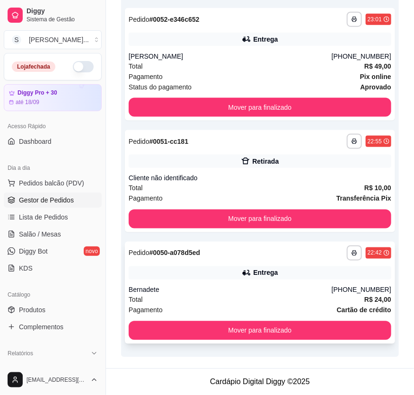
click at [286, 275] on div "Entrega" at bounding box center [260, 272] width 263 height 13
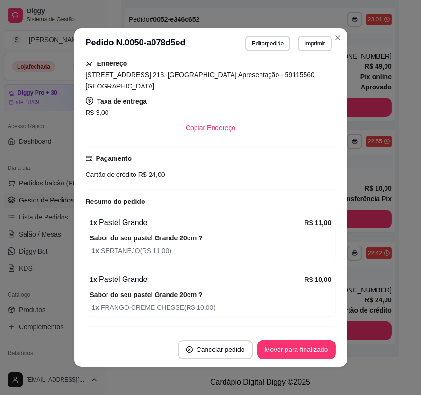
scroll to position [242, 0]
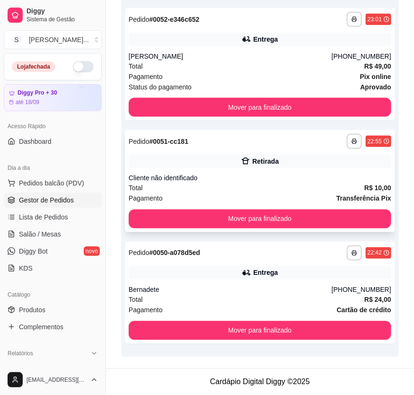
click at [315, 142] on div "**********" at bounding box center [260, 141] width 263 height 15
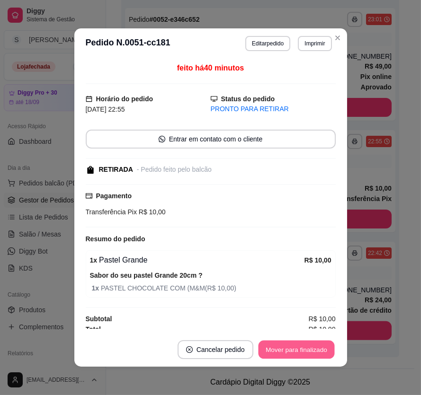
click at [296, 350] on button "Mover para finalizado" at bounding box center [296, 350] width 76 height 18
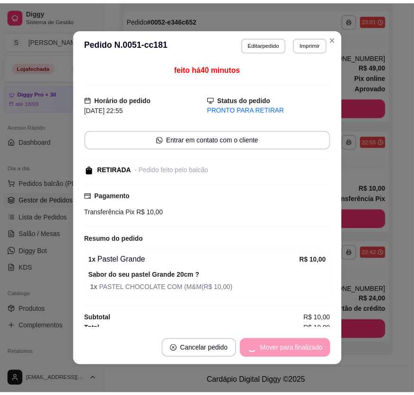
scroll to position [209, 0]
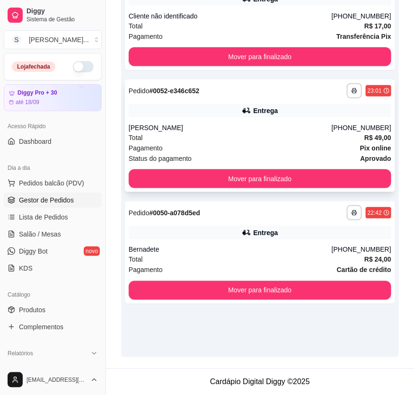
click at [369, 139] on strong "R$ 49,00" at bounding box center [377, 138] width 27 height 8
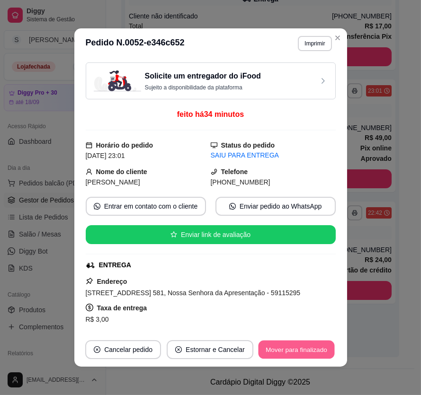
click at [312, 350] on button "Mover para finalizado" at bounding box center [296, 350] width 76 height 18
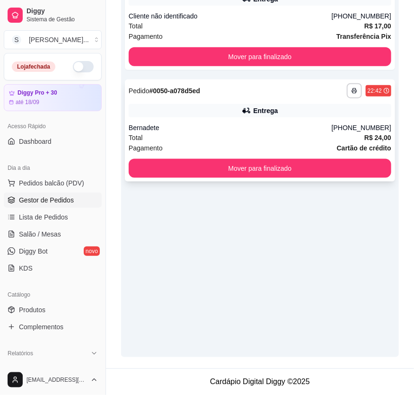
scroll to position [123, 0]
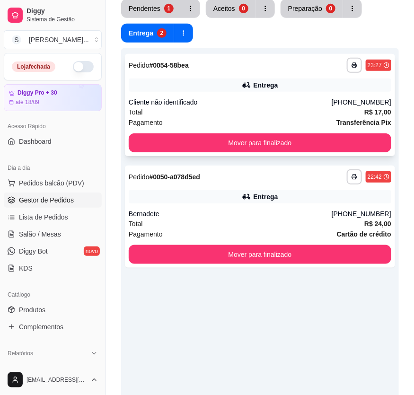
click at [310, 129] on div "**********" at bounding box center [260, 105] width 270 height 102
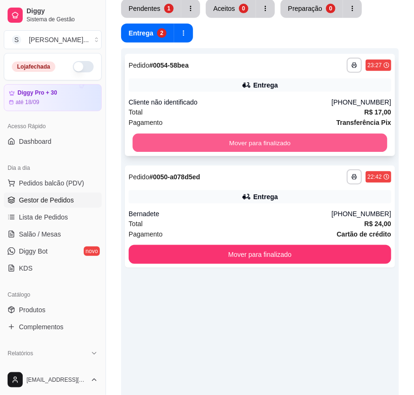
click at [376, 142] on button "Mover para finalizado" at bounding box center [260, 143] width 255 height 18
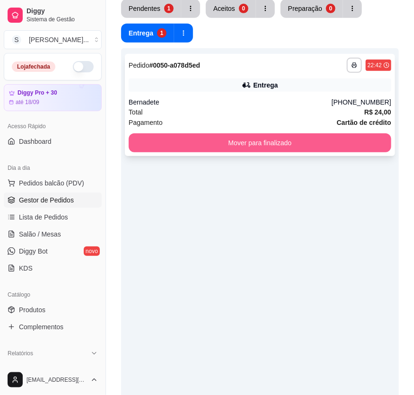
click at [331, 135] on button "Mover para finalizado" at bounding box center [260, 142] width 263 height 19
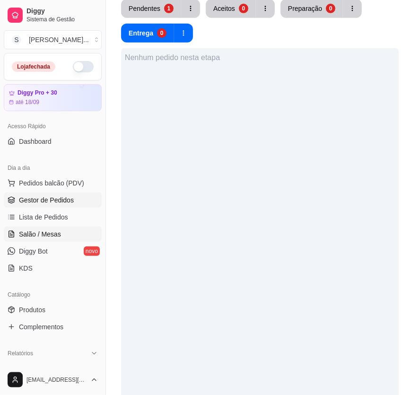
click at [38, 233] on span "Salão / Mesas" at bounding box center [40, 234] width 42 height 9
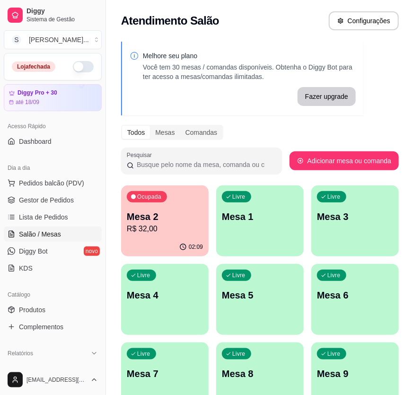
click at [167, 239] on div "02:09" at bounding box center [165, 247] width 88 height 18
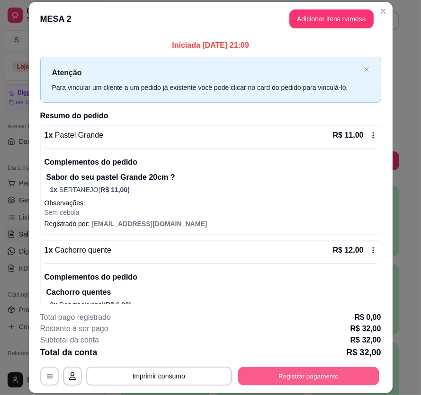
click at [325, 383] on button "Registrar pagamento" at bounding box center [308, 376] width 141 height 18
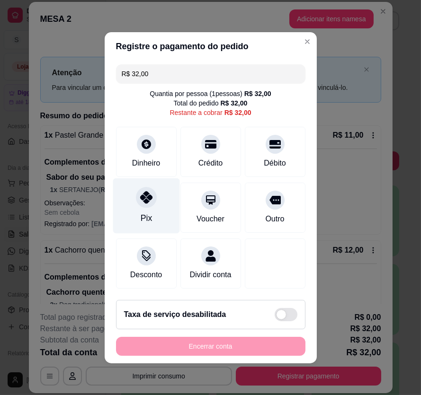
click at [161, 194] on div "Pix" at bounding box center [146, 205] width 67 height 55
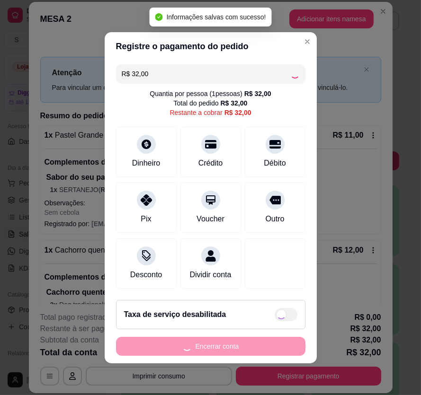
type input "R$ 0,00"
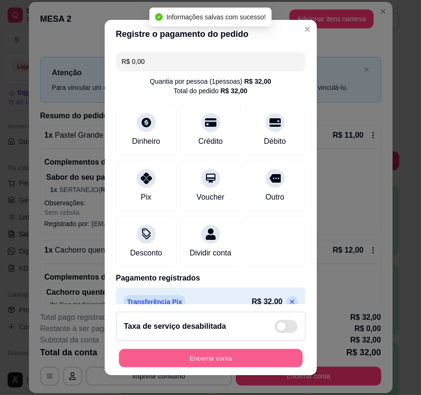
click at [223, 360] on button "Encerrar conta" at bounding box center [211, 358] width 184 height 18
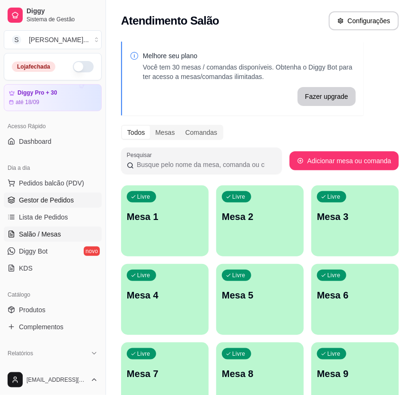
click at [49, 198] on span "Gestor de Pedidos" at bounding box center [46, 199] width 55 height 9
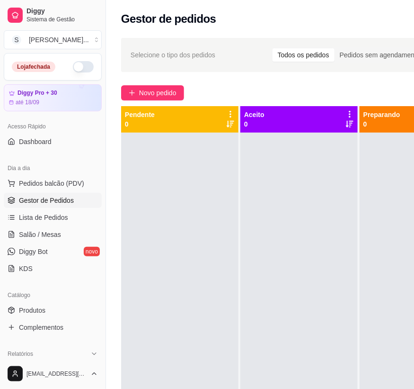
click at [76, 62] on button "button" at bounding box center [83, 66] width 21 height 11
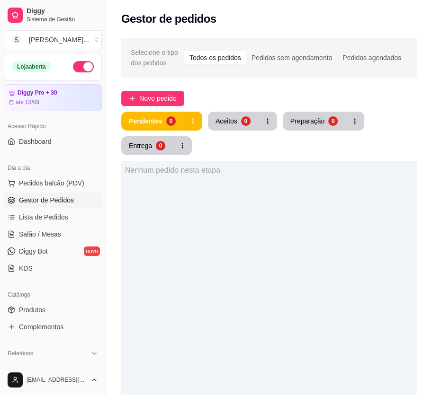
click at [236, 303] on div "Nenhum pedido nesta etapa" at bounding box center [268, 358] width 295 height 395
click at [51, 214] on span "Lista de Pedidos" at bounding box center [43, 216] width 49 height 9
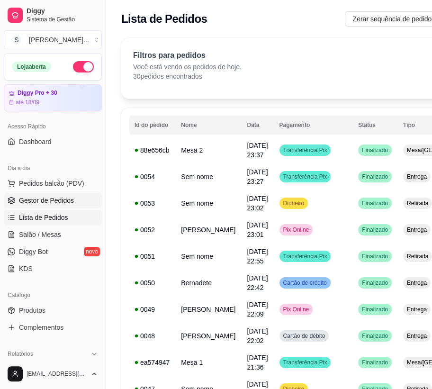
click at [47, 193] on link "Gestor de Pedidos" at bounding box center [53, 200] width 98 height 15
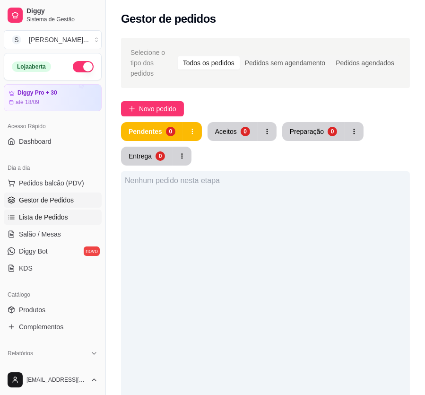
click at [57, 214] on span "Lista de Pedidos" at bounding box center [43, 216] width 49 height 9
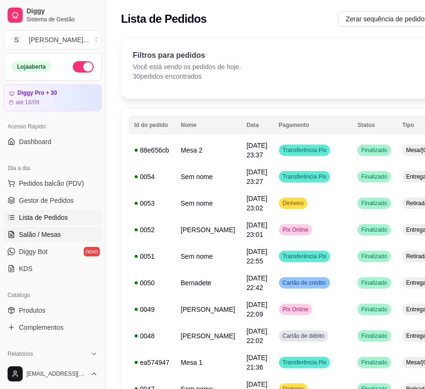
click at [51, 230] on span "Salão / Mesas" at bounding box center [40, 234] width 42 height 9
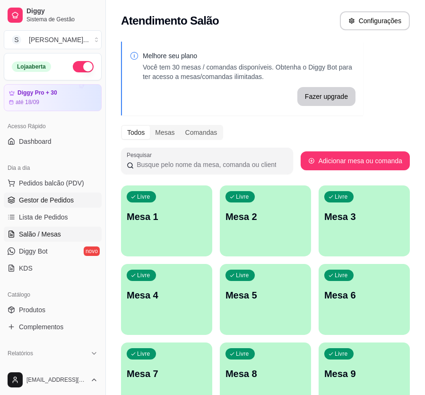
click at [40, 204] on span "Gestor de Pedidos" at bounding box center [46, 199] width 55 height 9
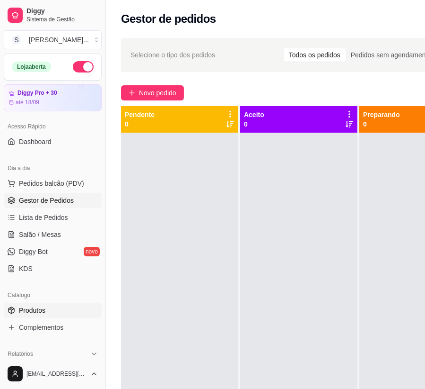
click at [38, 310] on span "Produtos" at bounding box center [32, 309] width 27 height 9
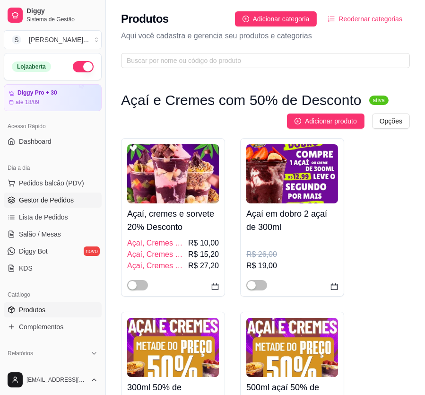
click at [50, 201] on span "Gestor de Pedidos" at bounding box center [46, 199] width 55 height 9
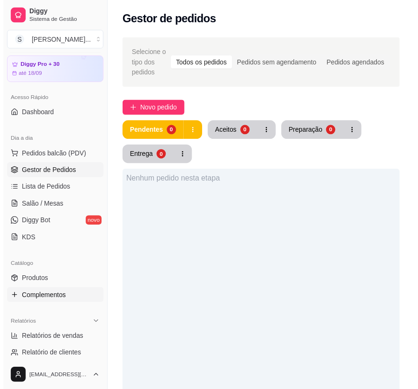
scroll to position [43, 0]
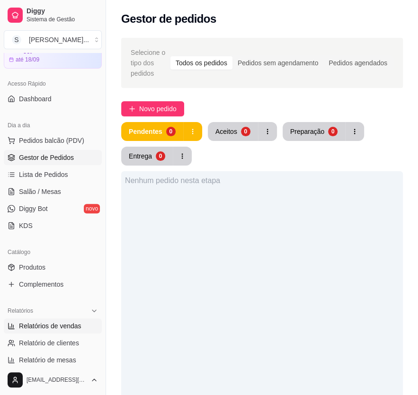
click at [50, 325] on span "Relatórios de vendas" at bounding box center [50, 325] width 62 height 9
select select "ALL"
select select "0"
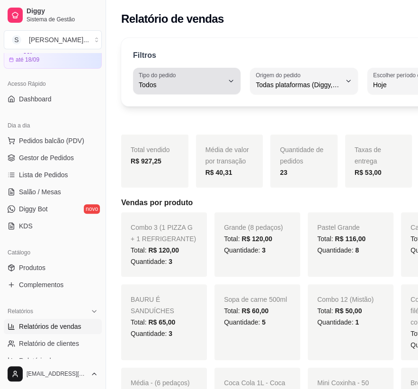
click at [228, 80] on icon "button" at bounding box center [231, 81] width 8 height 8
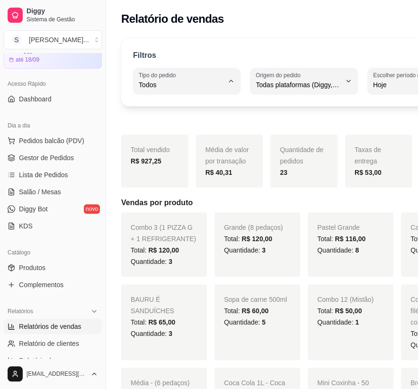
click at [184, 123] on span "Entrega" at bounding box center [179, 122] width 74 height 9
type input "DELIVERY"
select select "DELIVERY"
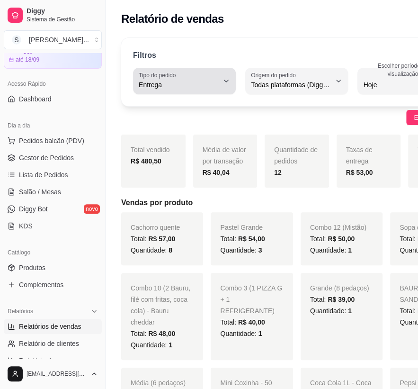
click at [221, 86] on button "Tipo do pedido Entrega" at bounding box center [184, 81] width 103 height 27
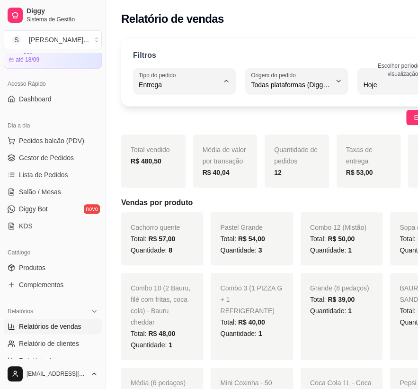
click at [177, 138] on span "Retirada" at bounding box center [177, 137] width 70 height 9
type input "PICKUP"
select select "PICKUP"
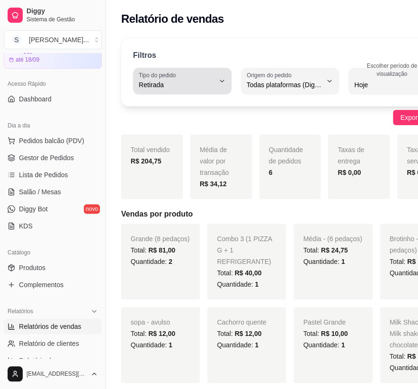
click at [224, 74] on div "PICKUP Tipo do pedido Todos Entrega Retirada Mesa Consumo local Tipo do pedido …" at bounding box center [290, 81] width 314 height 27
click at [218, 77] on icon "button" at bounding box center [222, 81] width 8 height 8
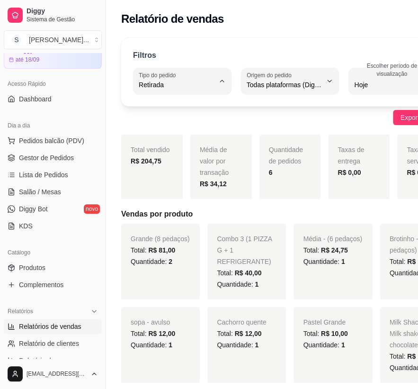
click at [166, 152] on span "Mesa" at bounding box center [174, 153] width 64 height 9
type input "IN_STORE"
select select "IN_STORE"
